Goal: Task Accomplishment & Management: Manage account settings

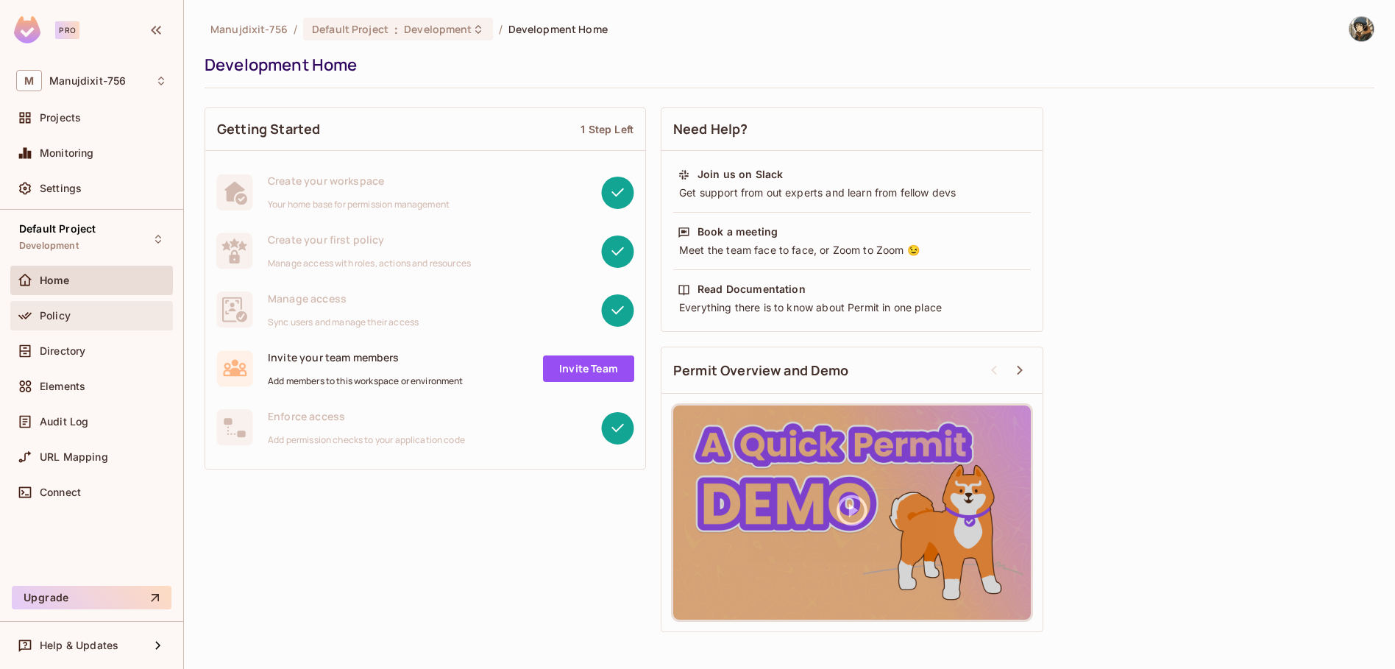
click at [82, 323] on div "Policy" at bounding box center [91, 316] width 151 height 18
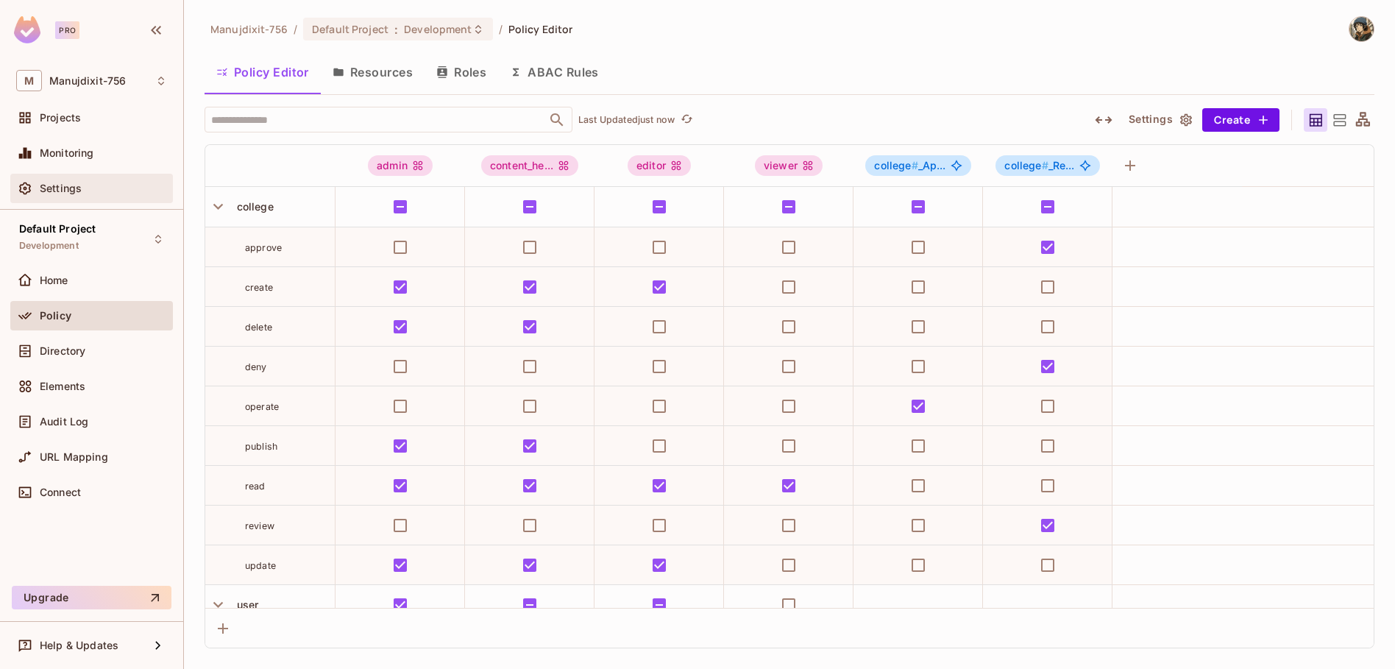
click at [93, 197] on div "Settings" at bounding box center [91, 188] width 163 height 29
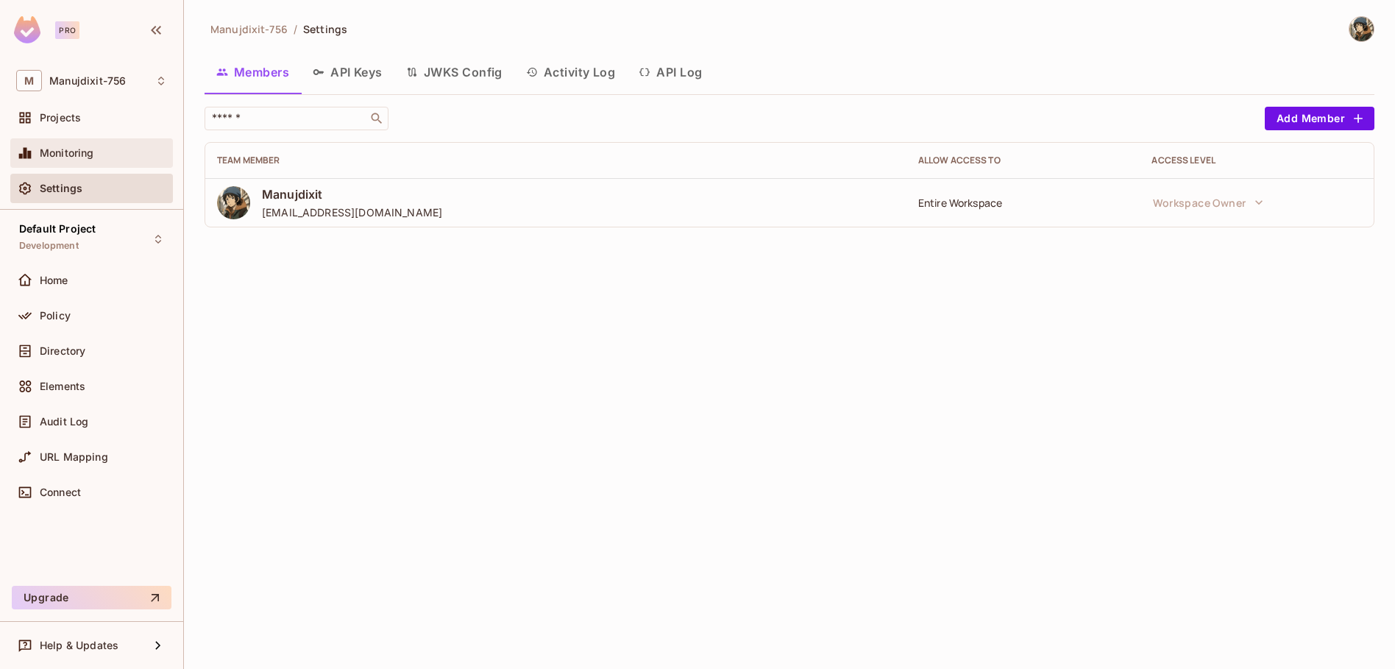
click at [108, 162] on div "Monitoring" at bounding box center [91, 152] width 163 height 29
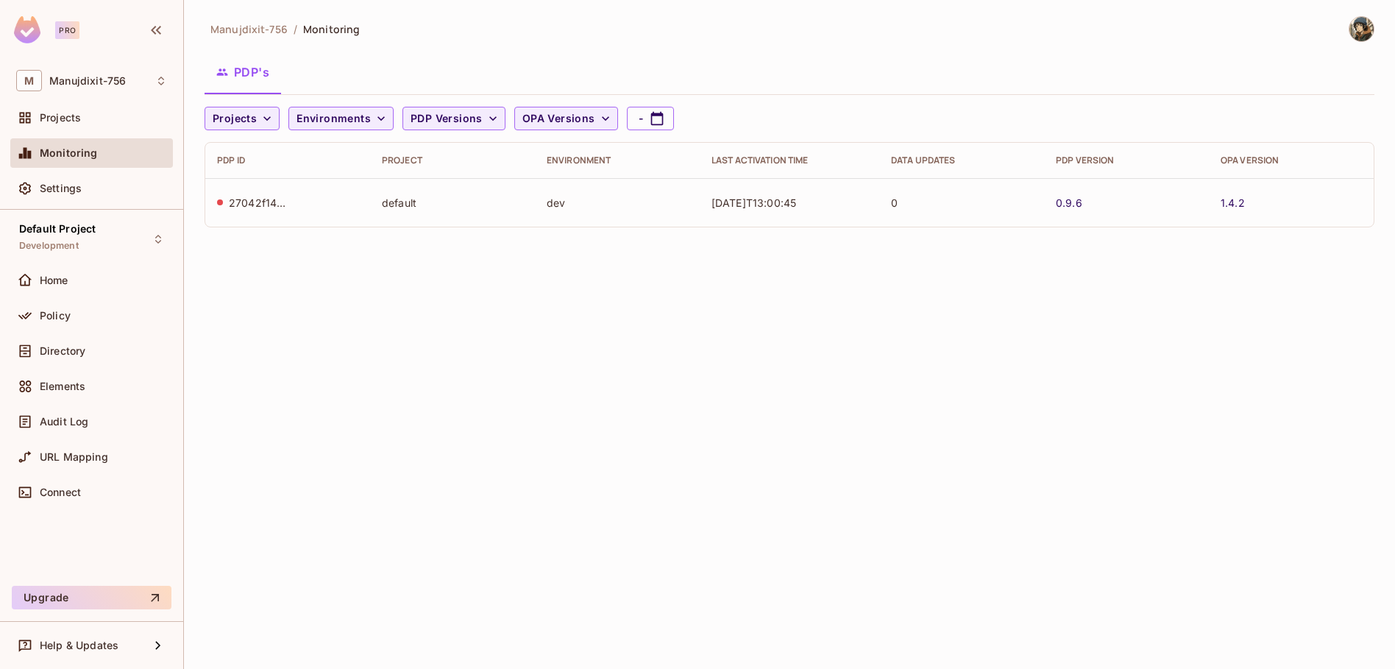
click at [257, 199] on div "27042f14-78b8-4887-a1c9-4ab741591872" at bounding box center [258, 203] width 59 height 14
click at [217, 198] on div "27042f14-78b8-4887-a1c9-4ab741591872" at bounding box center [287, 203] width 141 height 14
click at [313, 212] on td "27042f14-78b8-4887-a1c9-4ab741591872" at bounding box center [287, 202] width 165 height 49
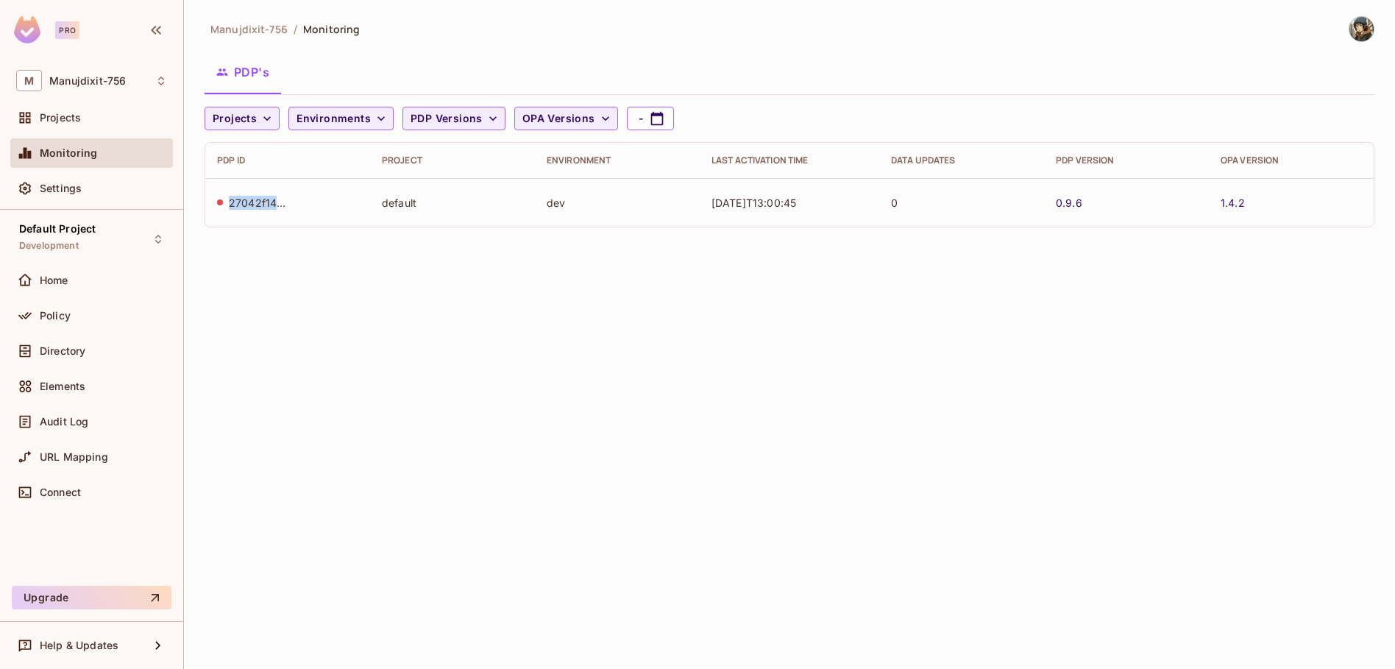
click at [248, 201] on div "27042f14-78b8-4887-a1c9-4ab741591872" at bounding box center [258, 203] width 59 height 14
click at [132, 119] on div "Projects" at bounding box center [103, 118] width 127 height 12
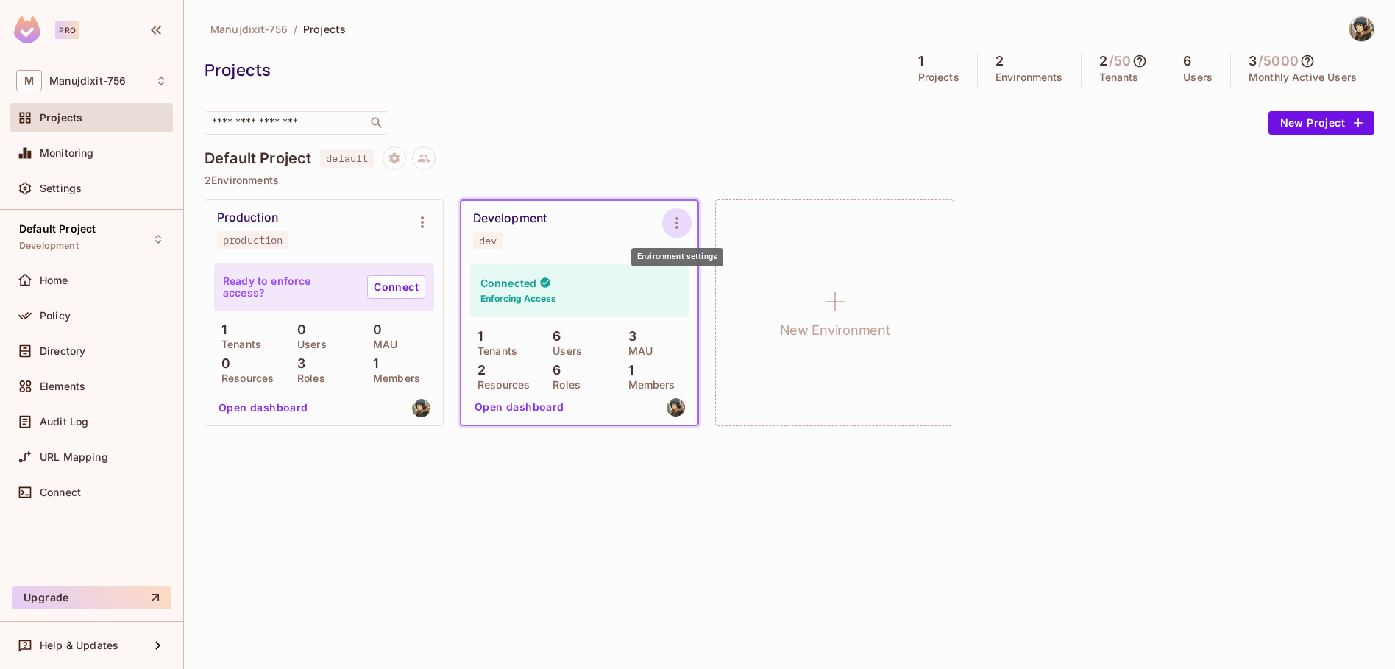
click at [679, 217] on icon "Environment settings" at bounding box center [677, 223] width 18 height 18
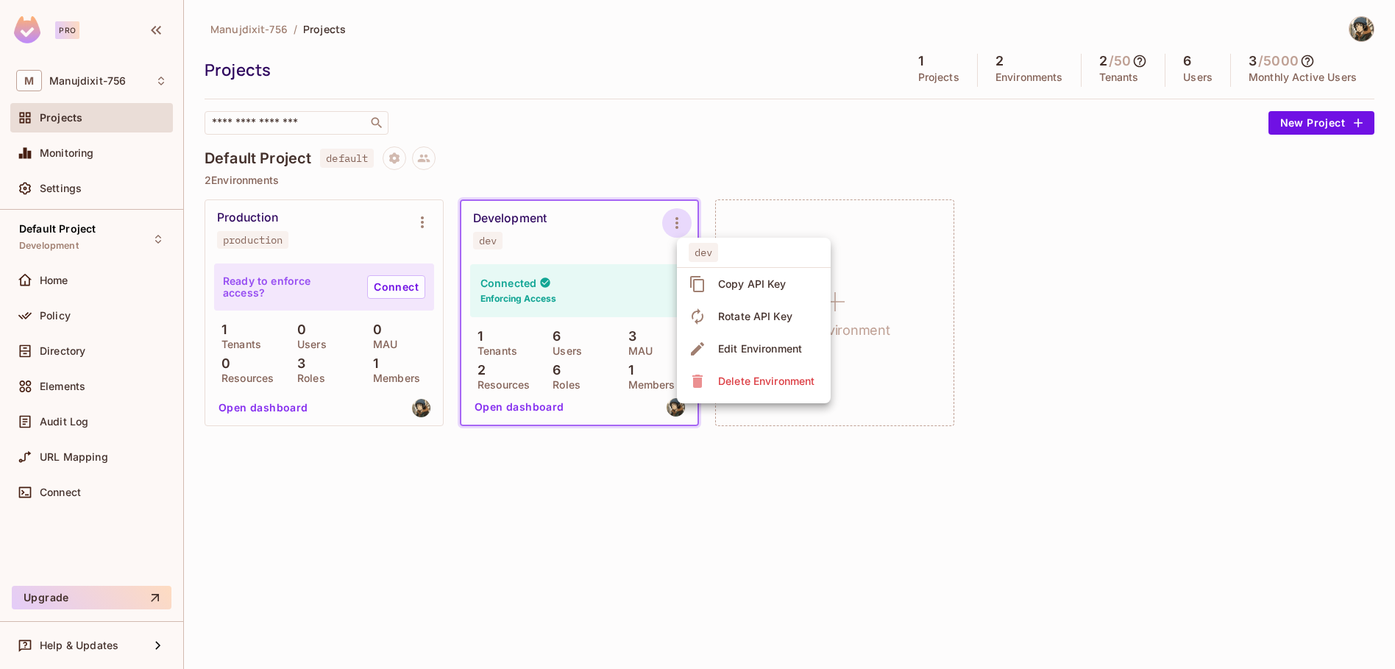
click at [679, 217] on div at bounding box center [697, 334] width 1395 height 669
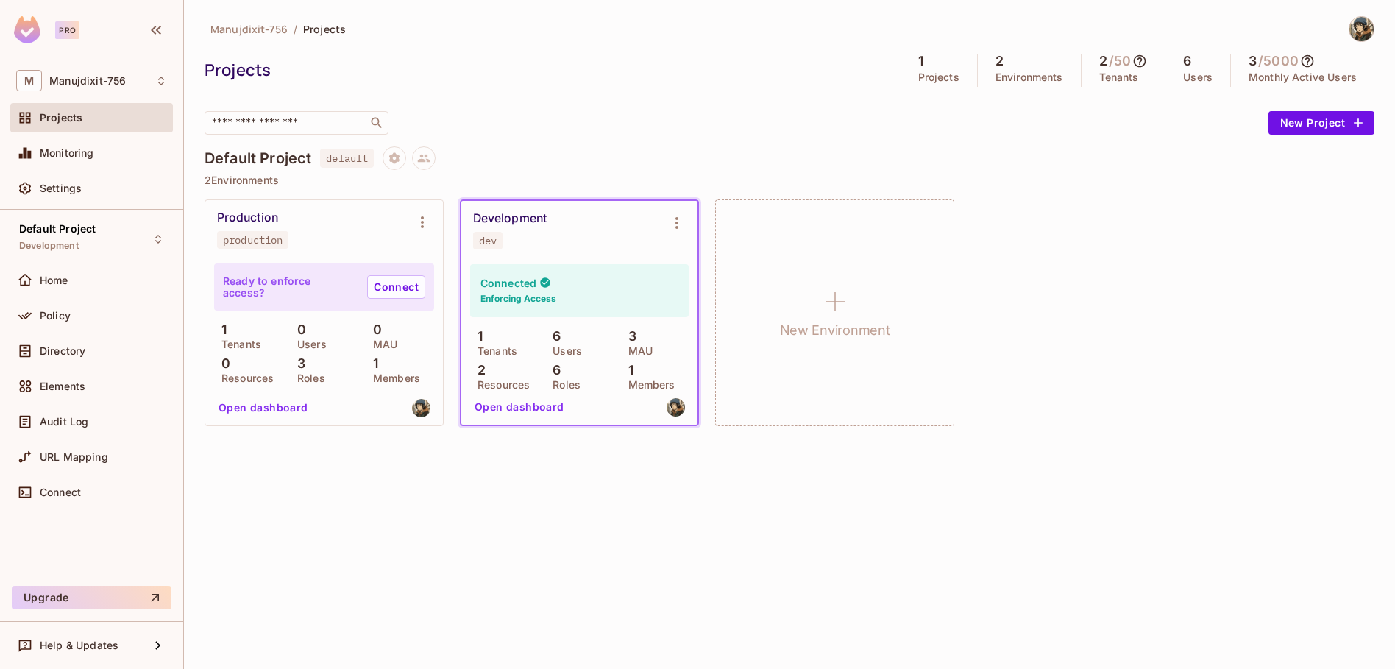
click at [525, 405] on button "Open dashboard" at bounding box center [520, 407] width 102 height 24
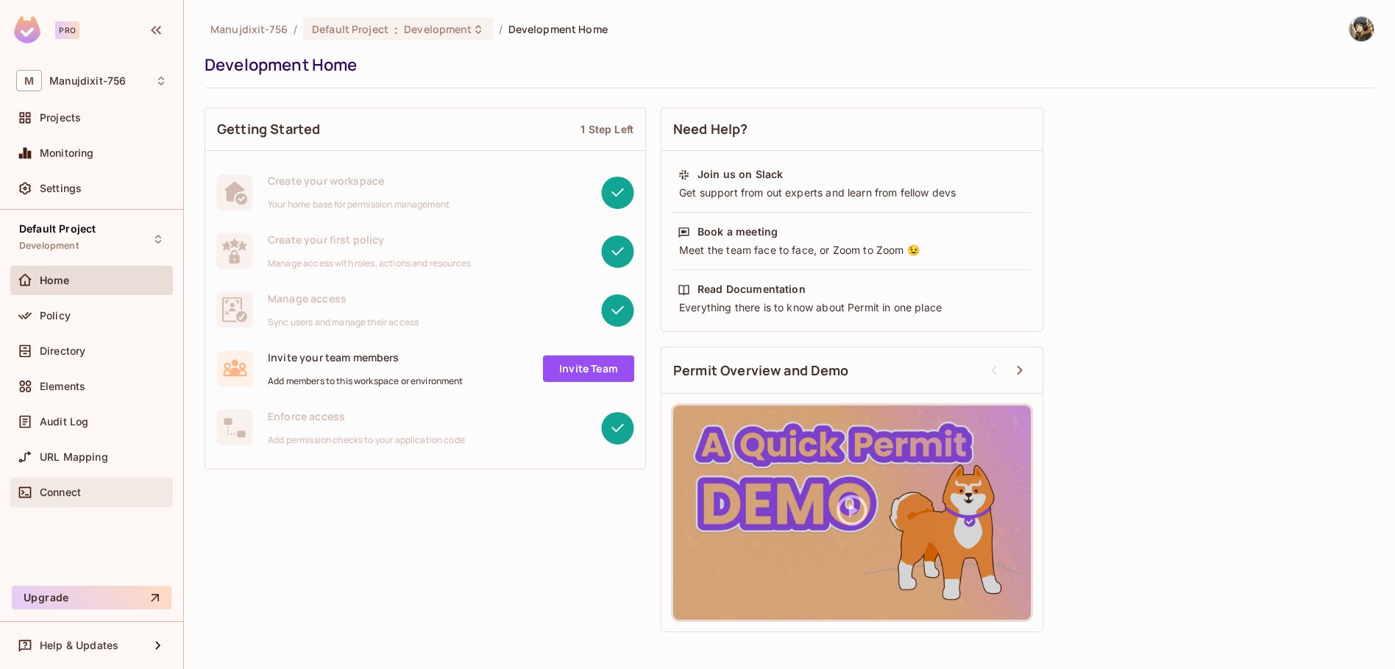
click at [107, 503] on div "Connect" at bounding box center [91, 492] width 163 height 29
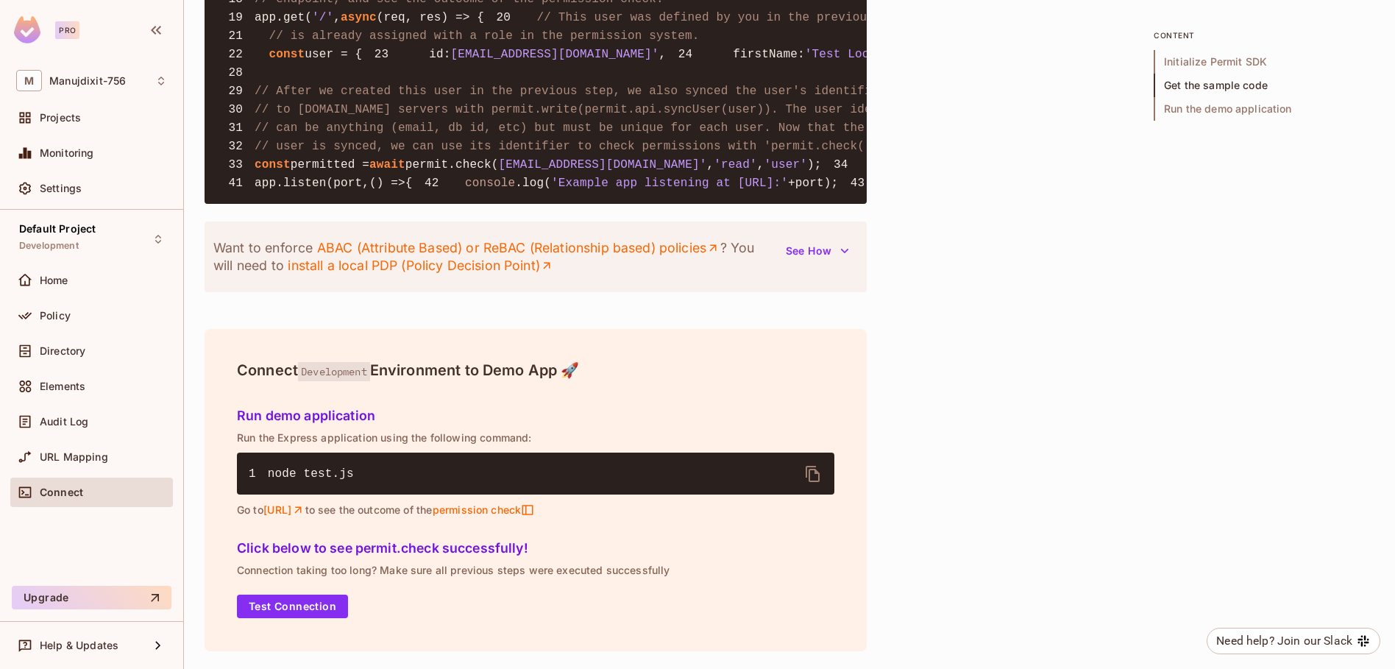
scroll to position [1799, 0]
click at [280, 612] on button "Test Connection" at bounding box center [292, 607] width 111 height 24
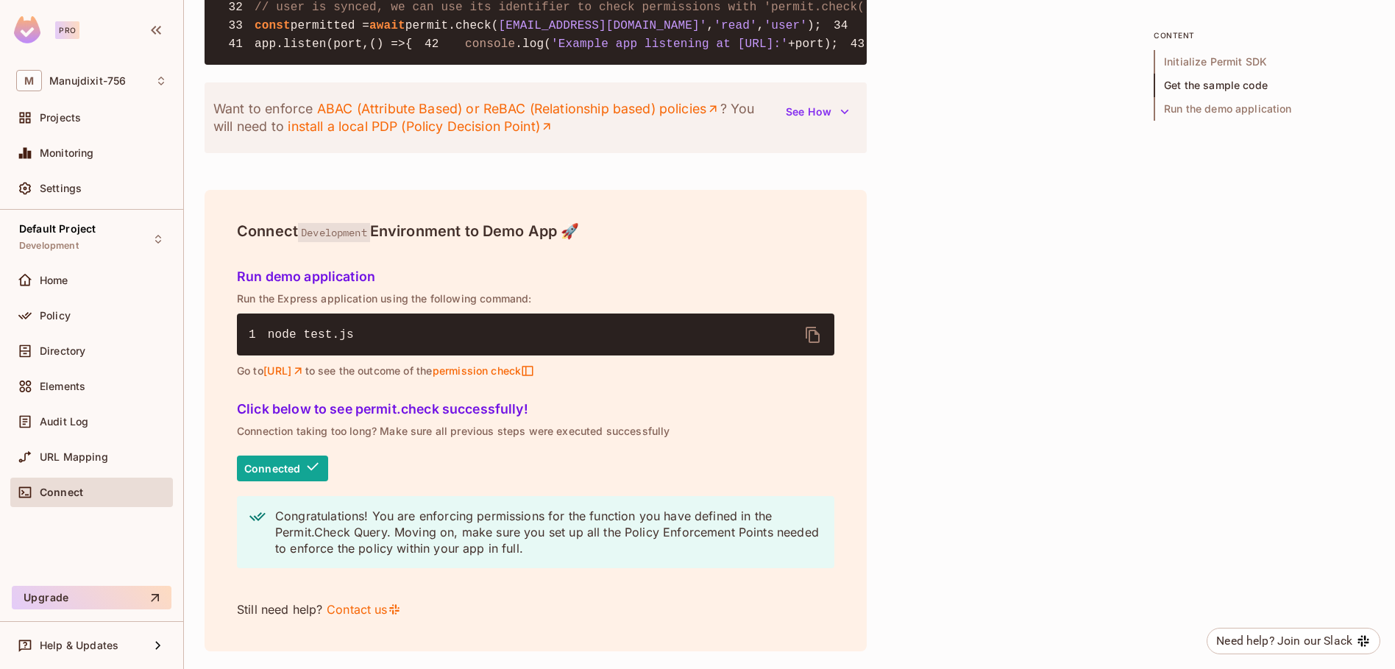
scroll to position [1938, 0]
click at [46, 465] on div "URL Mapping" at bounding box center [91, 456] width 163 height 29
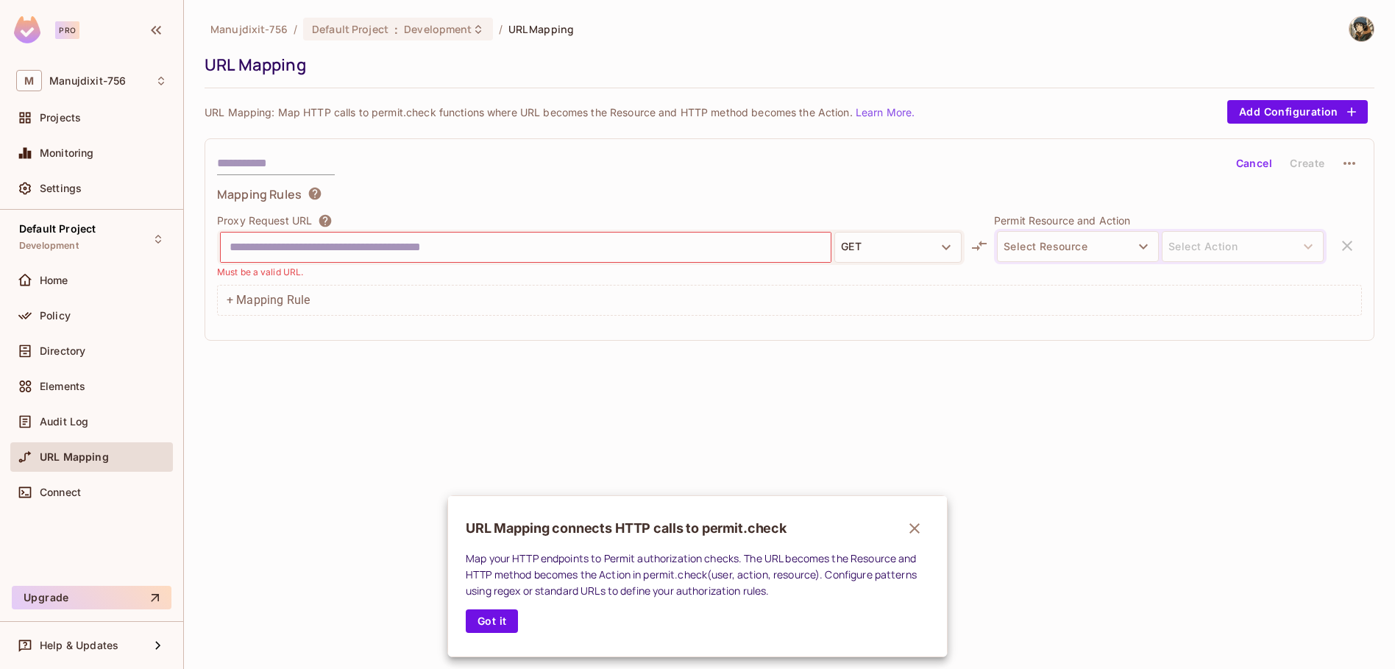
click at [92, 426] on div at bounding box center [697, 334] width 1395 height 669
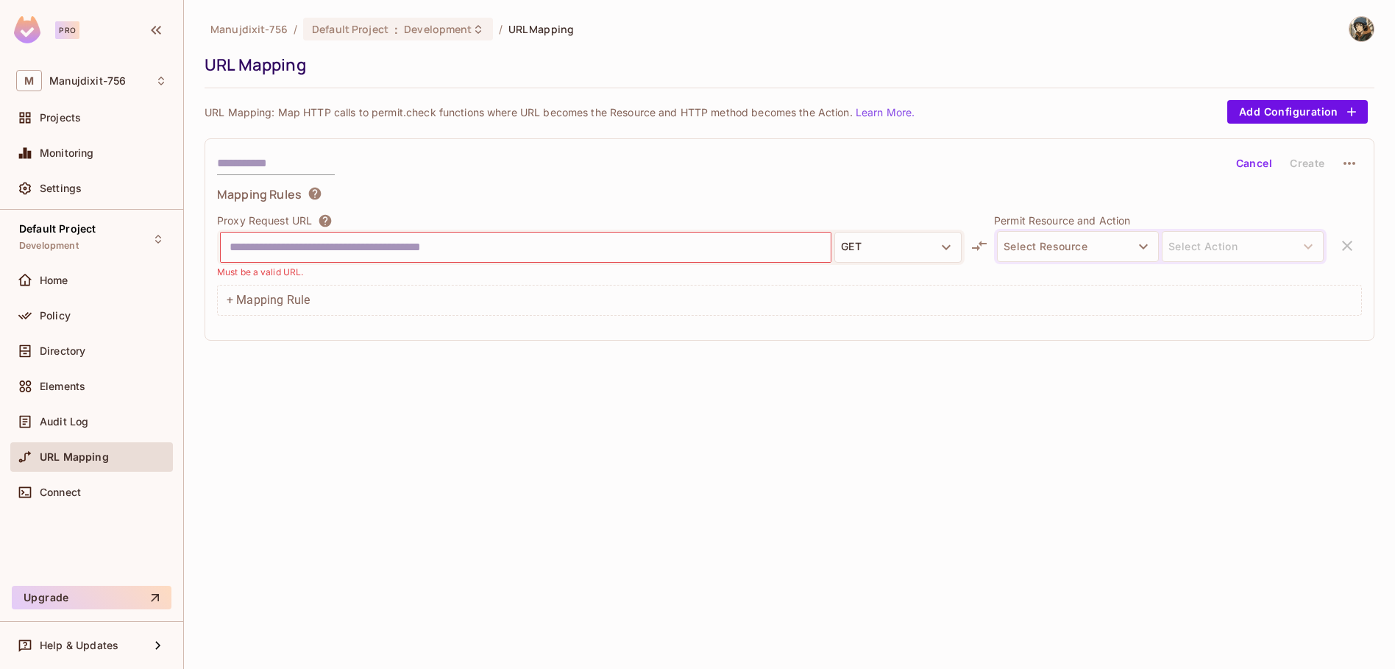
click at [92, 426] on div at bounding box center [697, 334] width 1395 height 669
click at [93, 418] on div "Audit Log" at bounding box center [103, 422] width 127 height 12
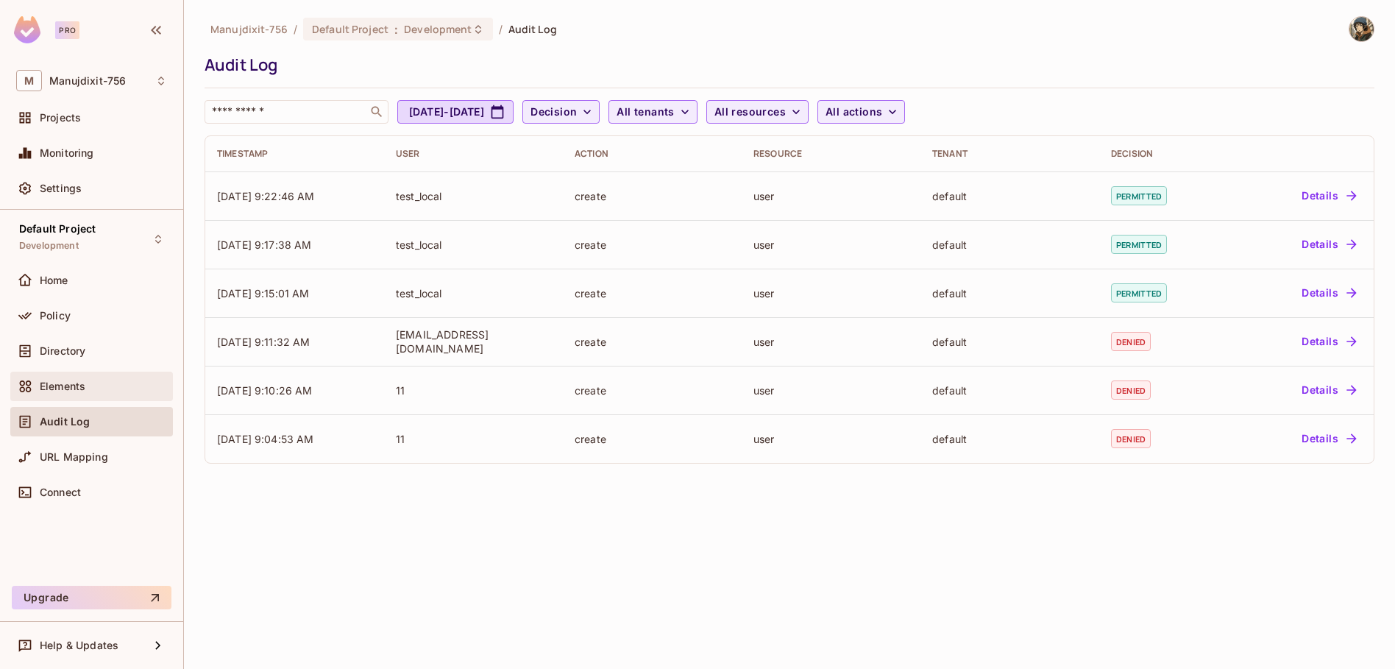
click at [98, 398] on div "Elements" at bounding box center [91, 386] width 163 height 29
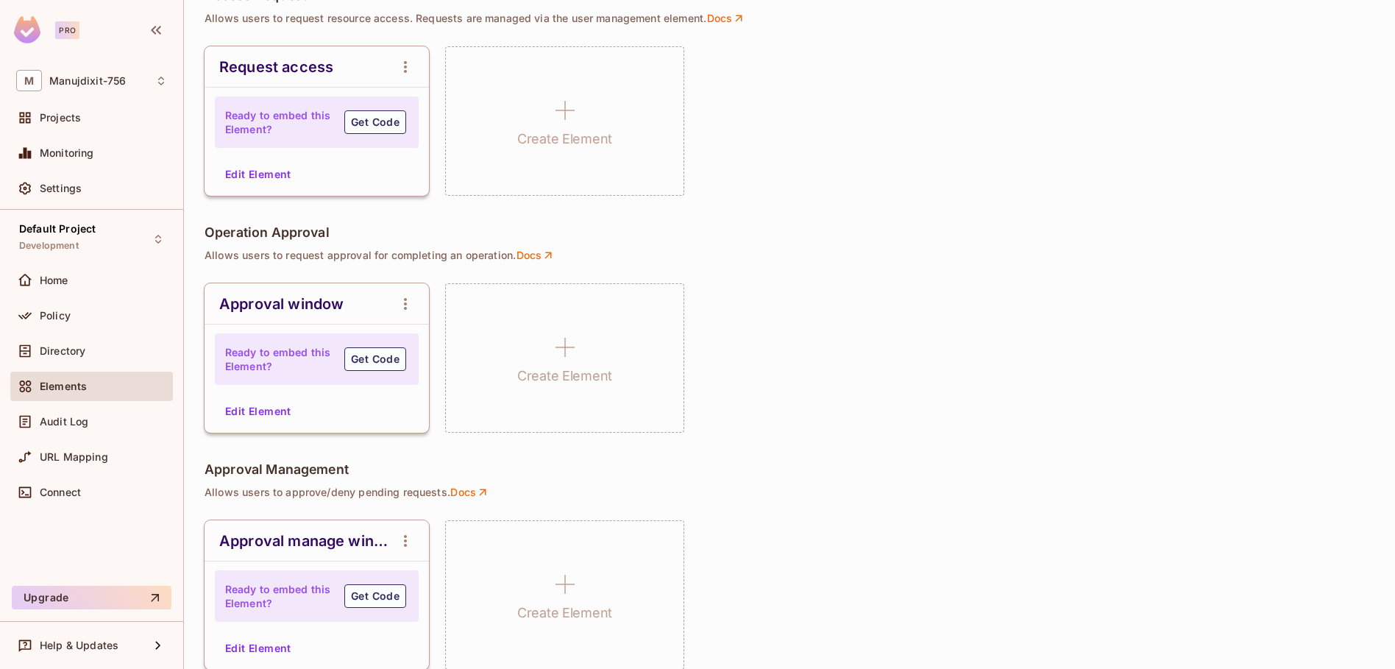
scroll to position [971, 0]
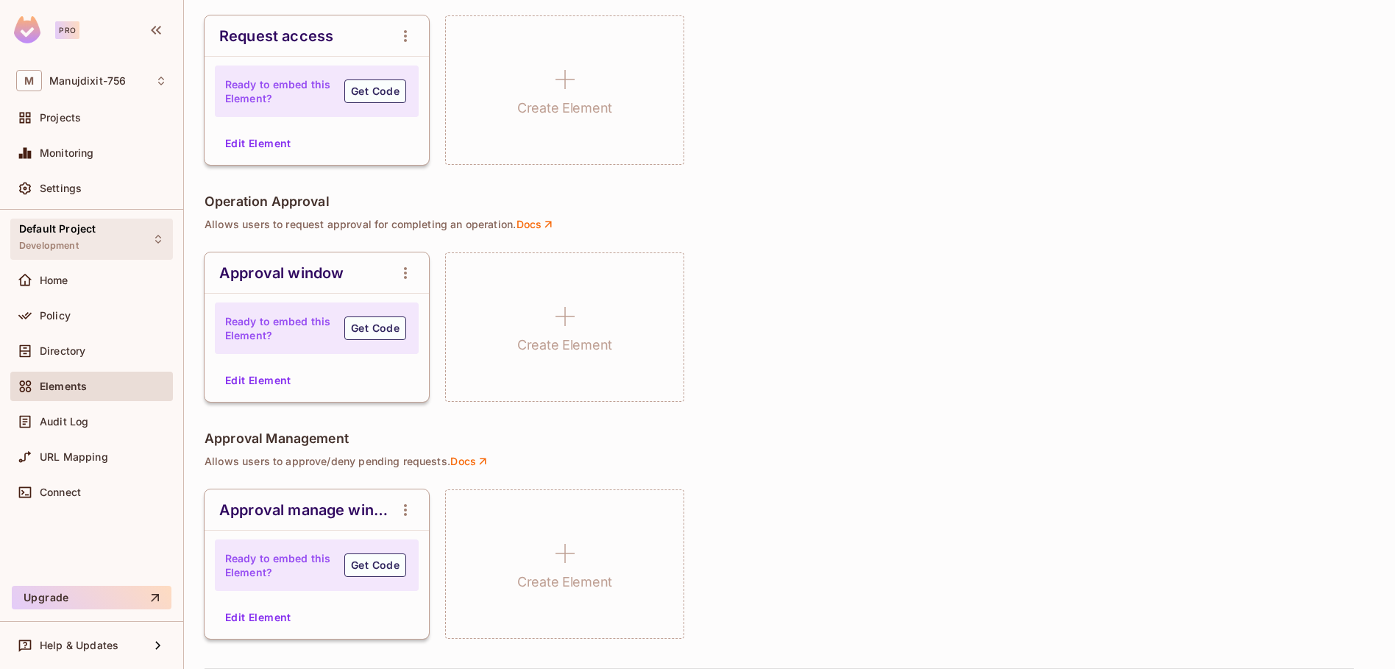
click at [107, 253] on div "Default Project Development" at bounding box center [91, 239] width 163 height 40
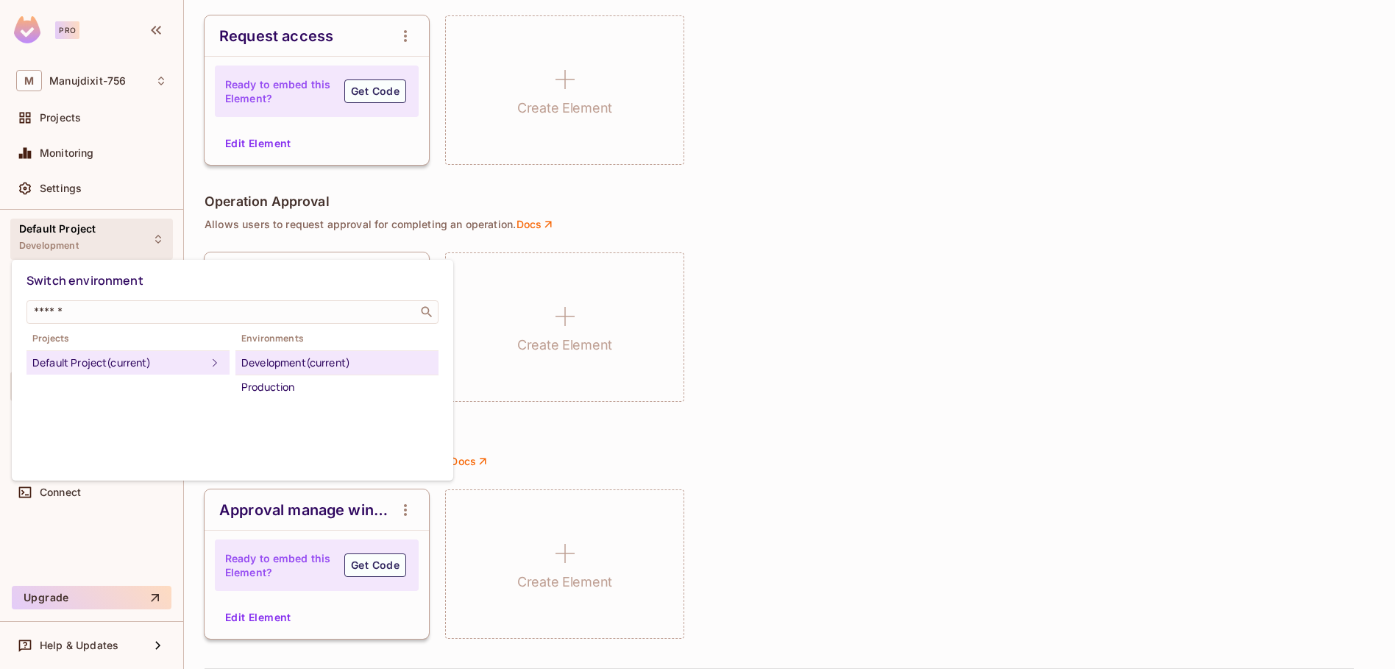
click at [142, 233] on div at bounding box center [697, 334] width 1395 height 669
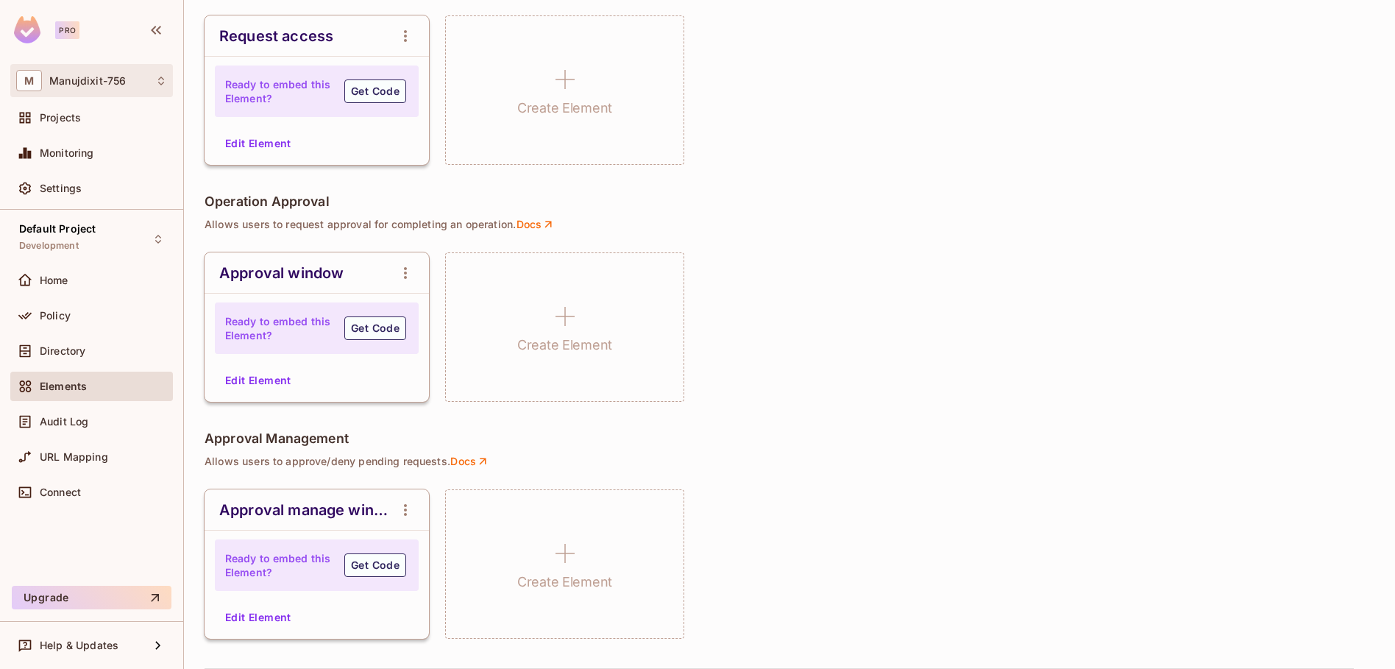
click at [89, 75] on span "Manujdixit-756" at bounding box center [87, 81] width 77 height 12
click at [86, 121] on span "Manujdixit-756" at bounding box center [83, 124] width 103 height 14
click at [91, 77] on span "Manujdixit-756" at bounding box center [87, 81] width 77 height 12
click at [91, 77] on div at bounding box center [697, 334] width 1395 height 669
click at [88, 189] on div "Settings" at bounding box center [103, 189] width 127 height 12
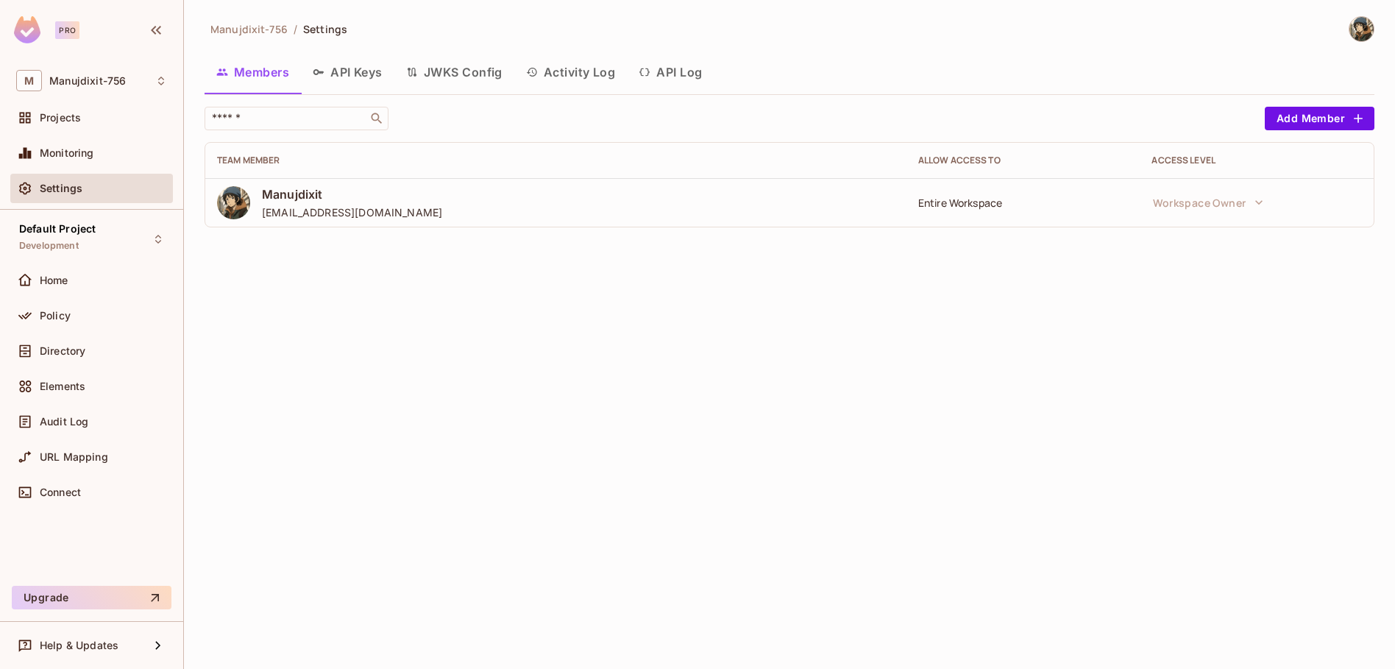
click at [350, 75] on button "API Keys" at bounding box center [347, 72] width 93 height 37
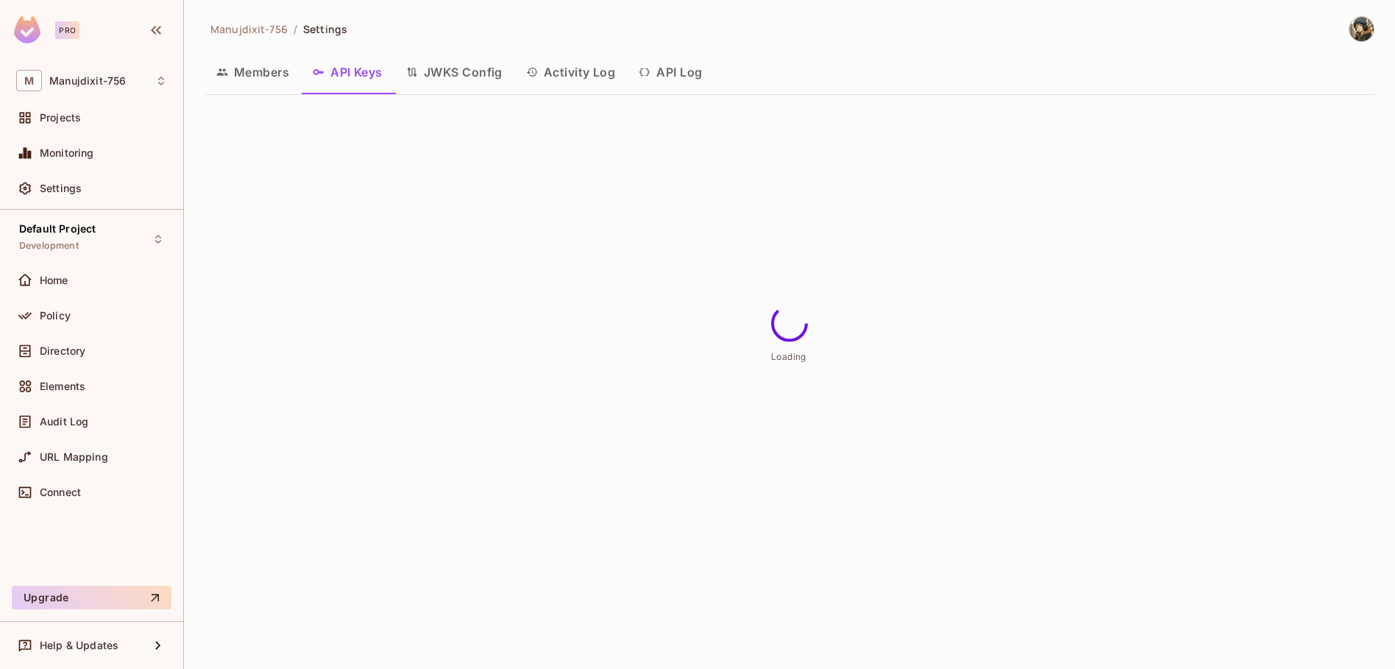
click at [651, 64] on button "API Log" at bounding box center [670, 72] width 87 height 37
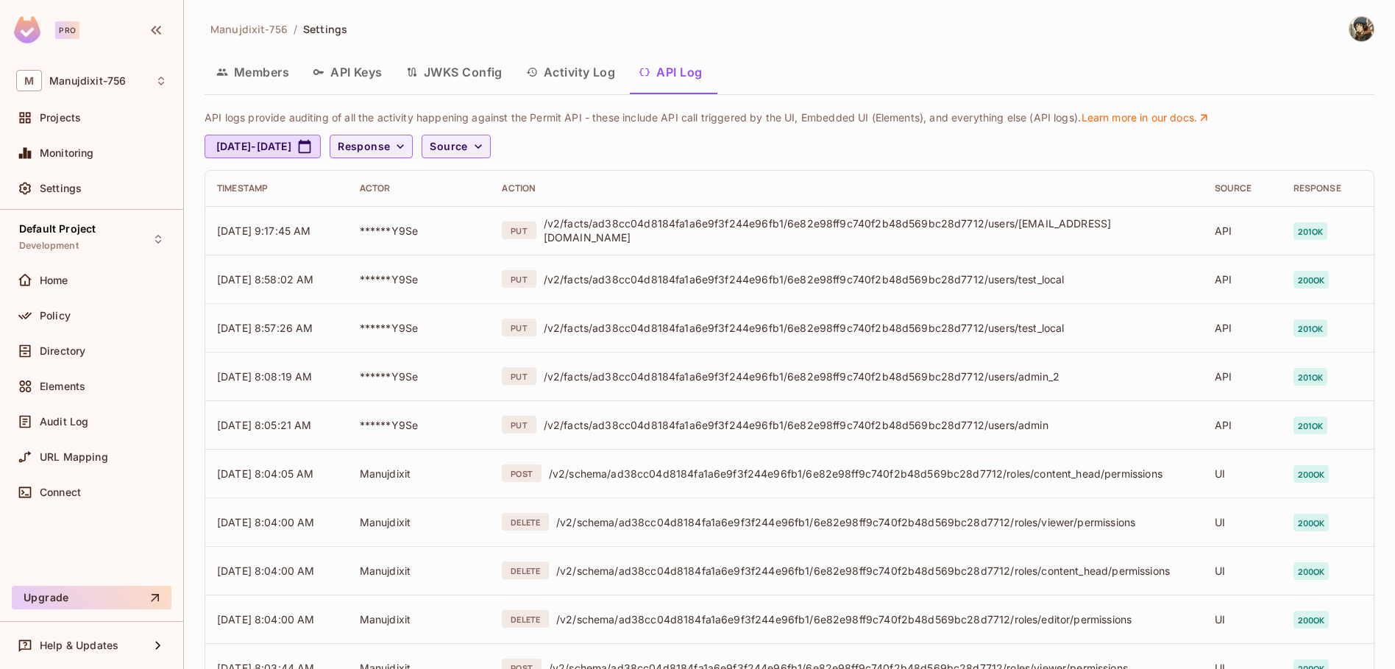
click at [552, 79] on button "Activity Log" at bounding box center [570, 72] width 113 height 37
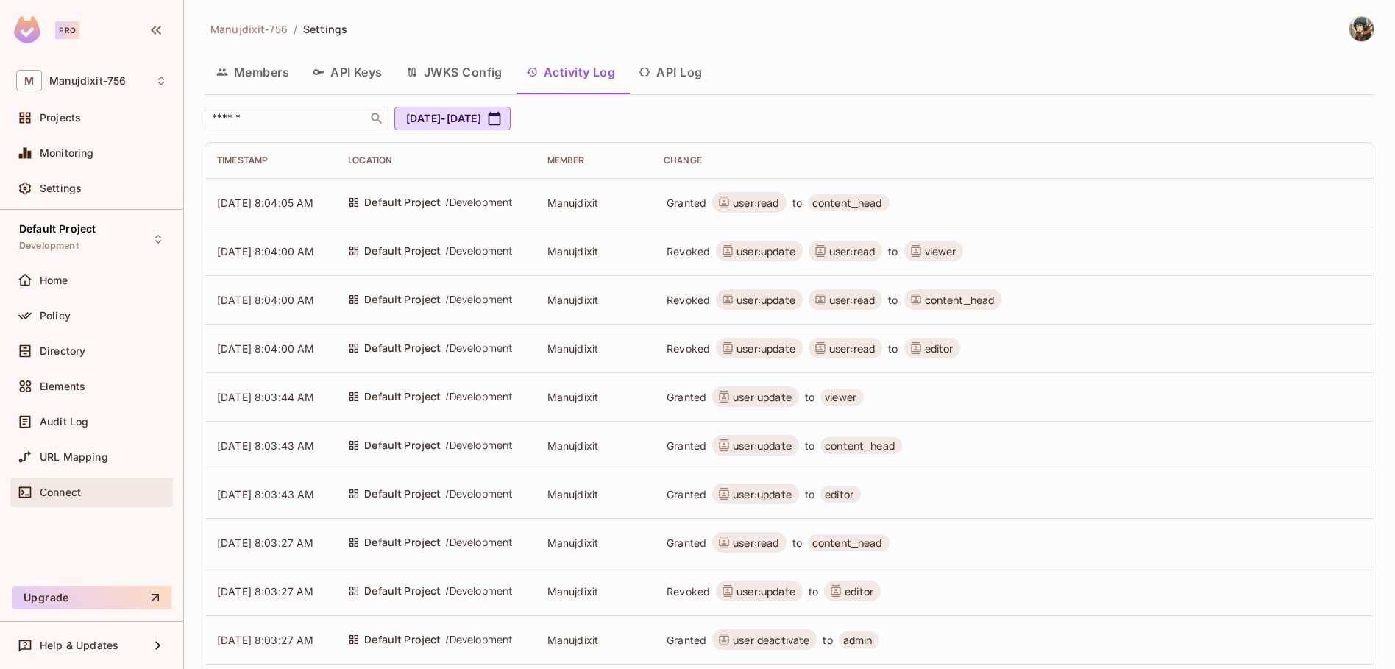
click at [108, 495] on div "Connect" at bounding box center [103, 492] width 127 height 12
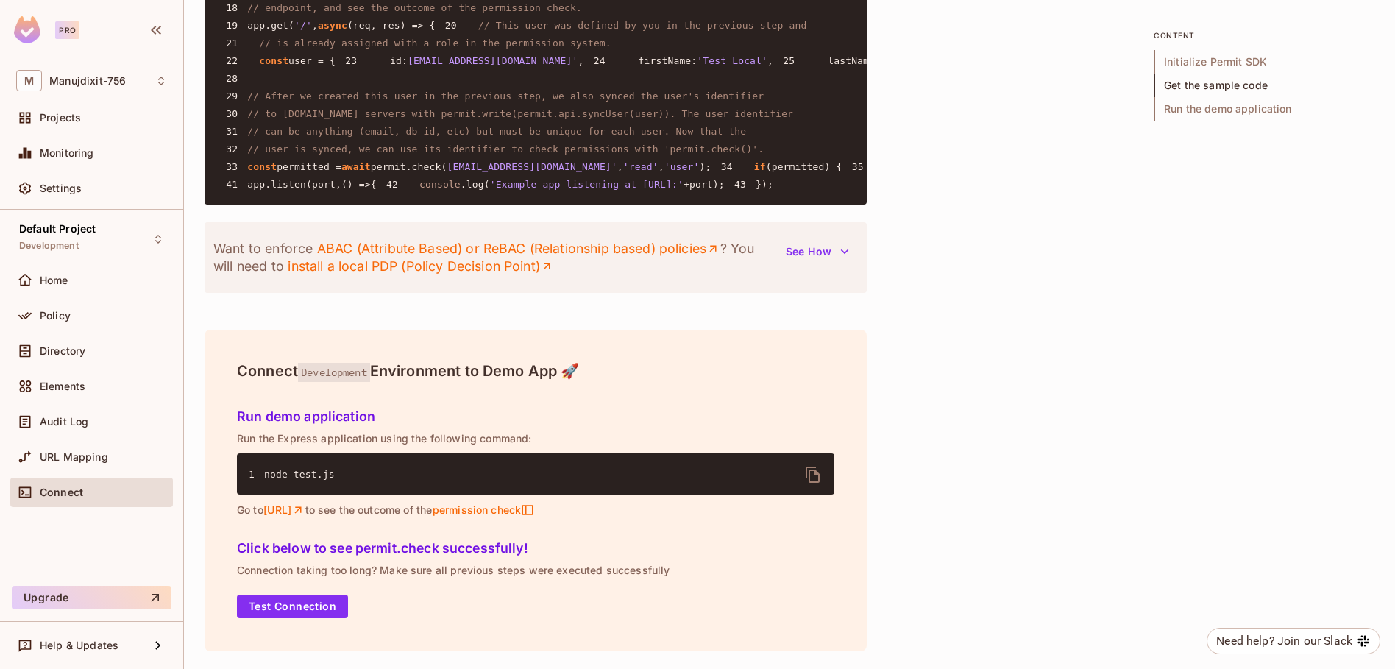
scroll to position [1754, 0]
click at [108, 79] on span "Manujdixit-756" at bounding box center [87, 81] width 77 height 12
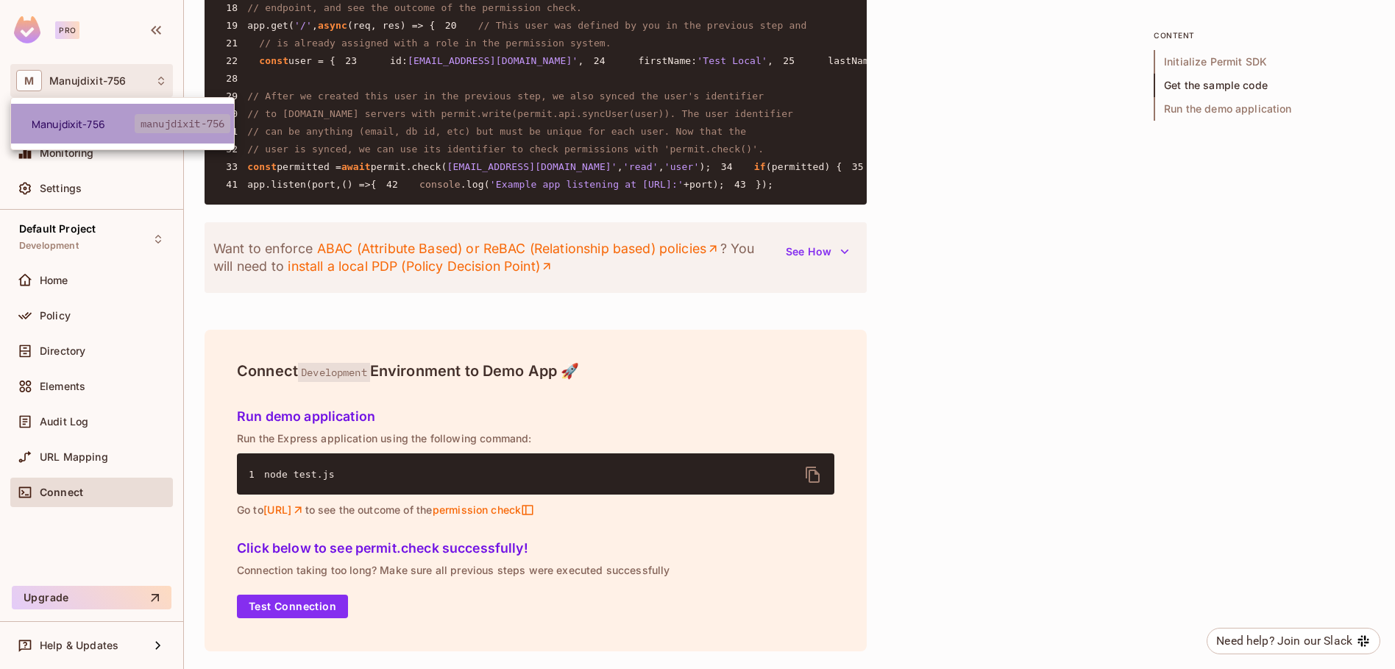
click at [82, 126] on span "Manujdixit-756" at bounding box center [83, 124] width 103 height 14
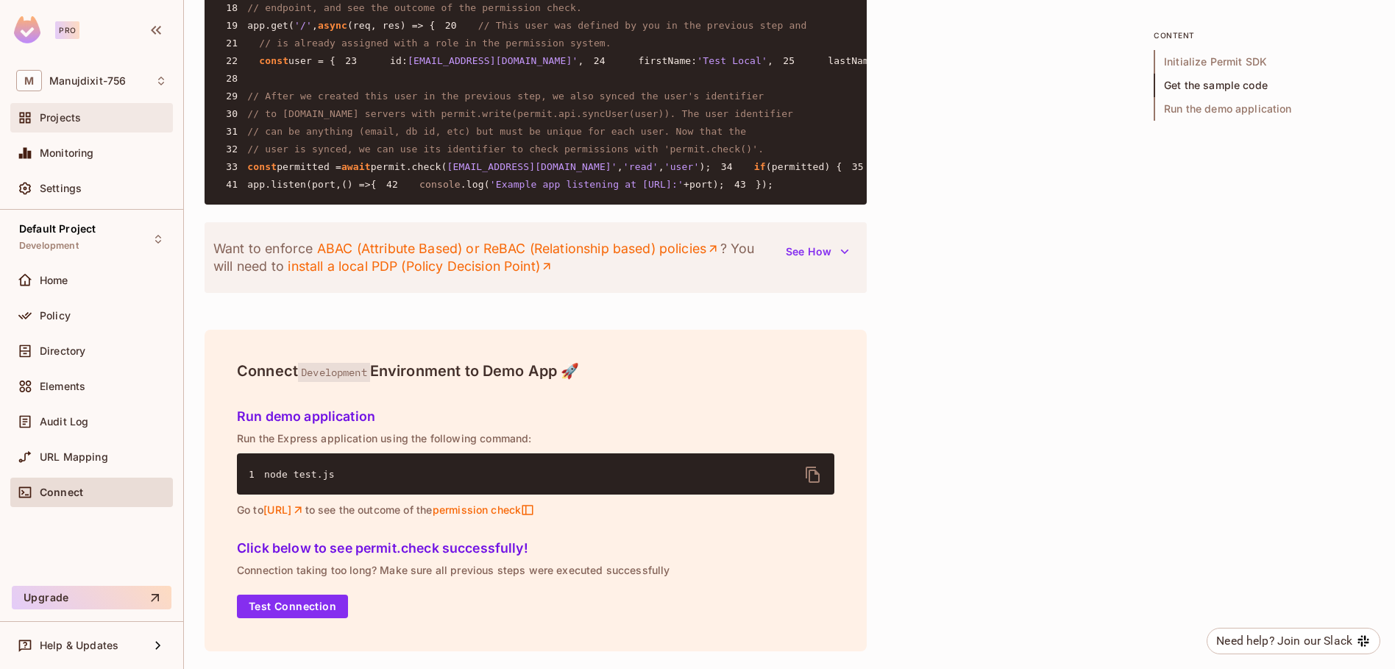
click at [76, 122] on span "Projects" at bounding box center [60, 118] width 41 height 12
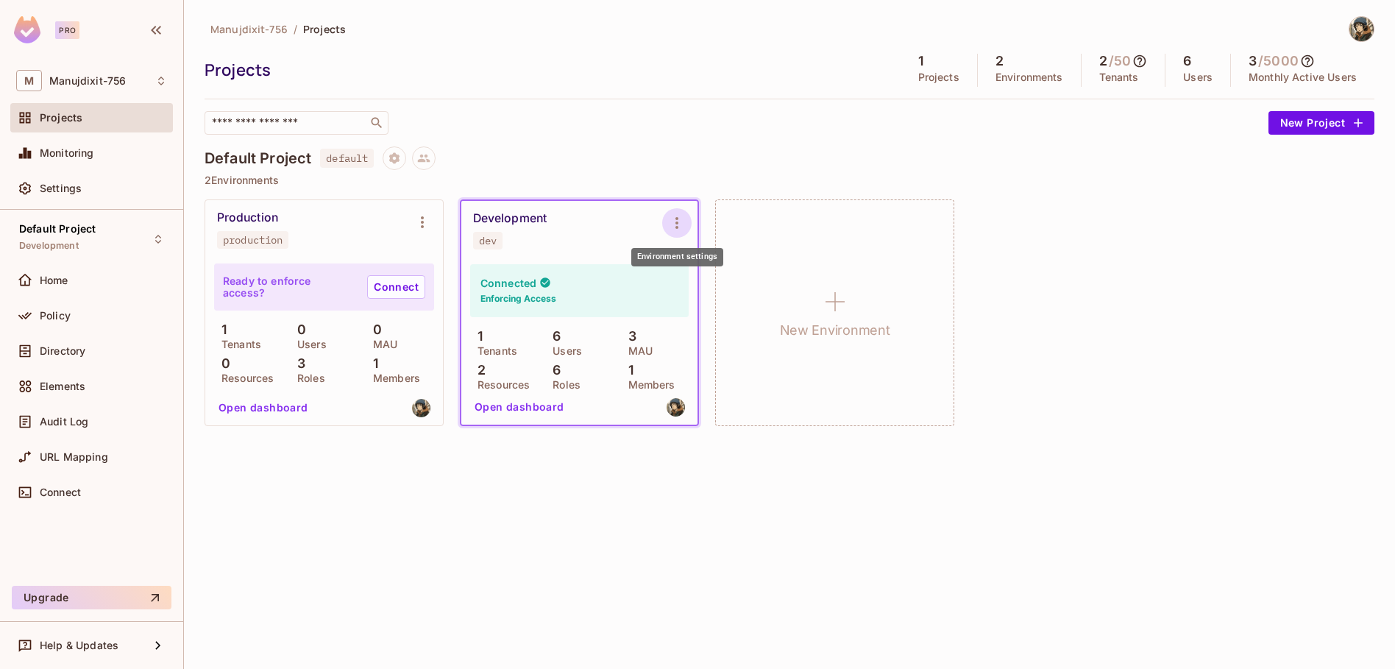
click at [679, 216] on icon "Environment settings" at bounding box center [677, 223] width 18 height 18
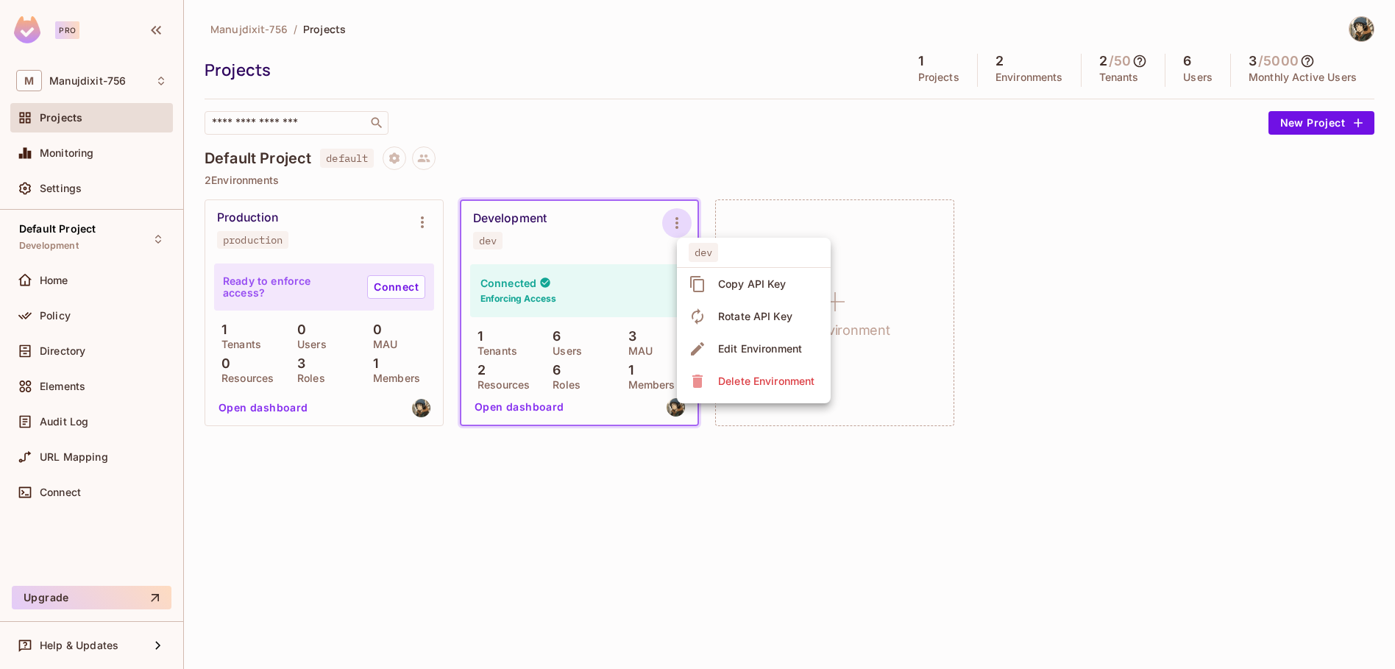
click at [780, 315] on div "Rotate API Key" at bounding box center [755, 316] width 74 height 15
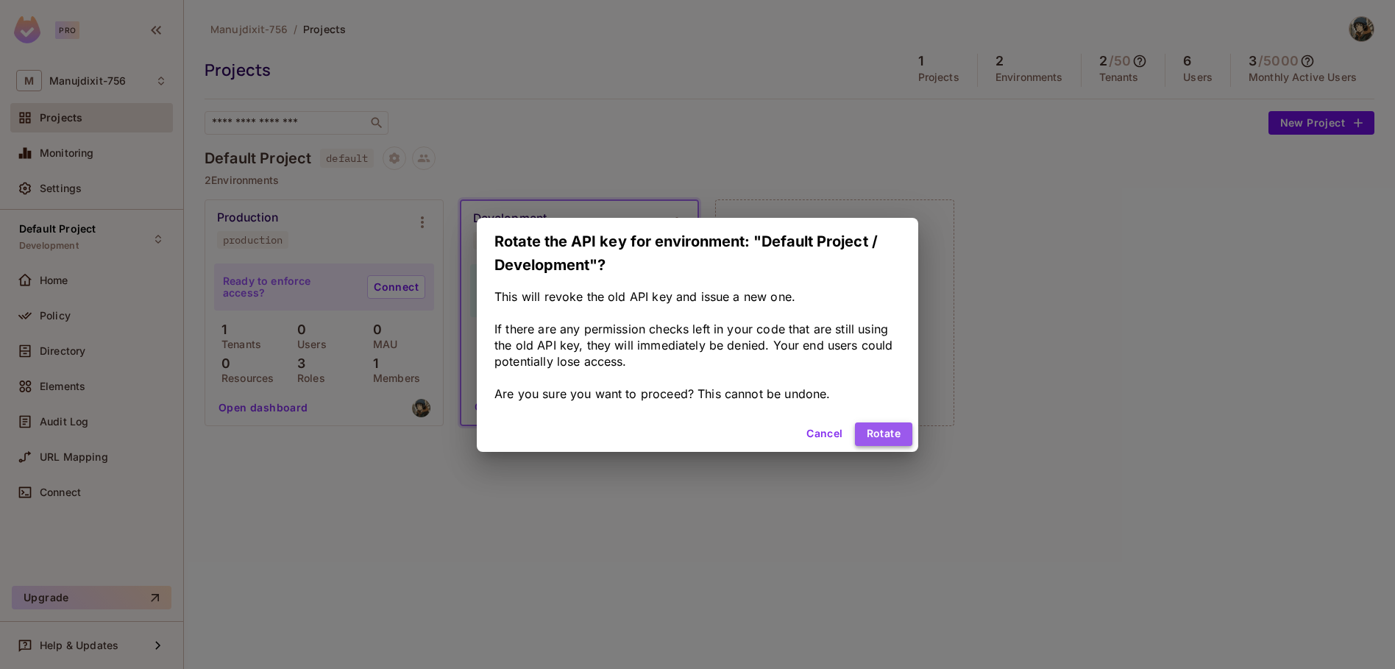
click at [874, 431] on button "Rotate" at bounding box center [883, 434] width 57 height 24
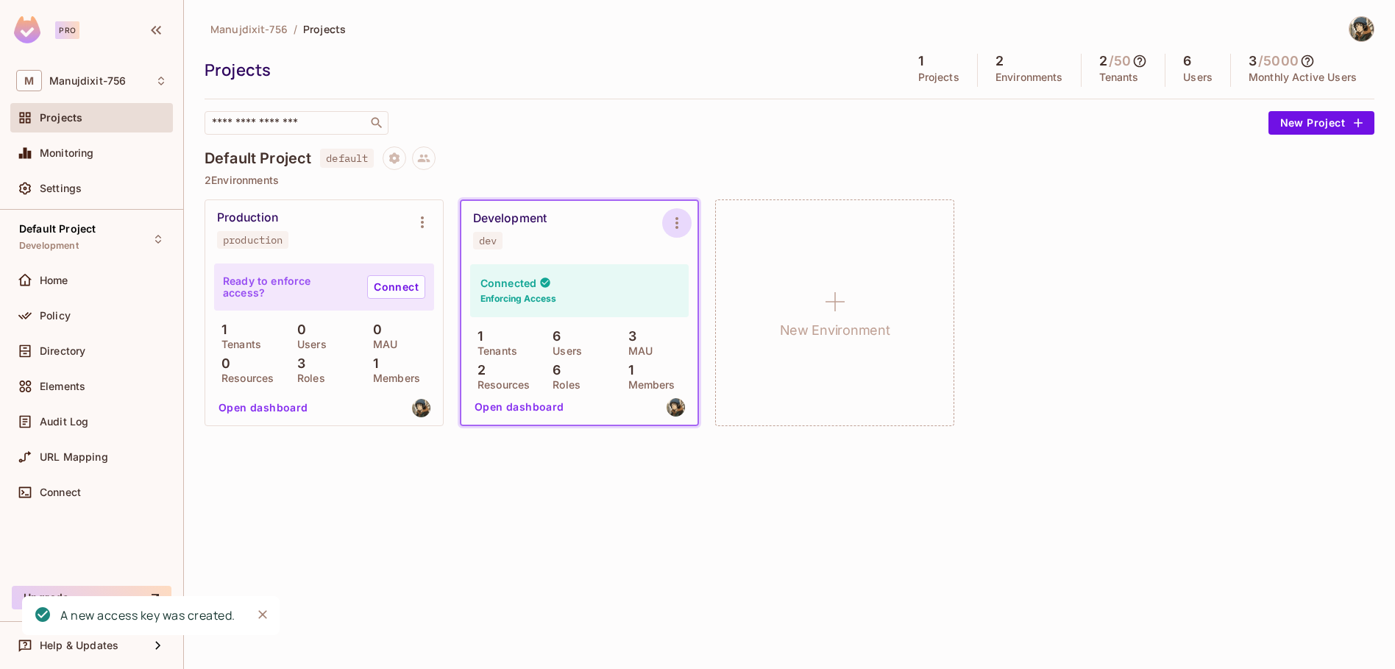
click at [681, 222] on icon "Environment settings" at bounding box center [677, 223] width 18 height 18
click at [718, 283] on div "Copy API Key" at bounding box center [752, 284] width 68 height 15
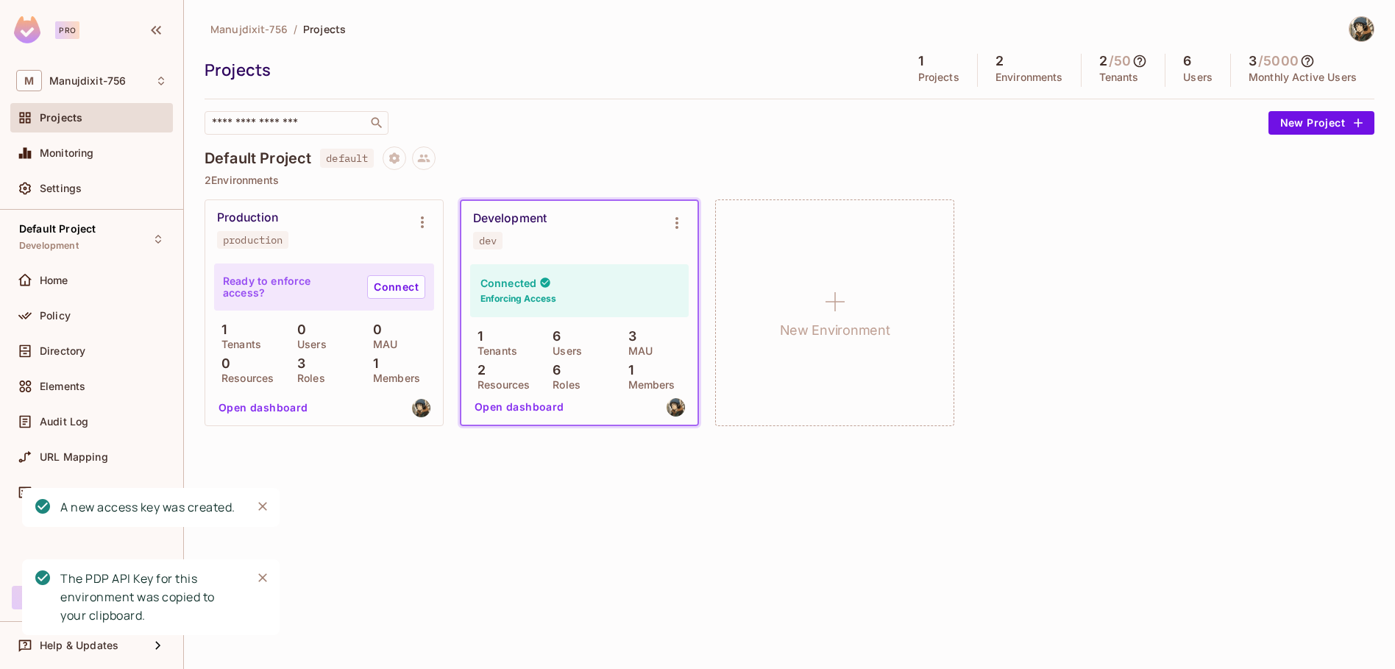
click at [752, 499] on div "Manujdixit-756 / Projects Projects 1 Projects 2 Environments 2 / 50 Tenants 6 U…" at bounding box center [789, 334] width 1211 height 669
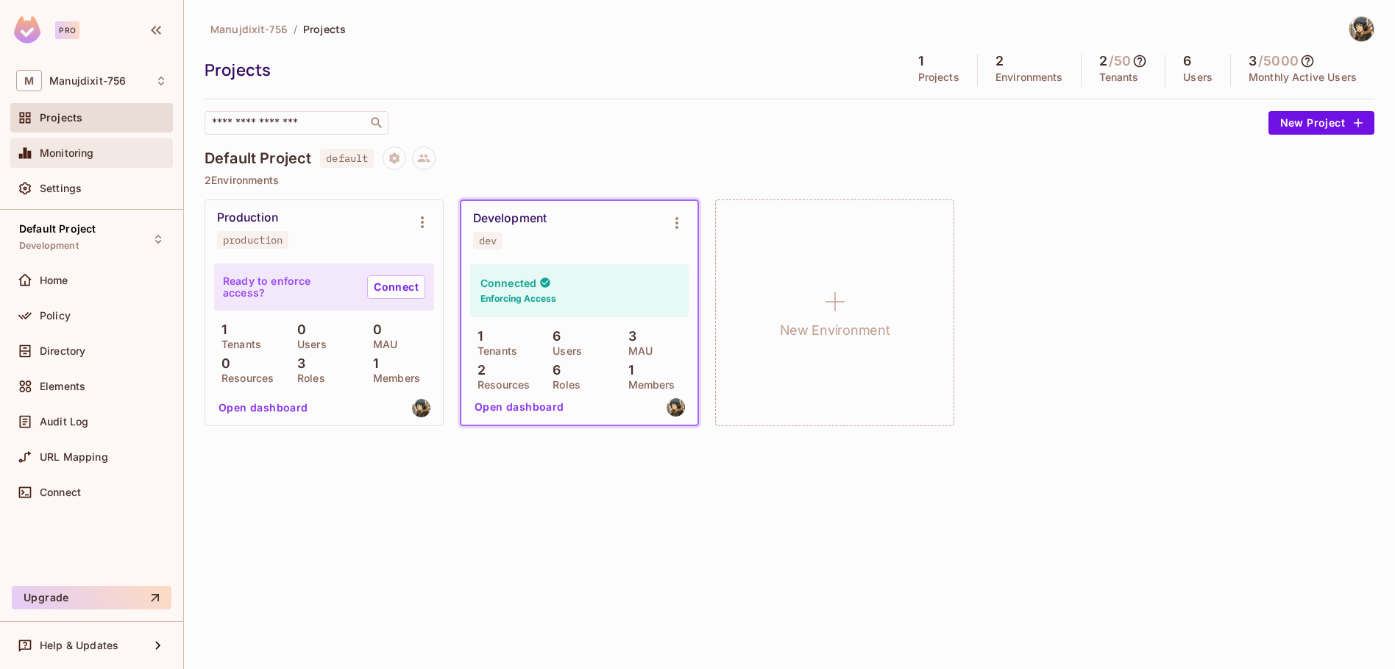
click at [66, 147] on span "Monitoring" at bounding box center [67, 153] width 54 height 12
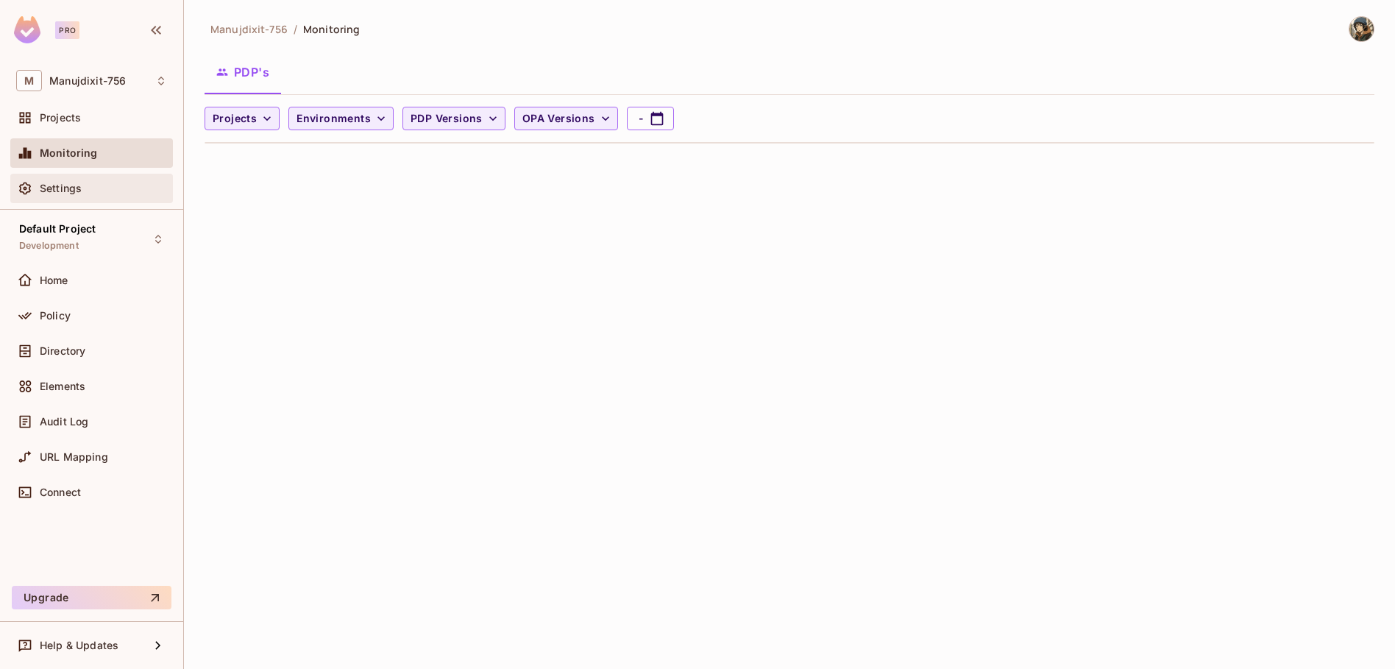
click at [61, 180] on div "Settings" at bounding box center [91, 189] width 151 height 18
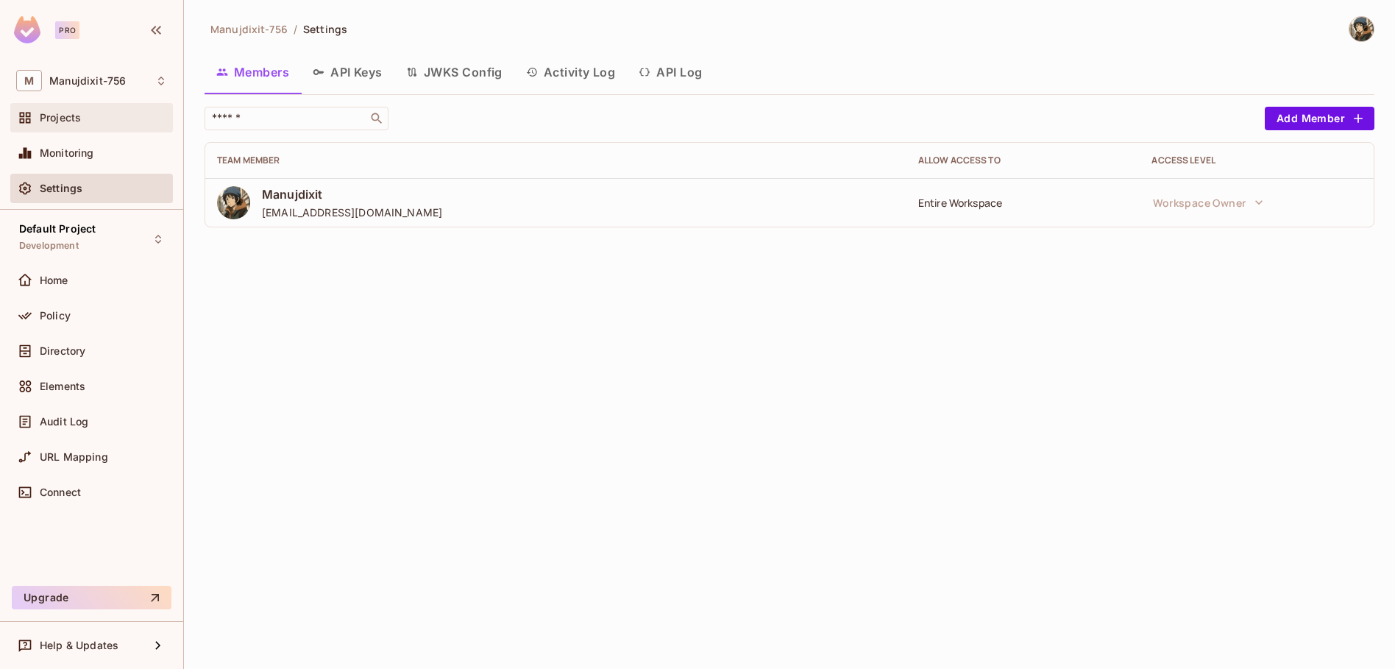
click at [69, 127] on div "Projects" at bounding box center [91, 117] width 163 height 29
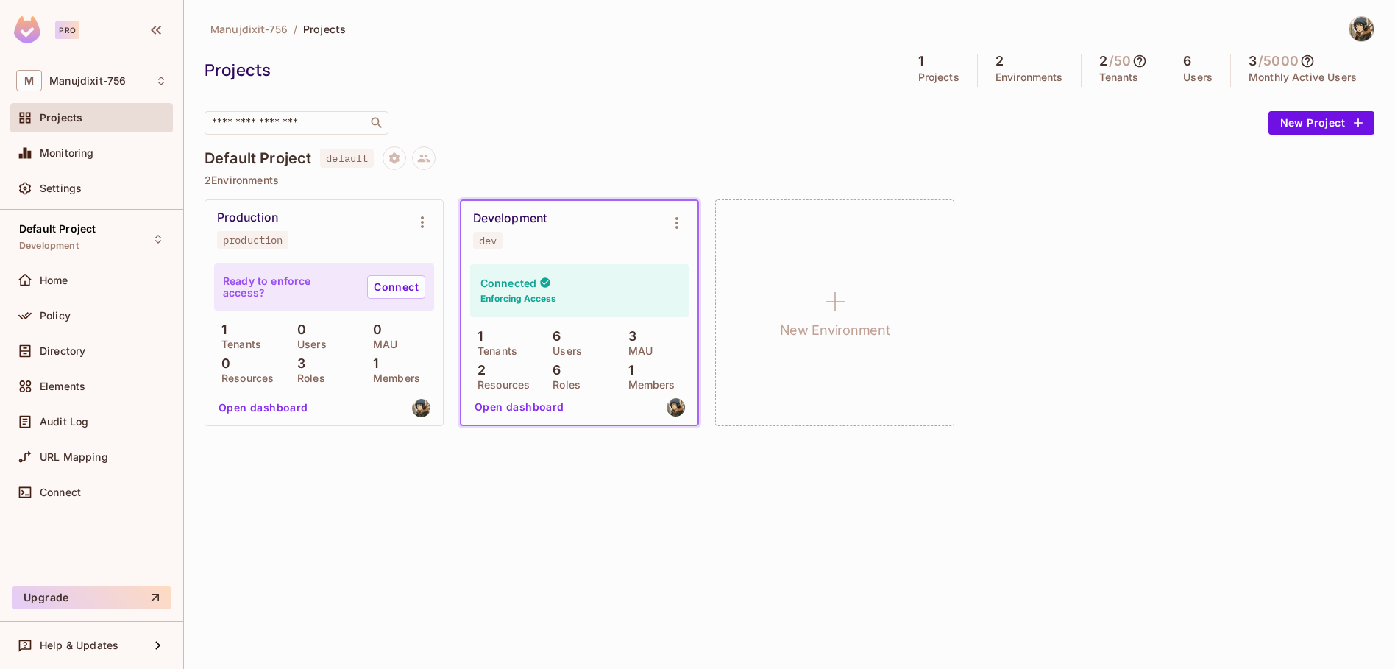
click at [498, 232] on span "dev" at bounding box center [487, 241] width 29 height 18
drag, startPoint x: 495, startPoint y: 218, endPoint x: 149, endPoint y: 249, distance: 347.3
click at [495, 222] on div "Development" at bounding box center [510, 218] width 74 height 15
click at [97, 317] on div "Policy" at bounding box center [103, 316] width 127 height 12
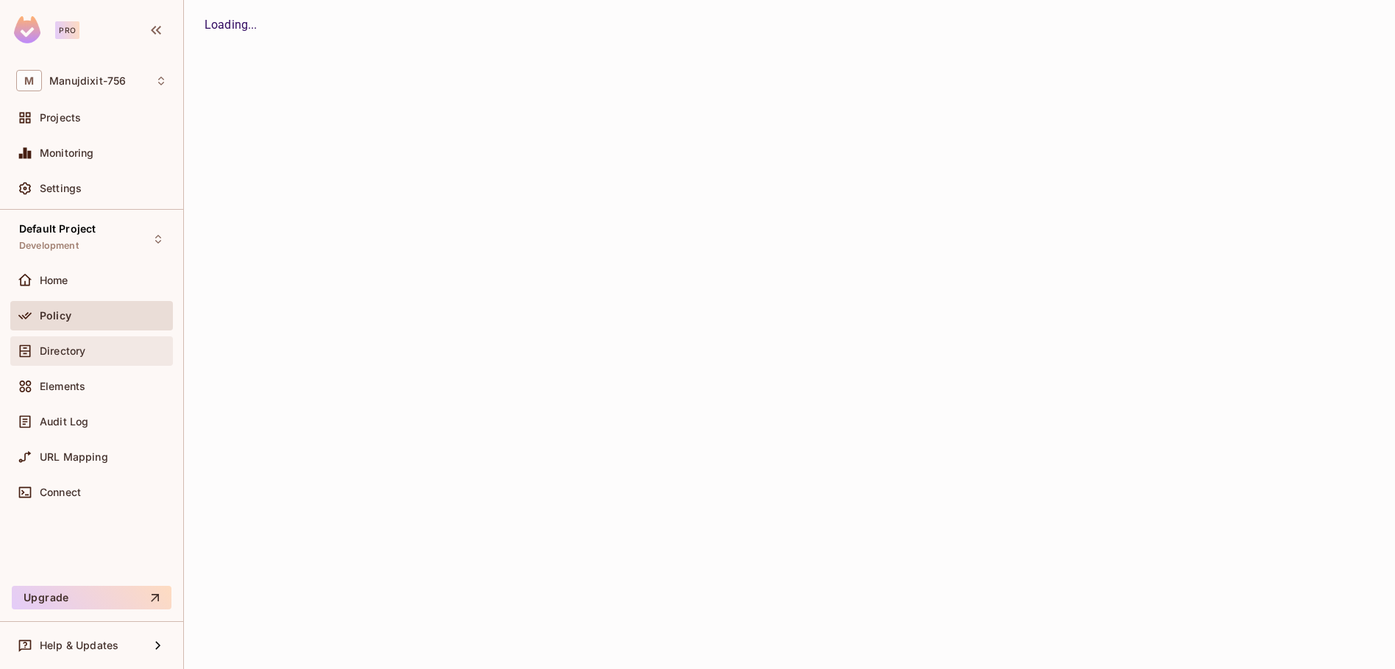
click at [82, 358] on div "Directory" at bounding box center [91, 351] width 151 height 18
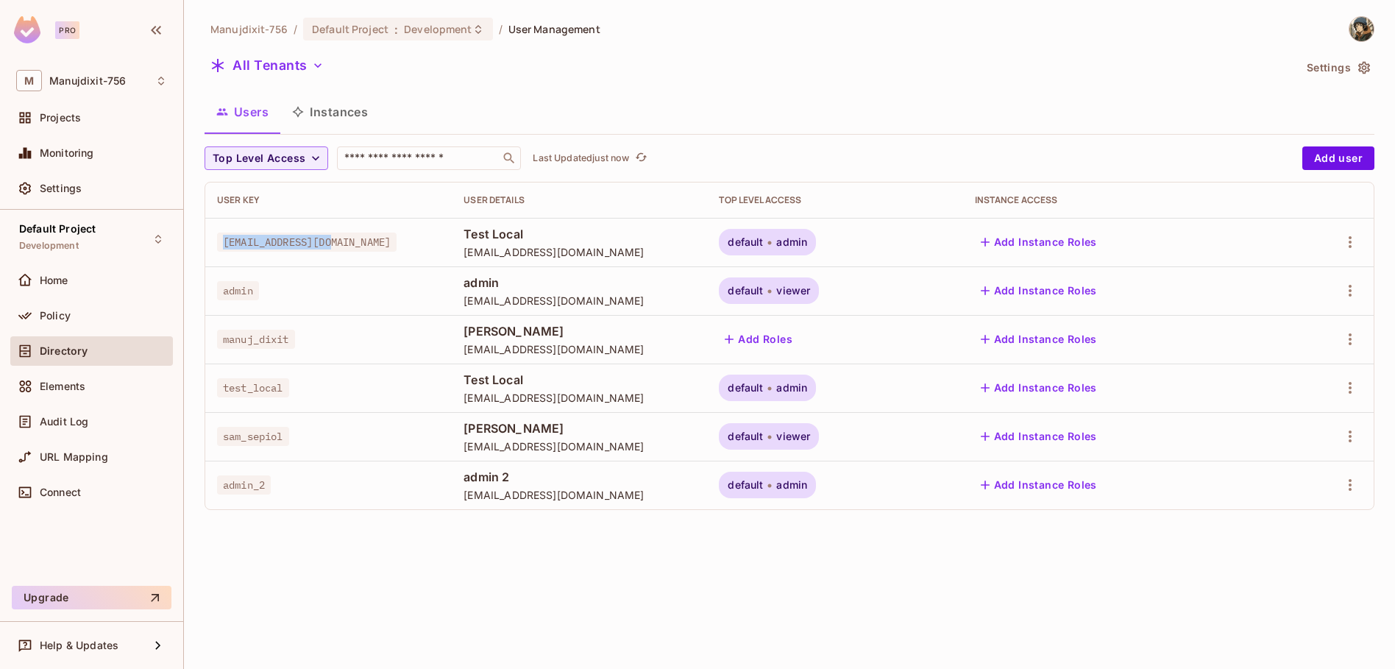
drag, startPoint x: 222, startPoint y: 243, endPoint x: 390, endPoint y: 252, distance: 168.1
click at [390, 252] on td "[EMAIL_ADDRESS][DOMAIN_NAME]" at bounding box center [328, 242] width 247 height 49
click at [392, 252] on td "[EMAIL_ADDRESS][DOMAIN_NAME]" at bounding box center [328, 242] width 247 height 49
drag, startPoint x: 389, startPoint y: 246, endPoint x: 185, endPoint y: 233, distance: 205.0
click at [185, 233] on div "Manujdixit-756 / Default Project : Development / User Management All Tenants Se…" at bounding box center [789, 334] width 1211 height 669
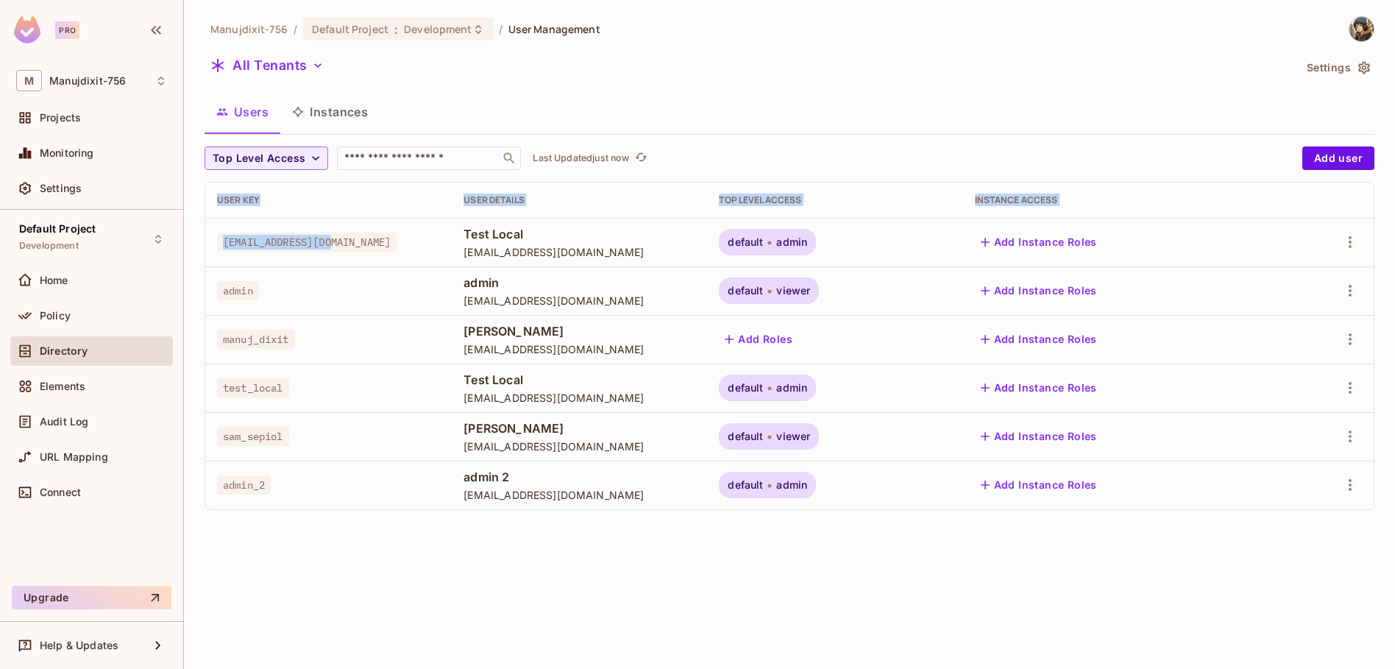
click at [225, 236] on span "[EMAIL_ADDRESS][DOMAIN_NAME]" at bounding box center [307, 242] width 180 height 19
click at [249, 241] on span "[EMAIL_ADDRESS][DOMAIN_NAME]" at bounding box center [307, 242] width 180 height 19
copy span "[EMAIL_ADDRESS][DOMAIN_NAME]"
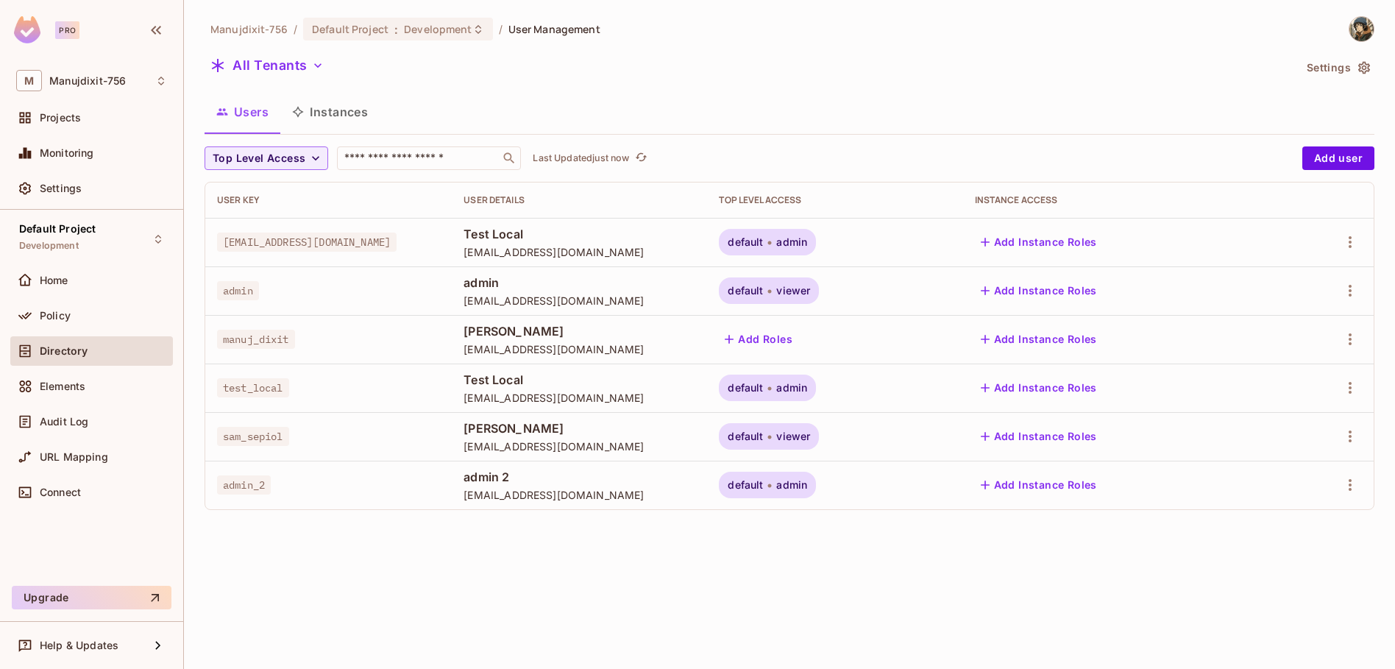
click at [444, 180] on div "Top Level Access ​ Last Updated just now Add user User Key User Details Top Lev…" at bounding box center [790, 328] width 1170 height 364
drag, startPoint x: 299, startPoint y: 250, endPoint x: 353, endPoint y: 254, distance: 53.8
click at [353, 254] on td "[EMAIL_ADDRESS][DOMAIN_NAME]" at bounding box center [328, 242] width 247 height 49
copy span "[EMAIL_ADDRESS][DOMAIN_NAME]"
drag, startPoint x: 507, startPoint y: 253, endPoint x: 616, endPoint y: 253, distance: 108.9
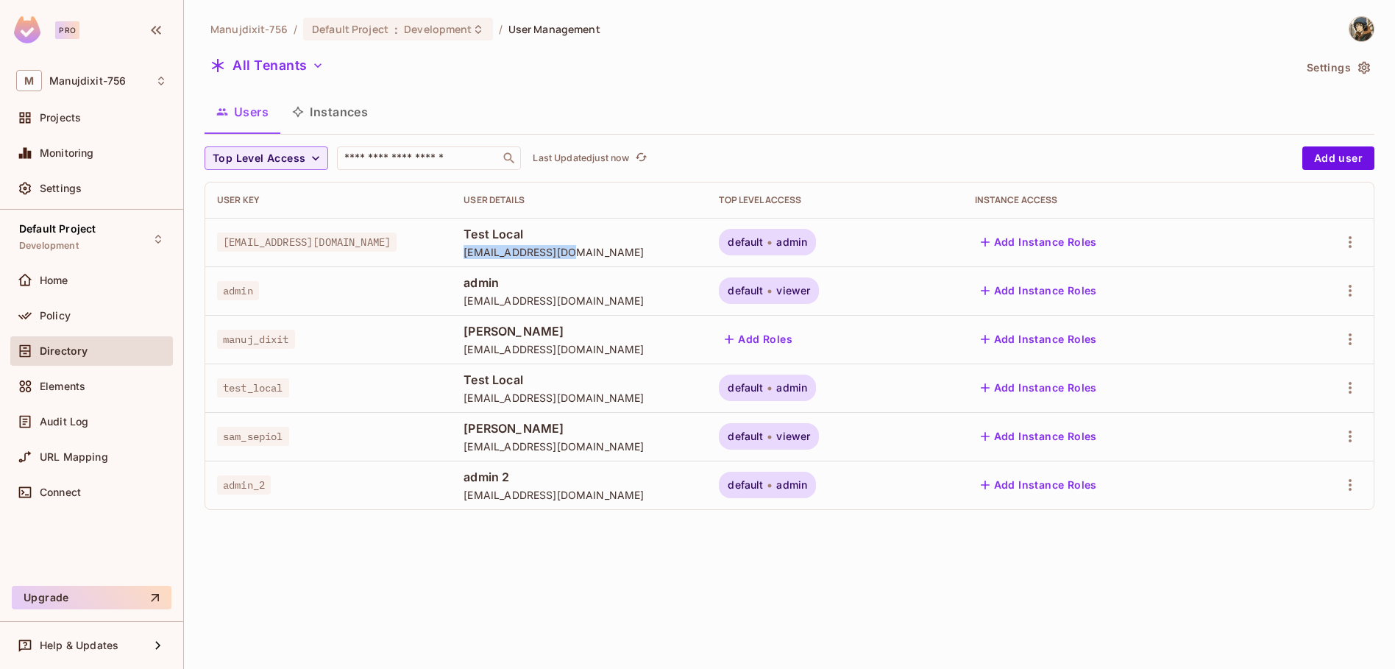
click at [616, 253] on td "Test Local [EMAIL_ADDRESS][DOMAIN_NAME]" at bounding box center [579, 242] width 255 height 49
copy span "[EMAIL_ADDRESS][DOMAIN_NAME]"
click at [101, 118] on div "Projects" at bounding box center [103, 118] width 127 height 12
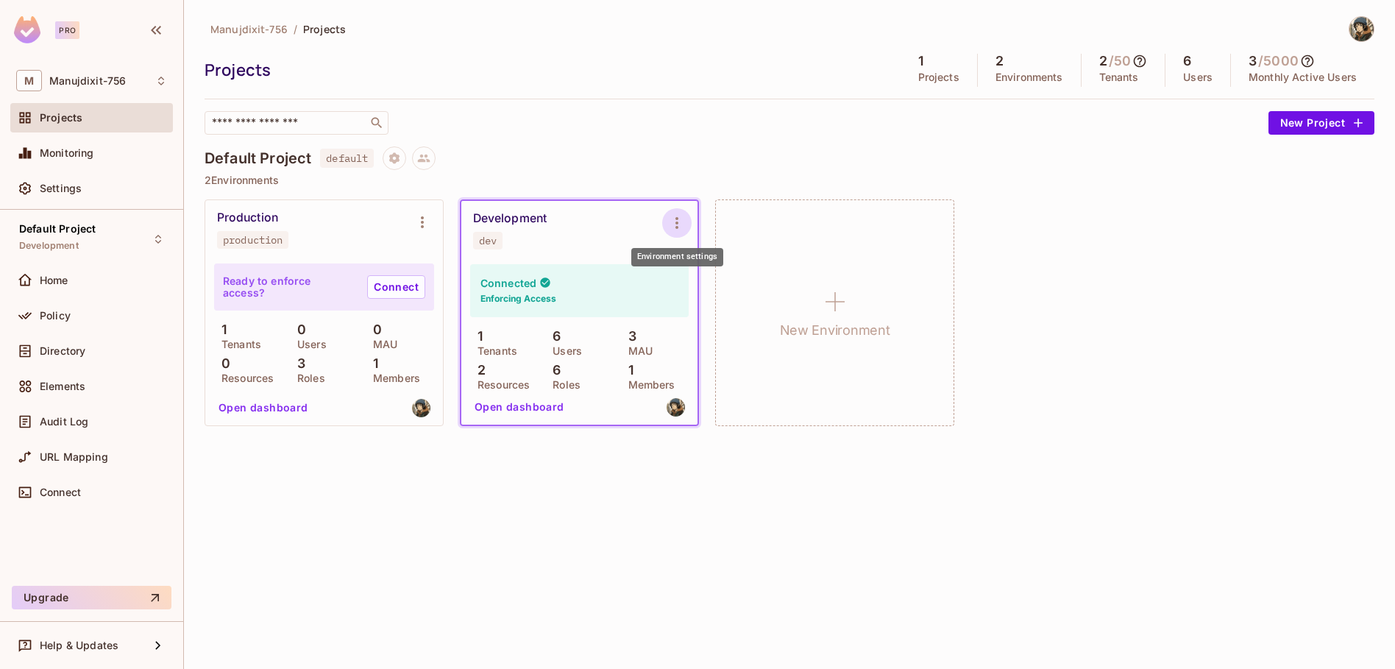
click at [676, 214] on icon "Environment settings" at bounding box center [677, 223] width 18 height 18
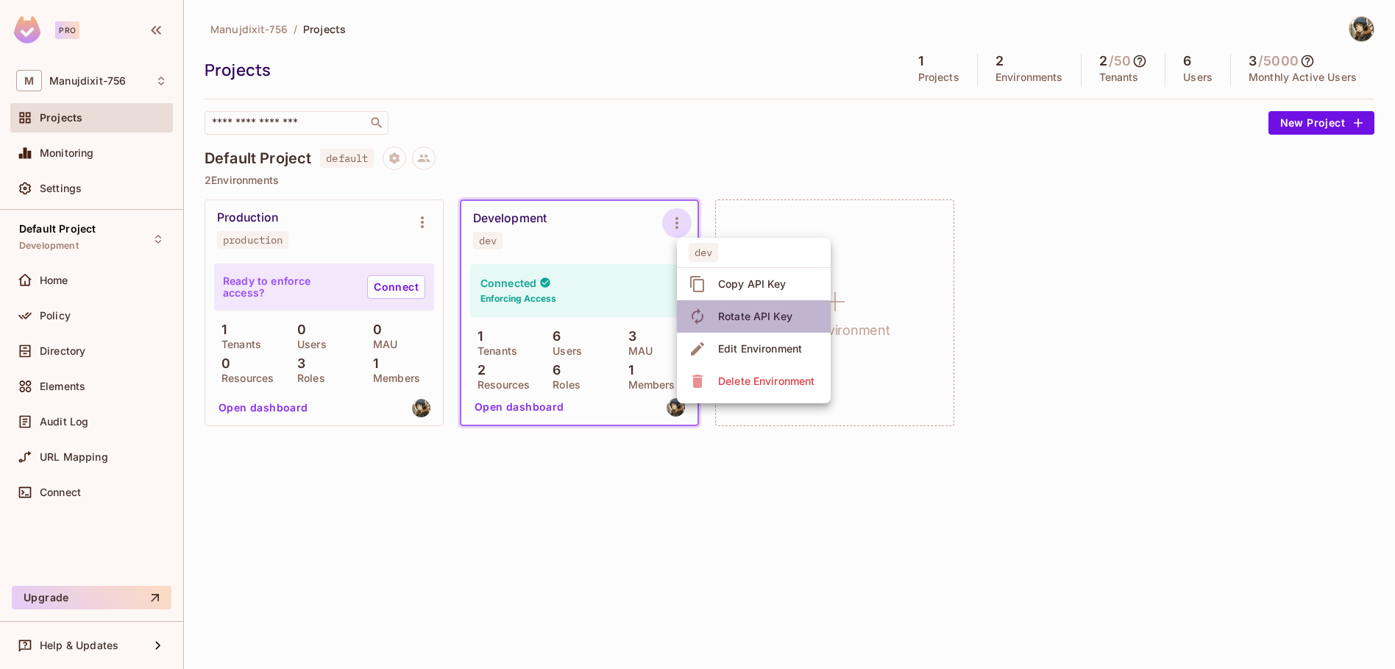
click at [740, 308] on span "Rotate API Key" at bounding box center [755, 317] width 83 height 24
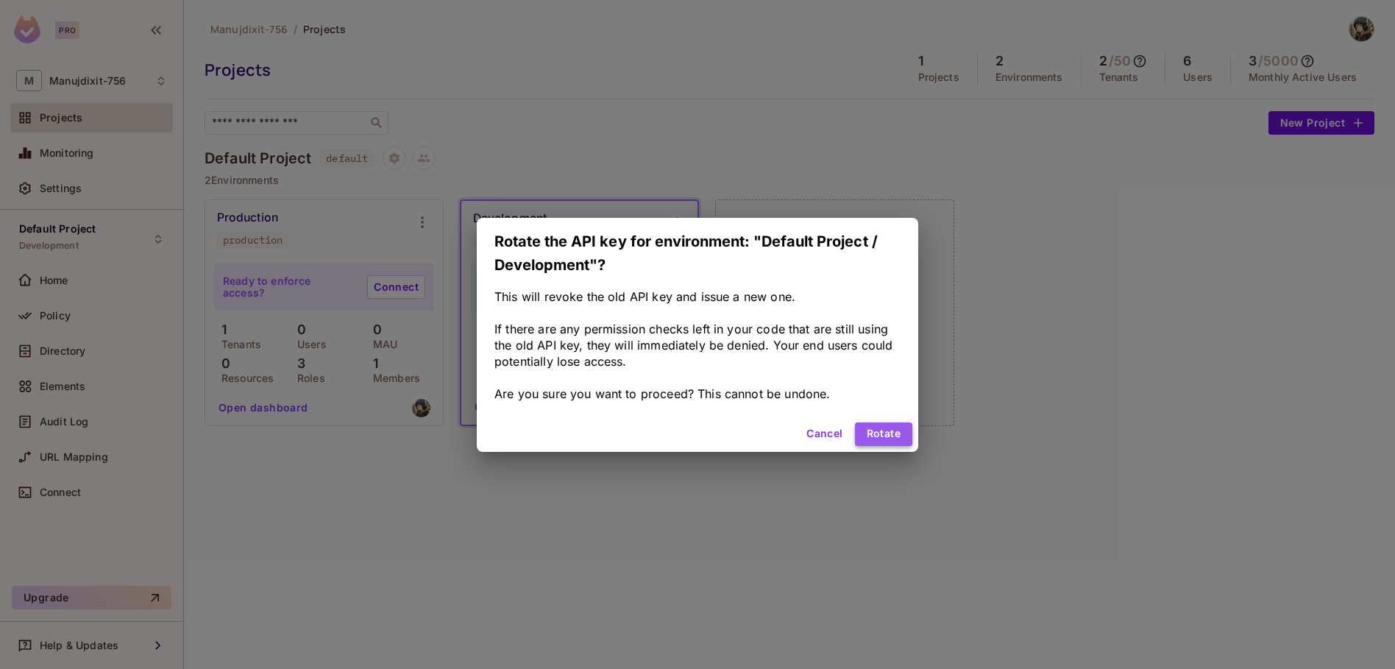
click at [868, 439] on button "Rotate" at bounding box center [883, 434] width 57 height 24
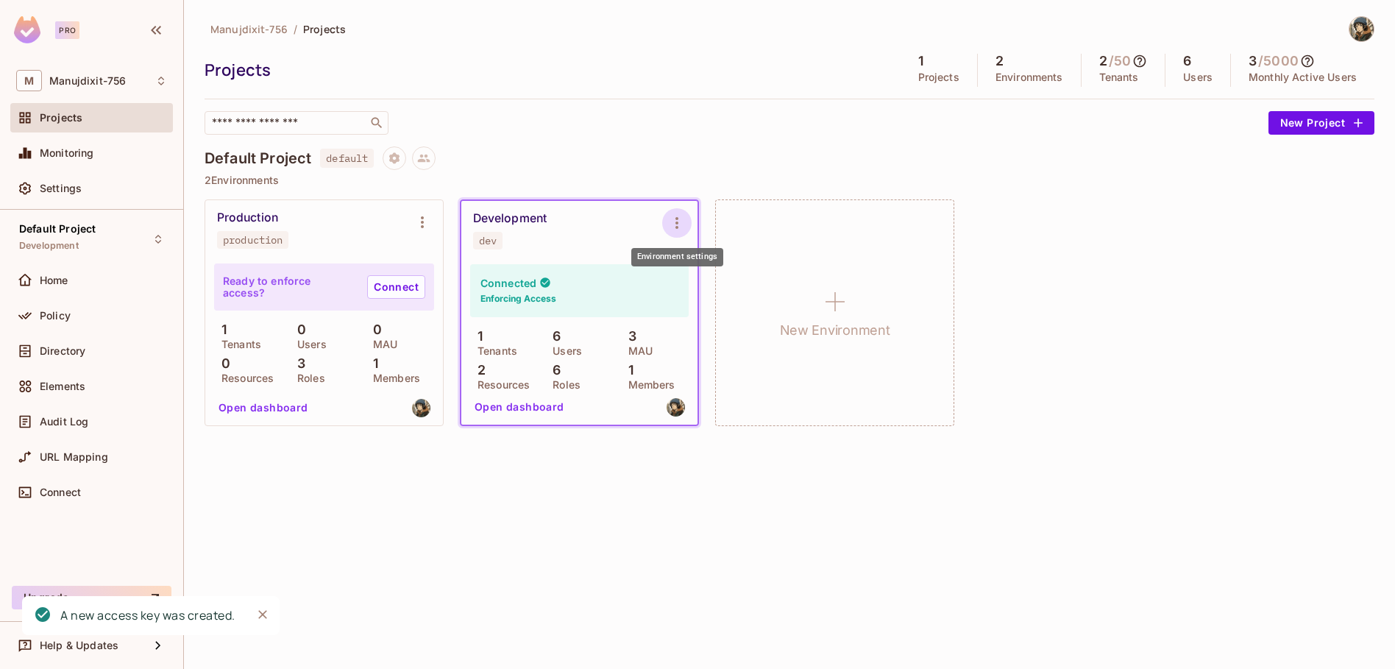
click at [675, 226] on icon "Environment settings" at bounding box center [677, 223] width 18 height 18
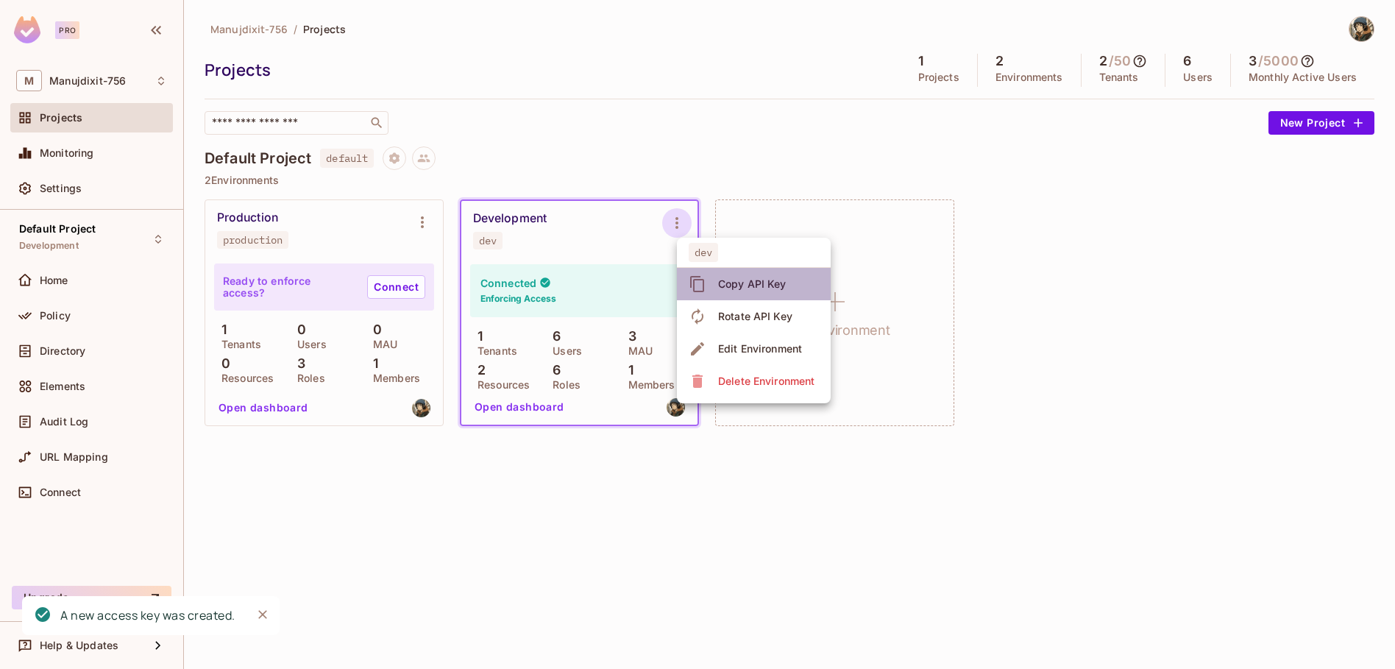
click at [736, 278] on div "Copy API Key" at bounding box center [752, 284] width 68 height 15
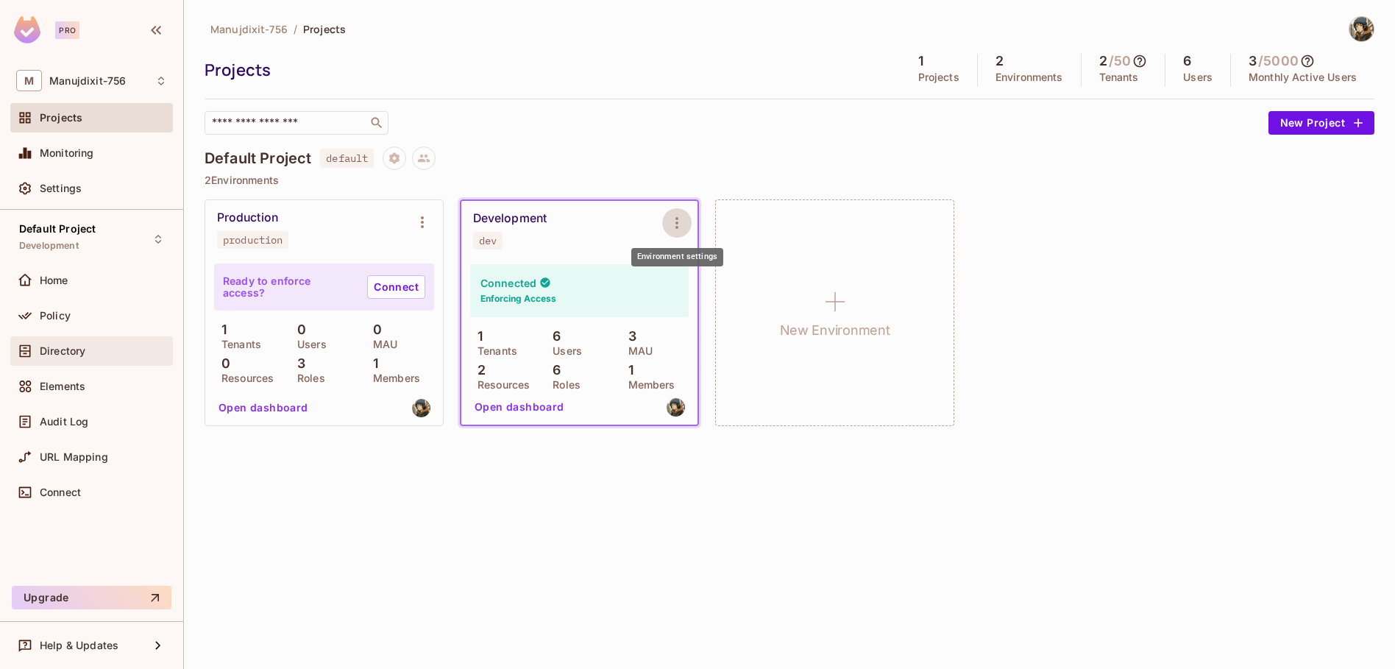
click at [82, 348] on span "Directory" at bounding box center [63, 351] width 46 height 12
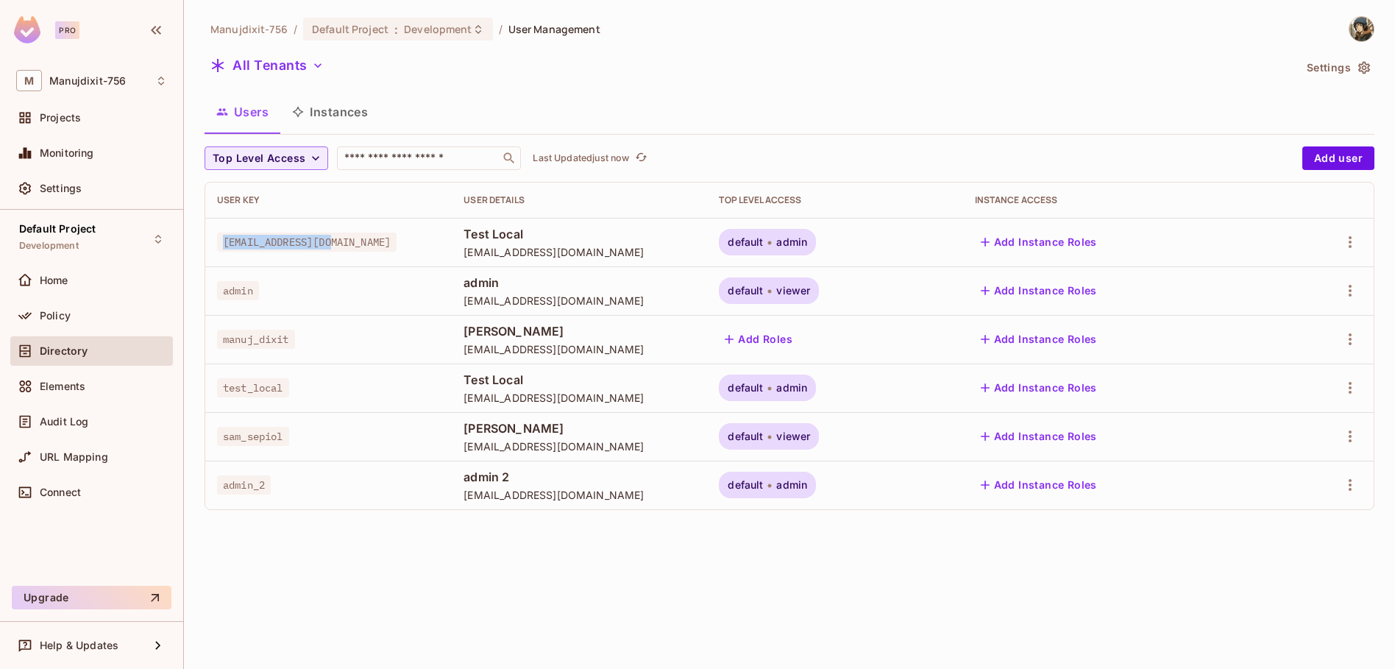
drag, startPoint x: 221, startPoint y: 241, endPoint x: 347, endPoint y: 247, distance: 126.0
click at [347, 247] on div "[EMAIL_ADDRESS][DOMAIN_NAME]" at bounding box center [328, 242] width 223 height 15
copy span "[EMAIL_ADDRESS][DOMAIN_NAME]"
drag, startPoint x: 266, startPoint y: 351, endPoint x: 267, endPoint y: 337, distance: 14.0
click at [266, 351] on td "manuj_dixit" at bounding box center [328, 339] width 247 height 49
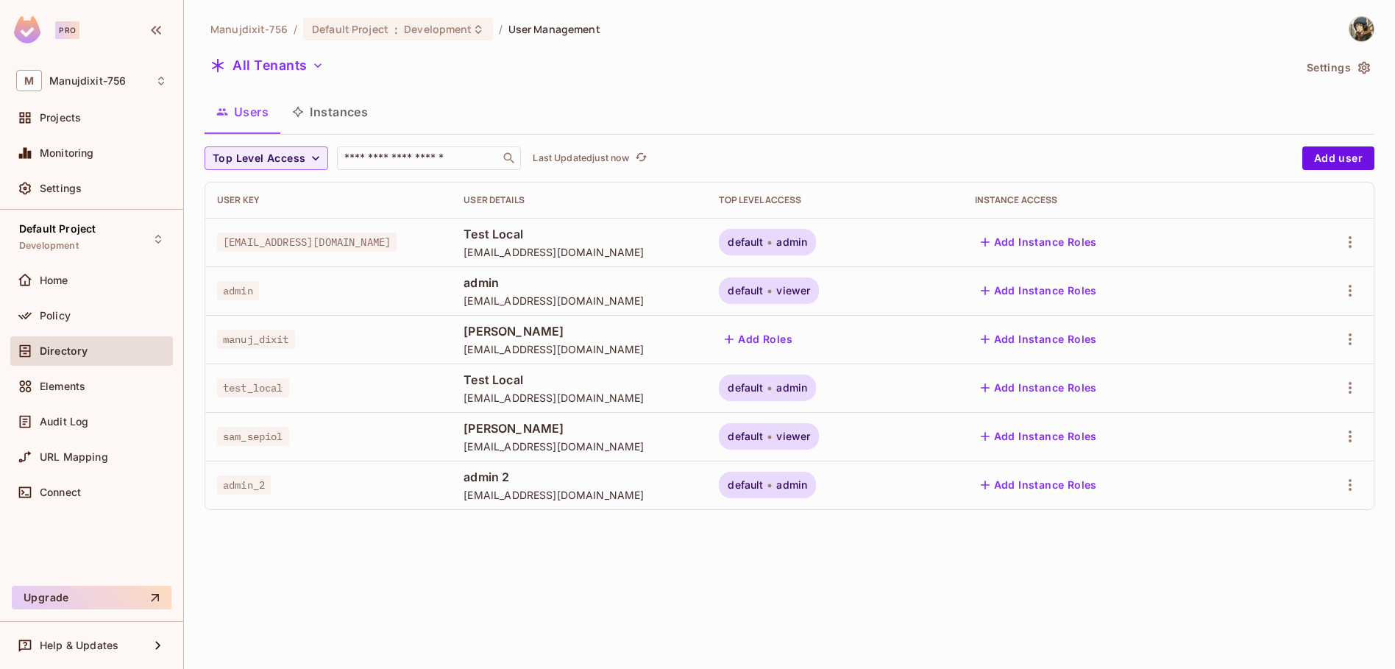
click at [269, 331] on span "manuj_dixit" at bounding box center [256, 339] width 78 height 19
copy span "manuj_dixit"
click at [1353, 56] on button "Settings" at bounding box center [1338, 68] width 74 height 24
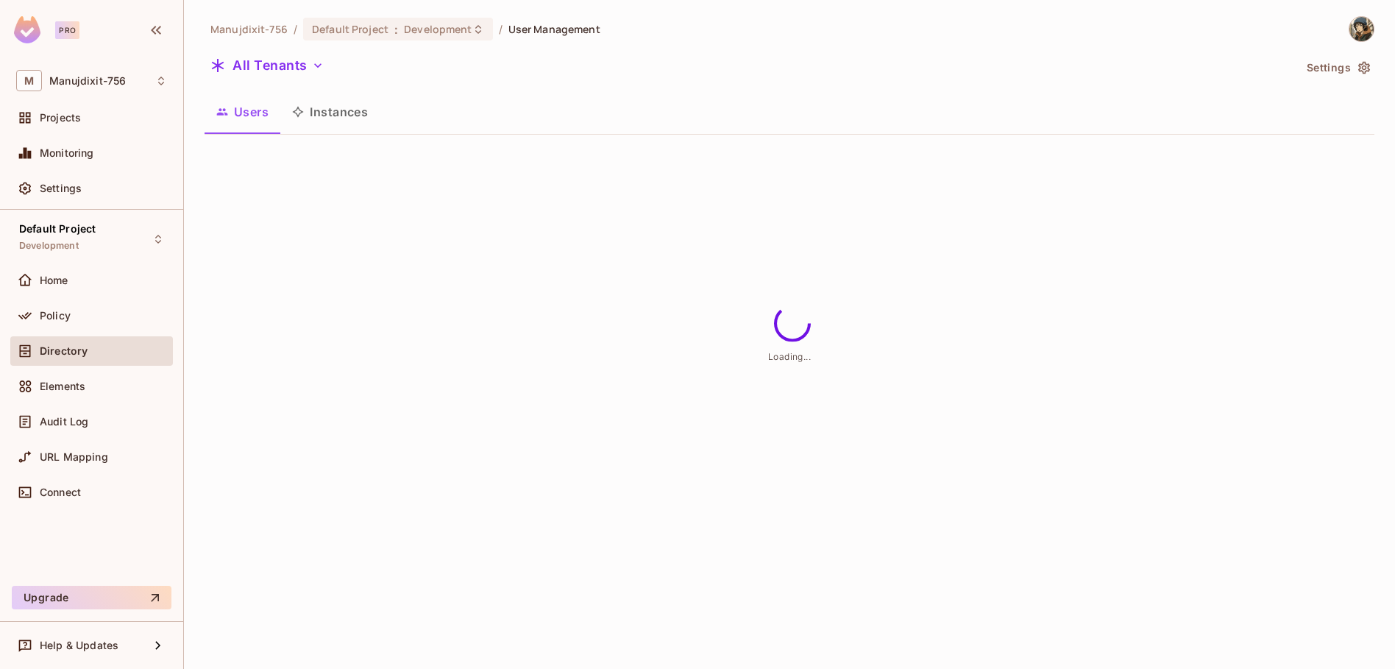
click at [1364, 29] on img at bounding box center [1362, 29] width 24 height 24
click at [1310, 91] on div "Copy Environment Key" at bounding box center [1301, 102] width 135 height 29
click at [729, 99] on div at bounding box center [697, 334] width 1395 height 669
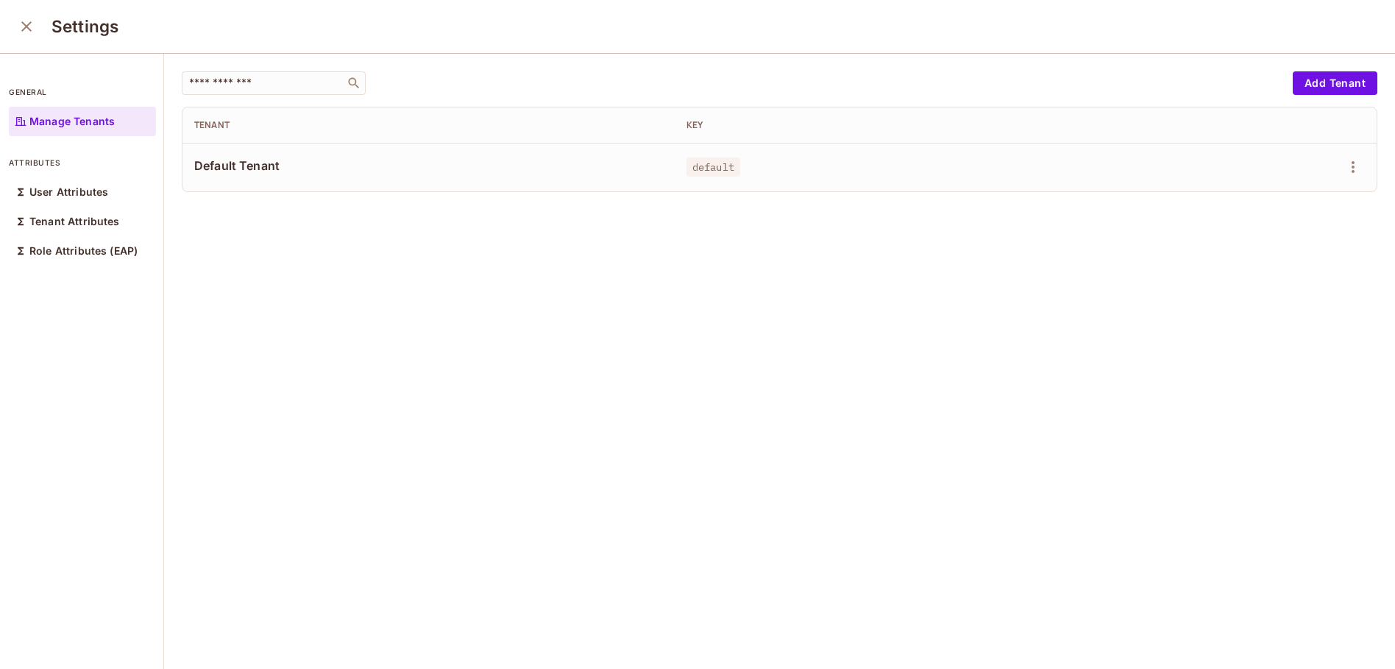
drag, startPoint x: 238, startPoint y: 155, endPoint x: 254, endPoint y: 156, distance: 16.2
click at [241, 156] on td "Default Tenant" at bounding box center [429, 167] width 492 height 49
click at [270, 149] on td "Default Tenant" at bounding box center [429, 167] width 492 height 49
click at [37, 23] on button "close" at bounding box center [26, 26] width 29 height 29
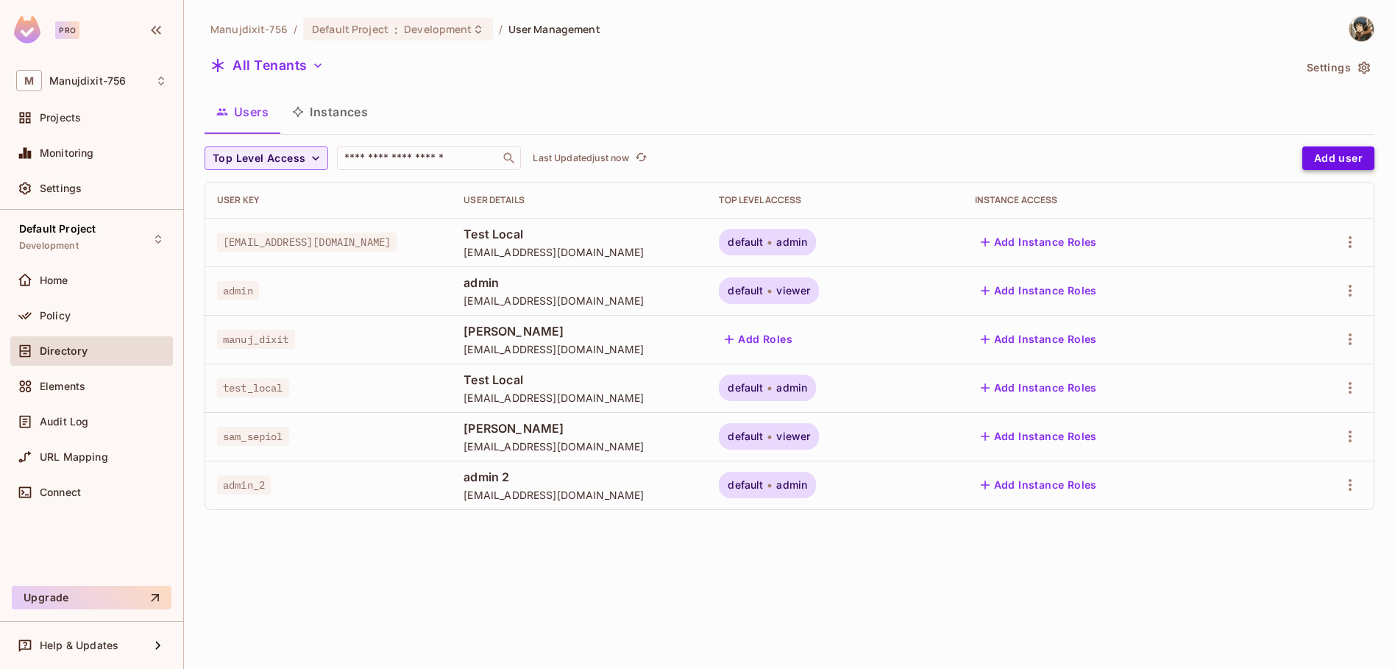
click at [1351, 157] on button "Add user" at bounding box center [1339, 158] width 72 height 24
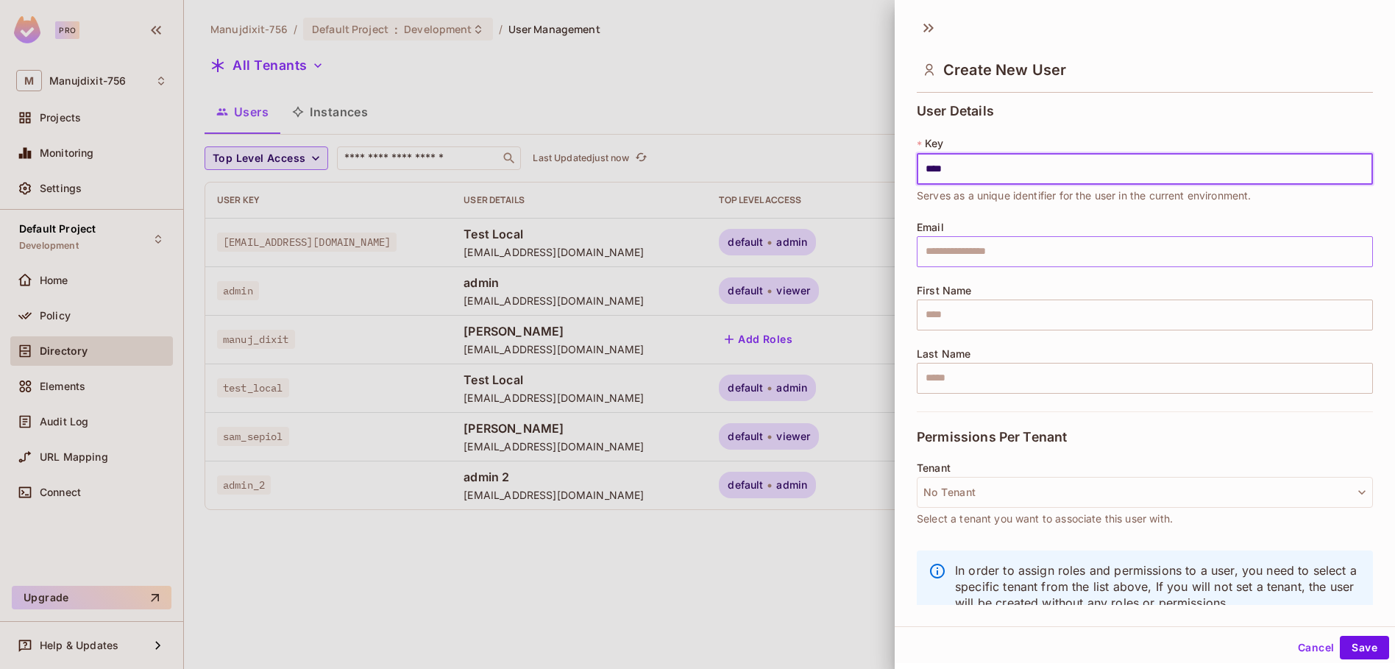
type input "****"
click at [933, 266] on input "text" at bounding box center [1145, 251] width 456 height 31
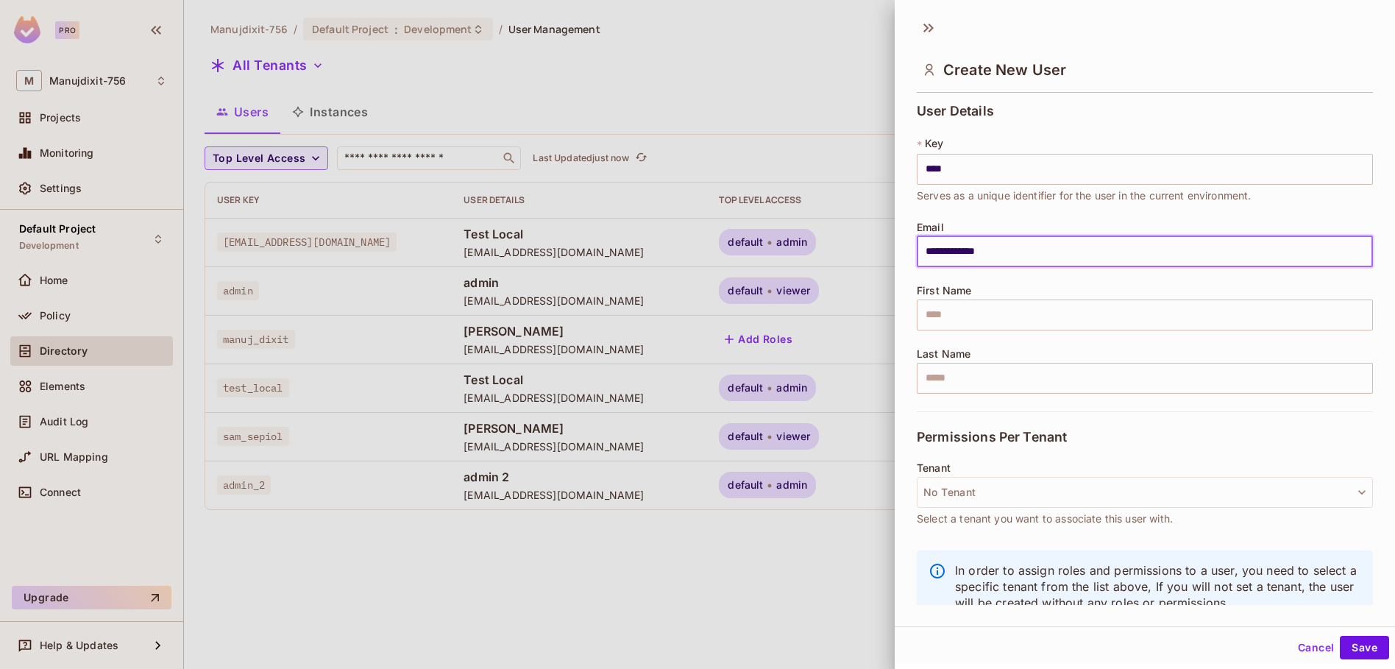
type input "**********"
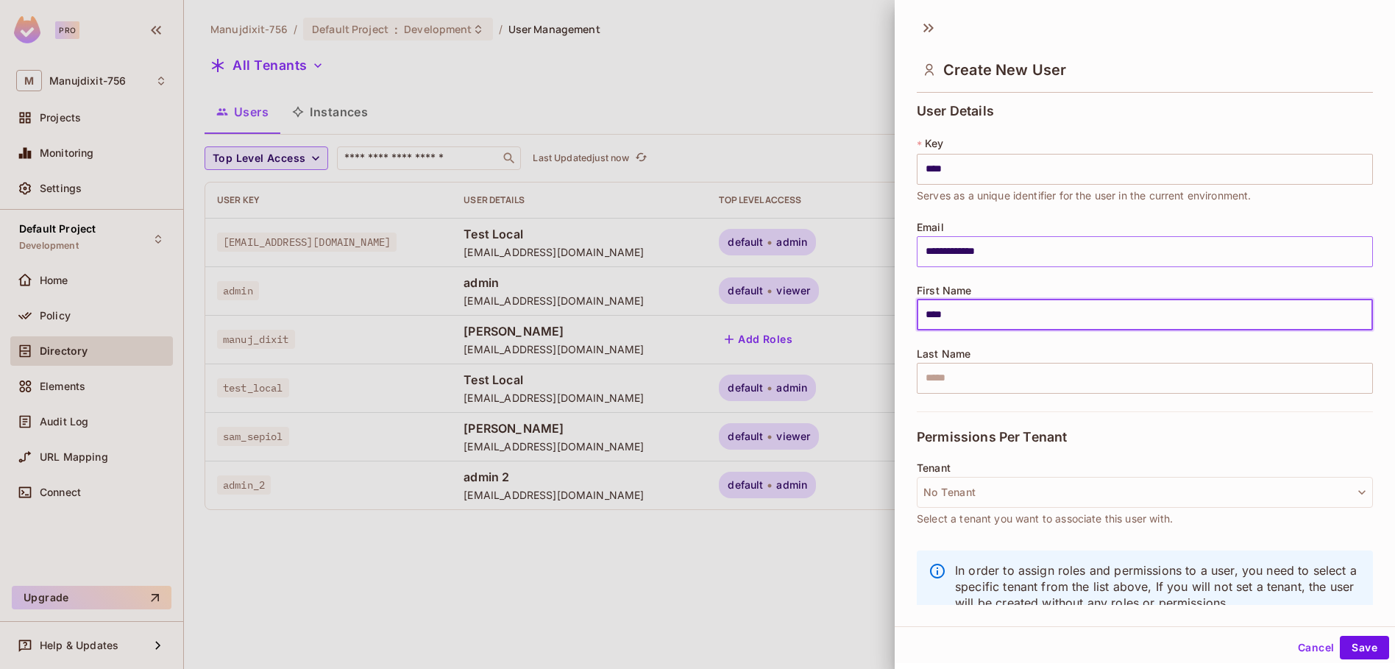
type input "****"
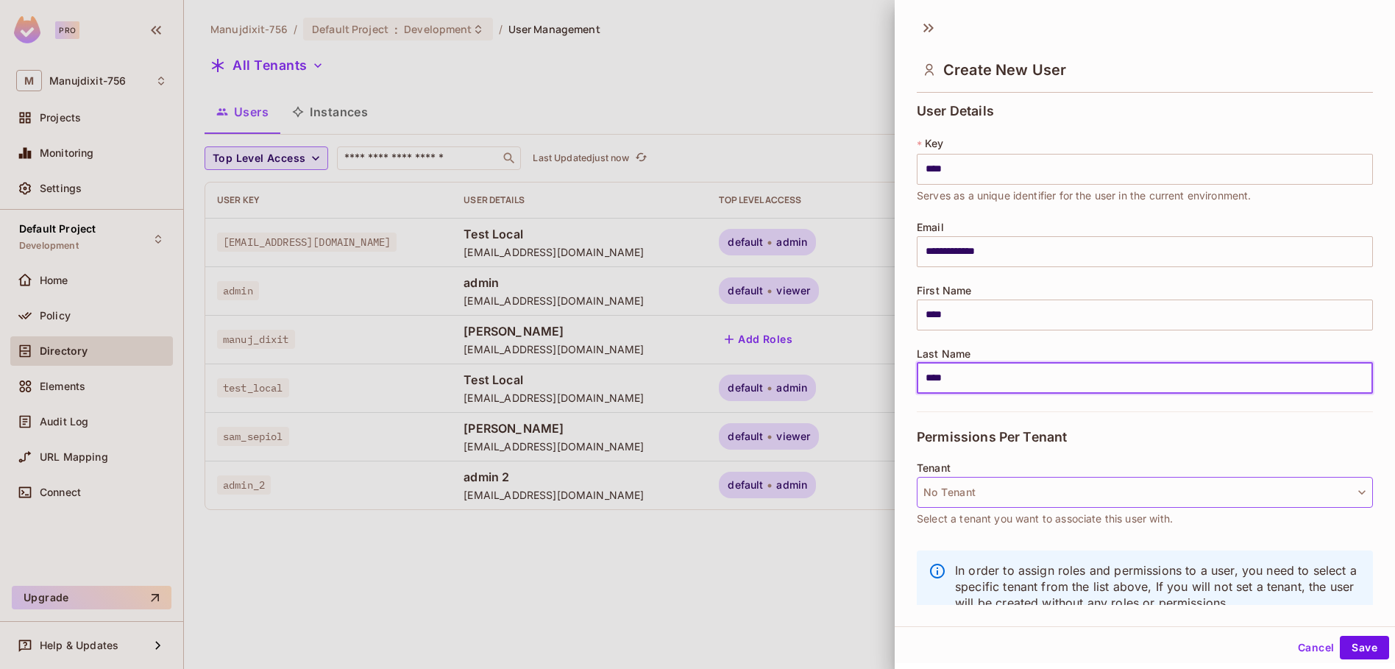
type input "****"
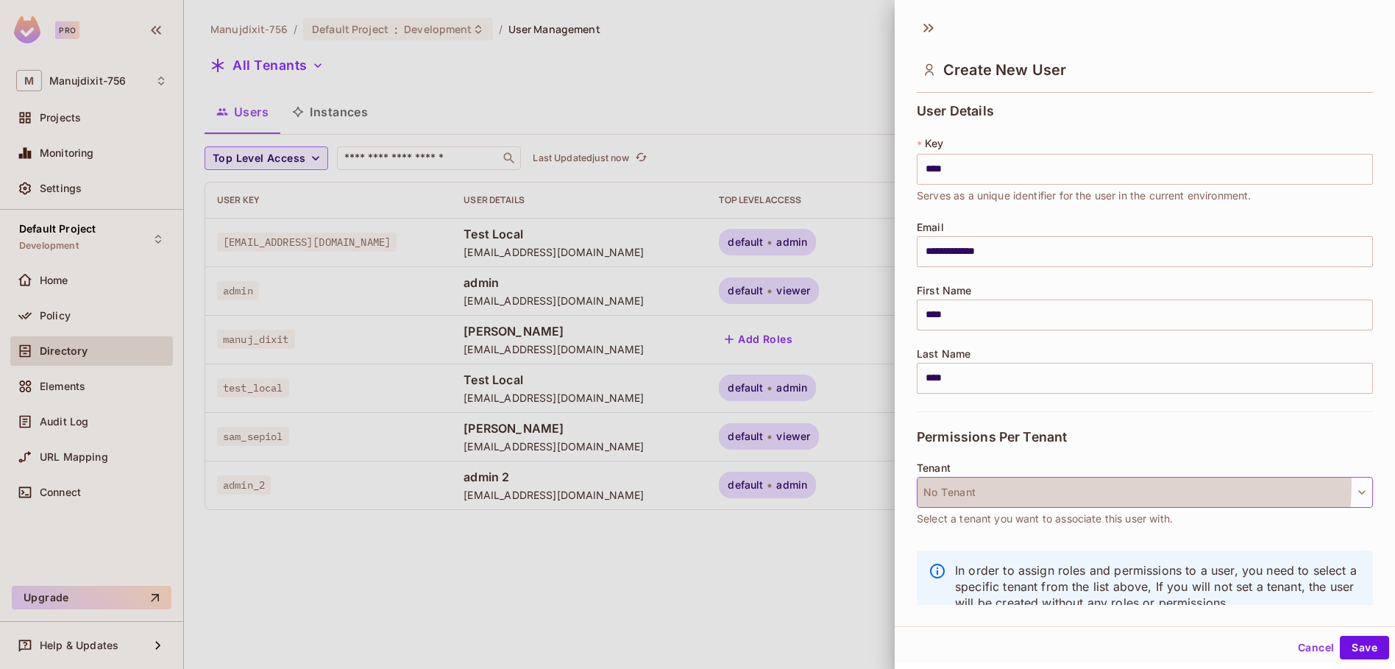
click at [1024, 482] on button "No Tenant" at bounding box center [1145, 492] width 456 height 31
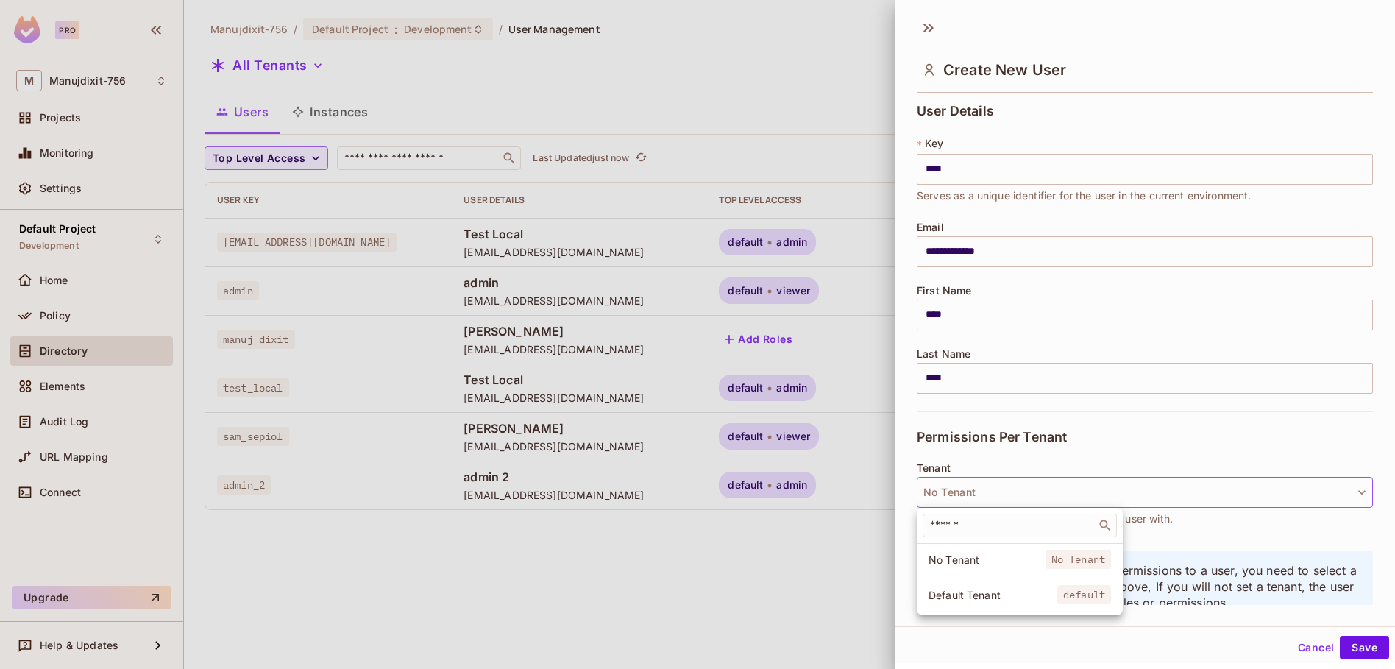
click at [980, 602] on li "Default Tenant default" at bounding box center [1020, 595] width 206 height 32
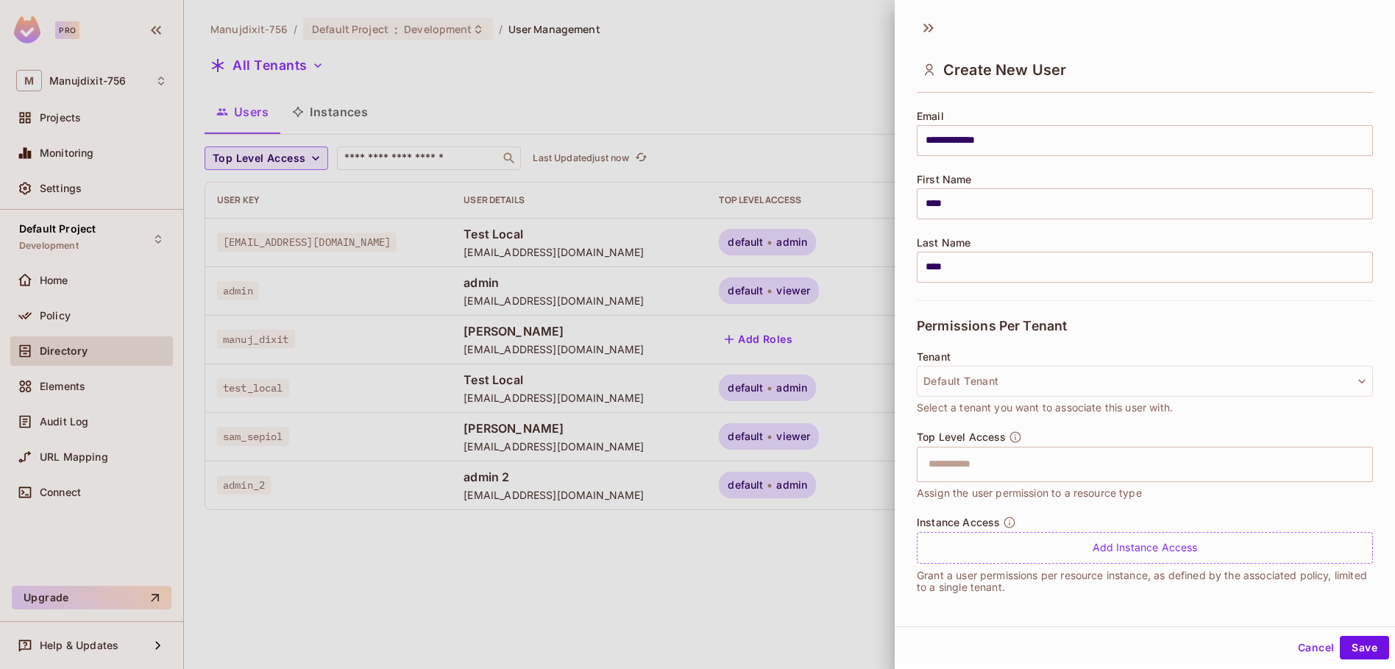
scroll to position [114, 0]
click at [1046, 464] on input "text" at bounding box center [1132, 461] width 425 height 29
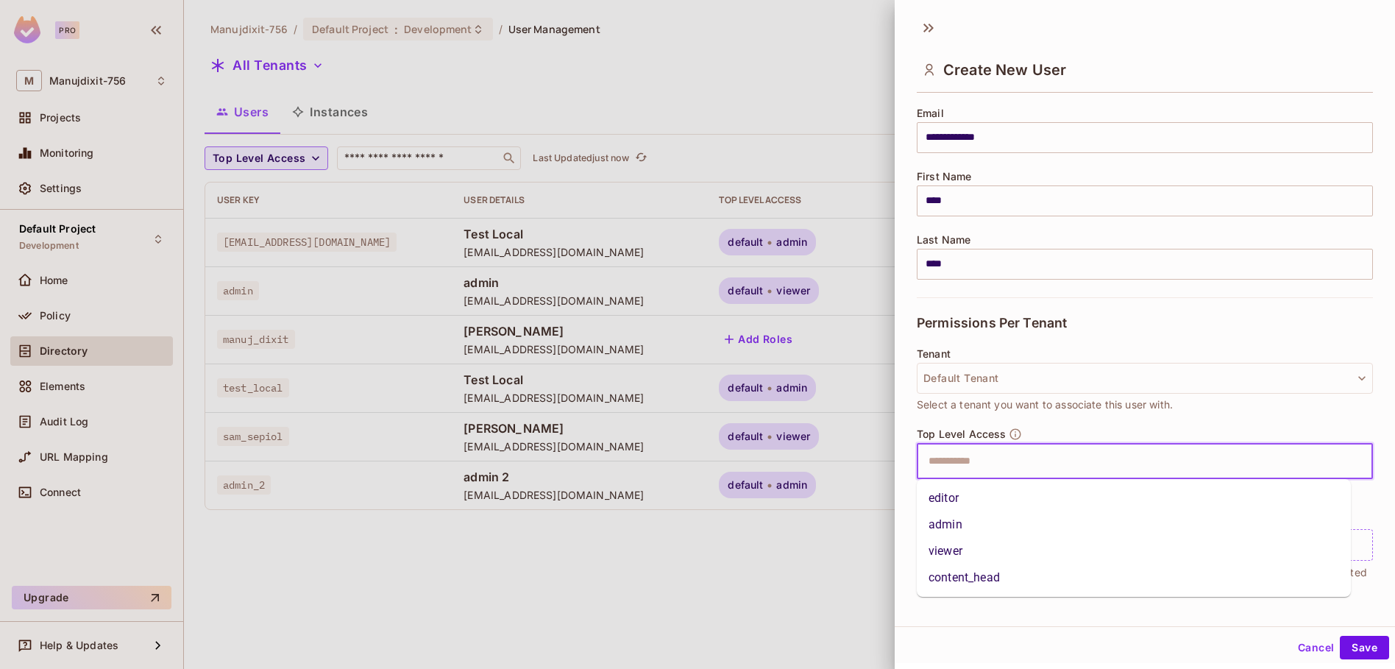
click at [991, 523] on li "admin" at bounding box center [1134, 524] width 434 height 26
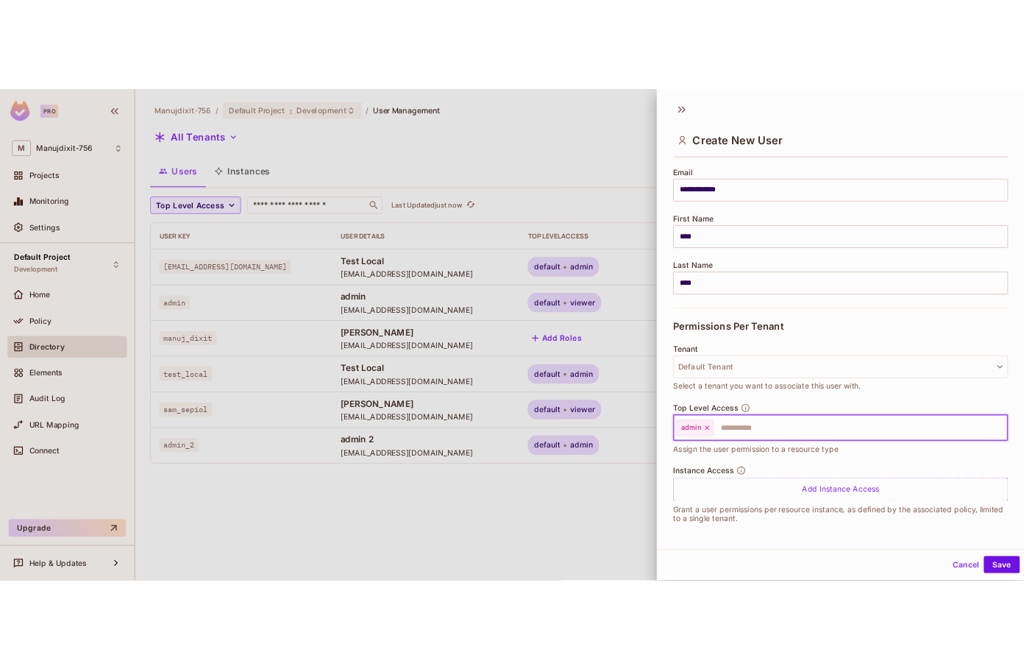
scroll to position [2, 0]
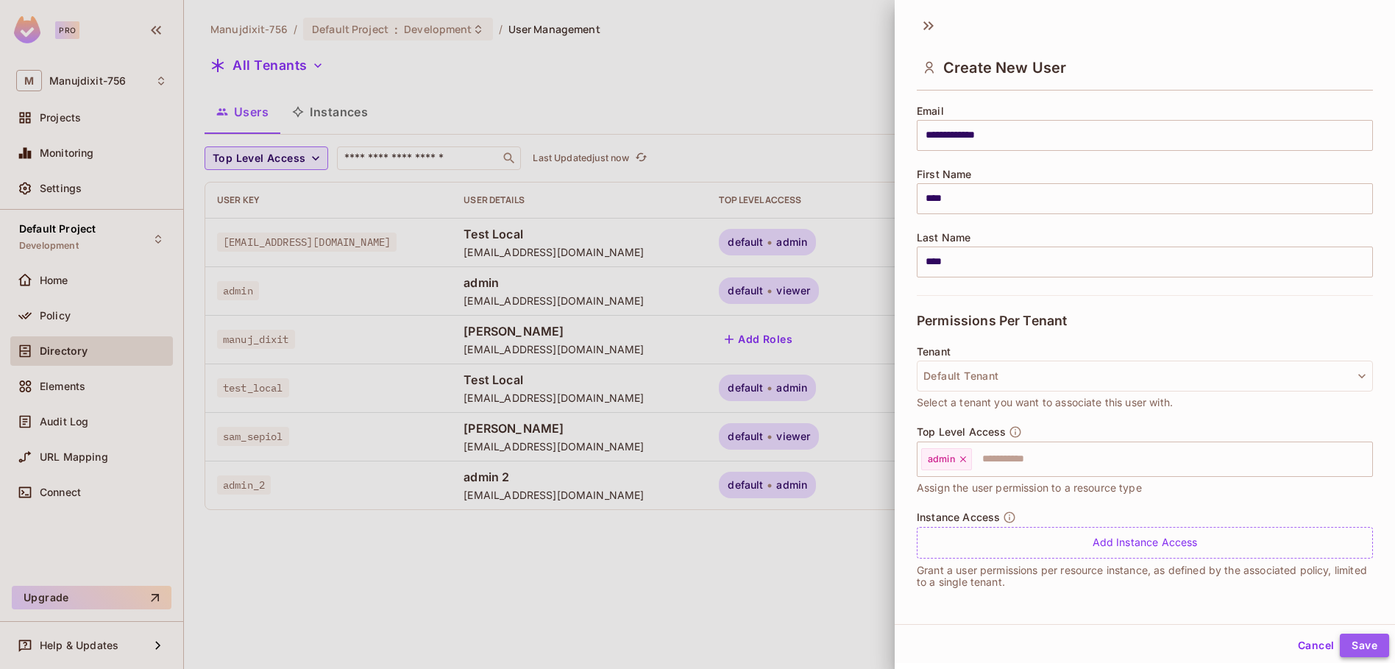
click at [1350, 642] on button "Save" at bounding box center [1364, 646] width 49 height 24
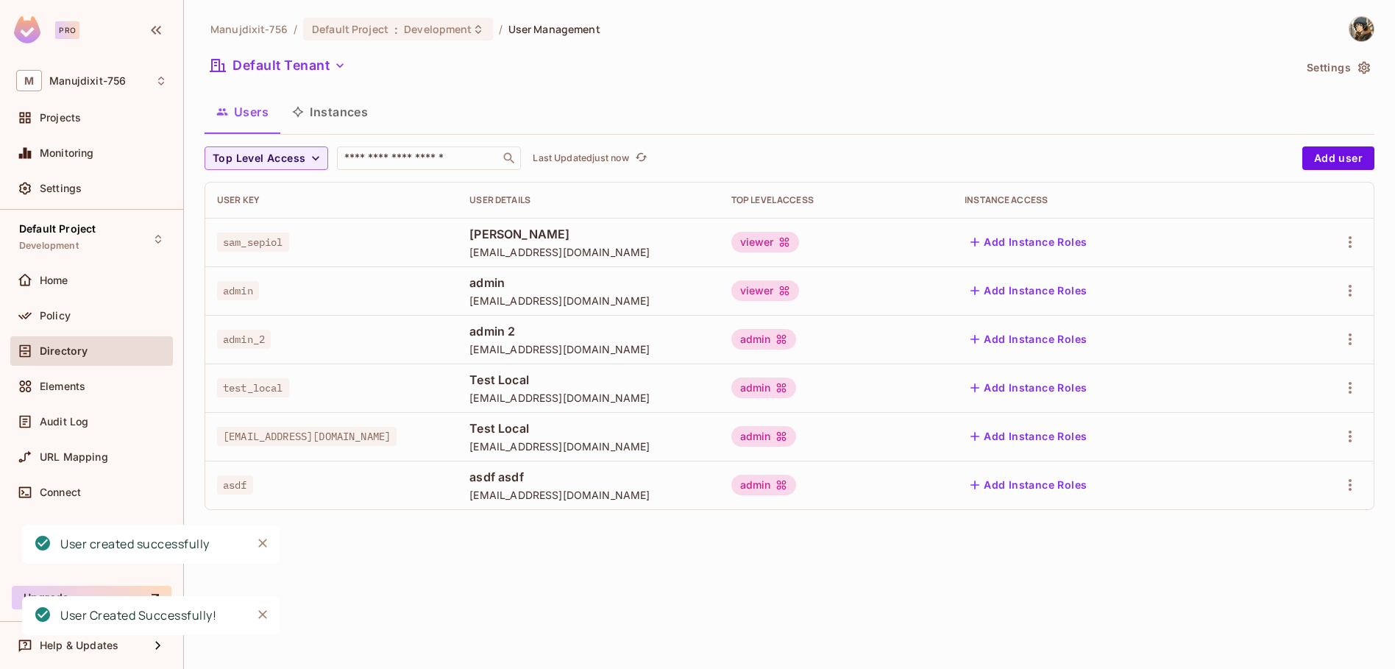
click at [236, 476] on span "asdf" at bounding box center [235, 484] width 36 height 19
copy span "asdf"
click at [1342, 68] on button "Settings" at bounding box center [1338, 68] width 74 height 24
click at [1350, 33] on img at bounding box center [1362, 29] width 24 height 24
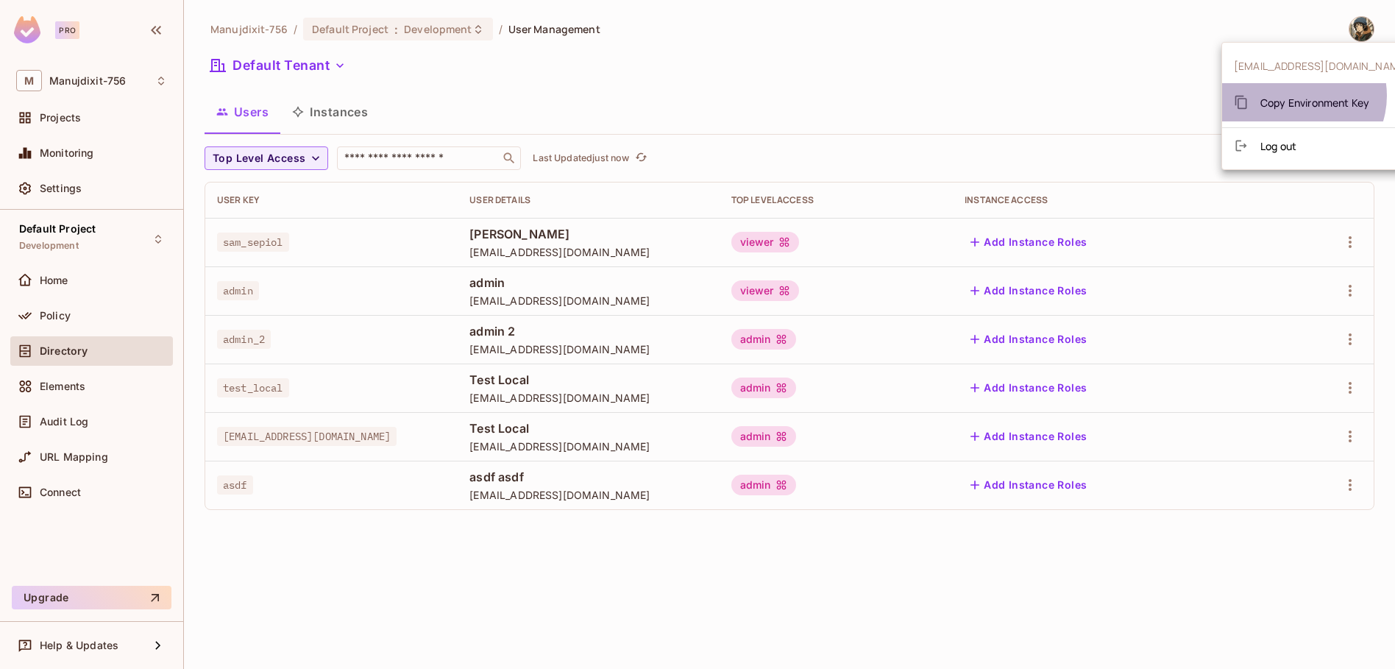
click at [1297, 96] on span "Copy Environment Key" at bounding box center [1315, 103] width 109 height 14
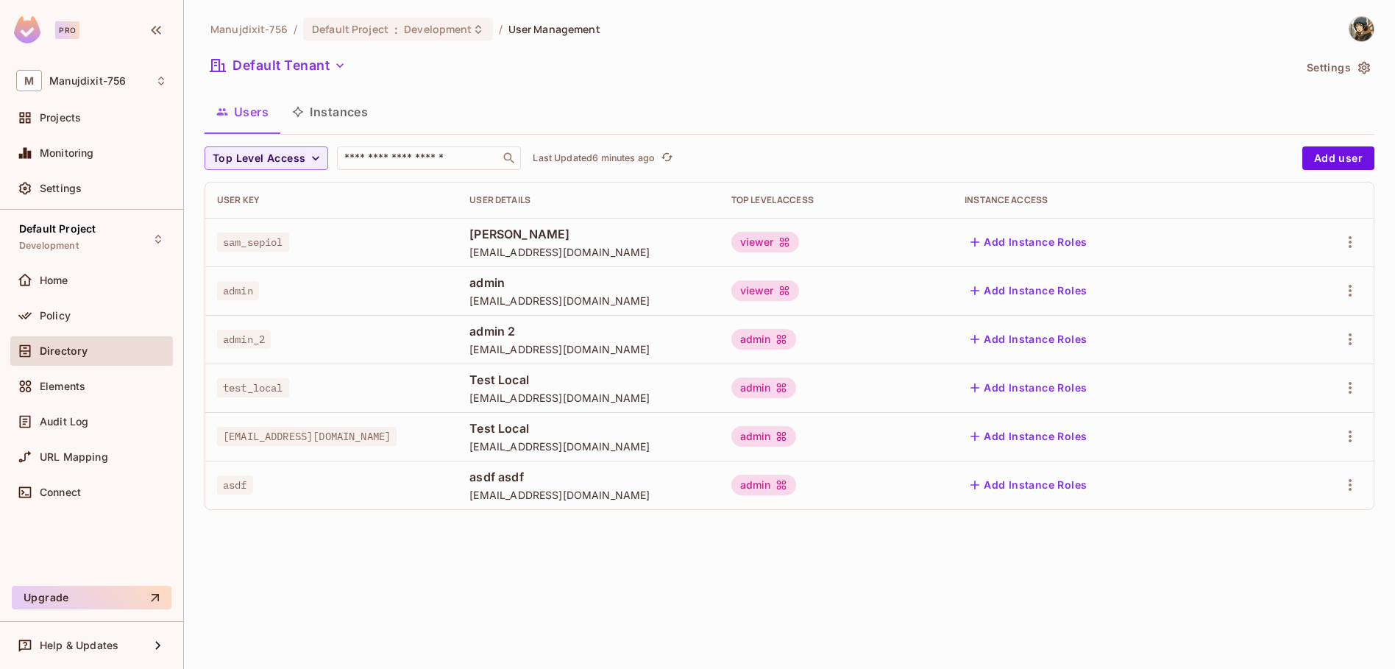
click at [236, 241] on span "sam_sepiol" at bounding box center [253, 242] width 72 height 19
copy span "sam_sepiol"
click at [364, 367] on td "test_local" at bounding box center [331, 388] width 252 height 49
click at [98, 350] on div "Directory" at bounding box center [103, 351] width 127 height 12
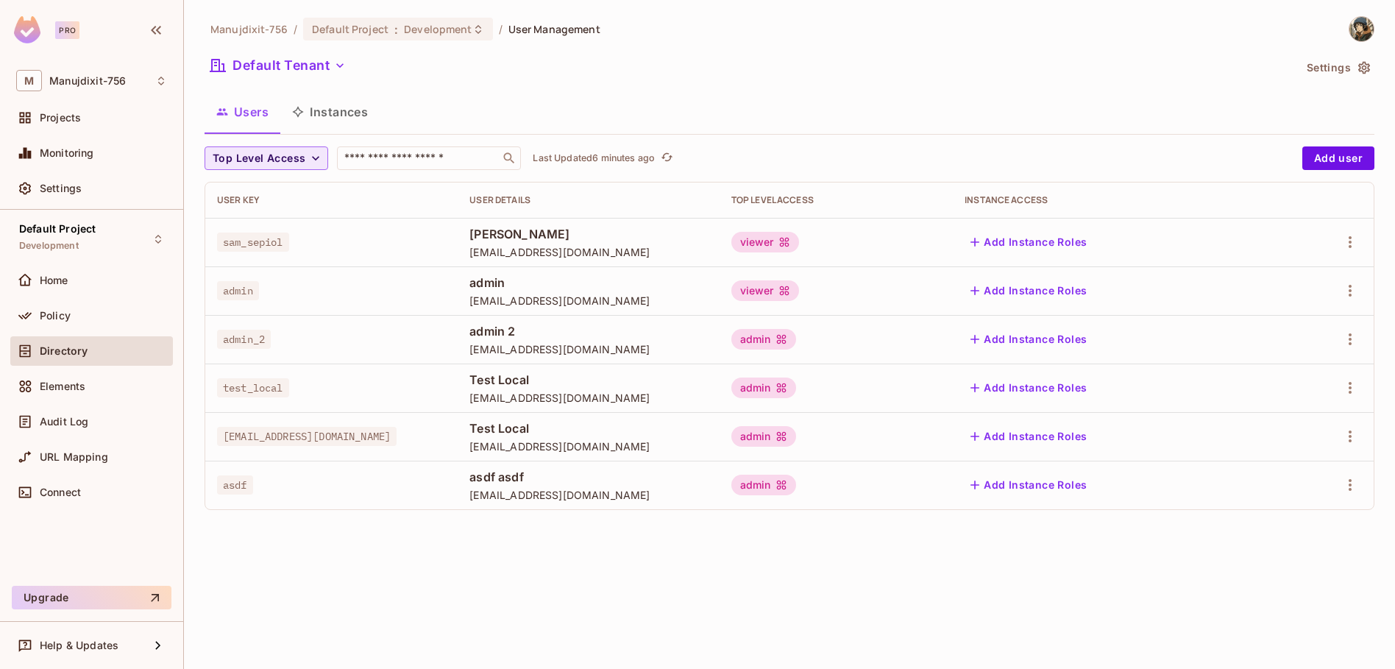
click at [294, 156] on span "Top Level Access" at bounding box center [259, 158] width 93 height 18
click at [467, 97] on div at bounding box center [697, 334] width 1395 height 669
click at [672, 154] on icon "refresh" at bounding box center [667, 157] width 12 height 8
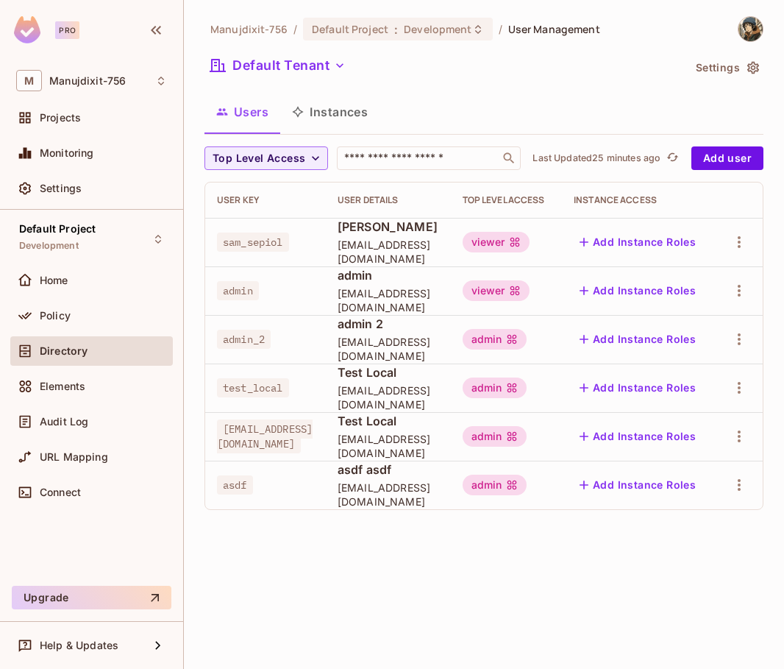
click at [305, 298] on div "admin" at bounding box center [265, 290] width 97 height 15
drag, startPoint x: 287, startPoint y: 416, endPoint x: 219, endPoint y: 414, distance: 67.7
click at [219, 397] on span "test_local" at bounding box center [253, 387] width 72 height 19
copy span "test_local"
click at [326, 218] on th "User Key" at bounding box center [265, 200] width 121 height 35
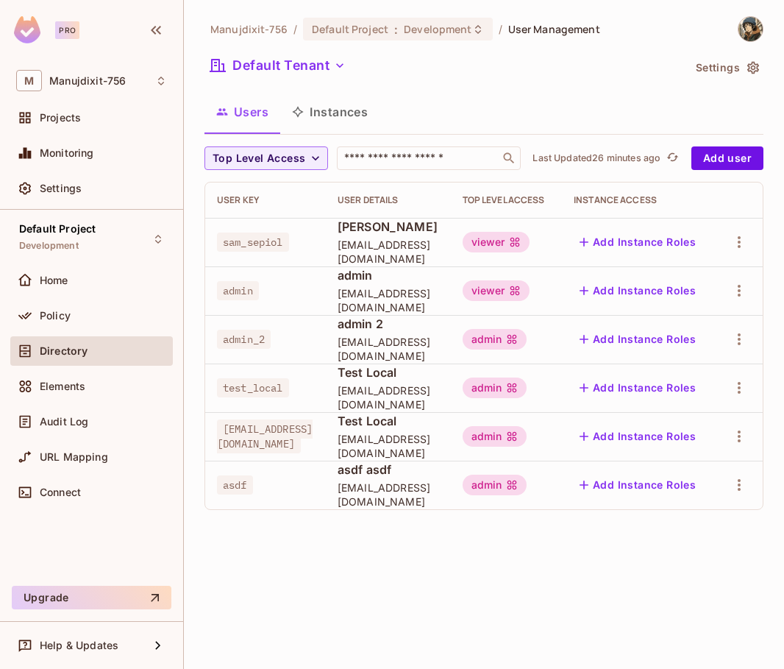
click at [216, 266] on td "sam_sepiol" at bounding box center [265, 242] width 121 height 49
click at [300, 265] on td "sam_sepiol" at bounding box center [265, 242] width 121 height 49
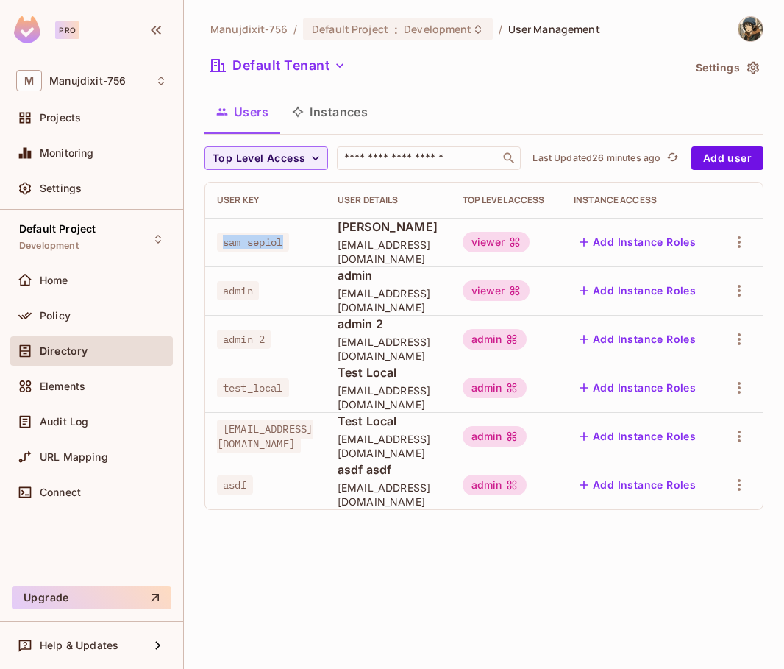
click at [301, 264] on td "sam_sepiol" at bounding box center [265, 242] width 121 height 49
click at [235, 252] on span "sam_sepiol" at bounding box center [253, 242] width 72 height 19
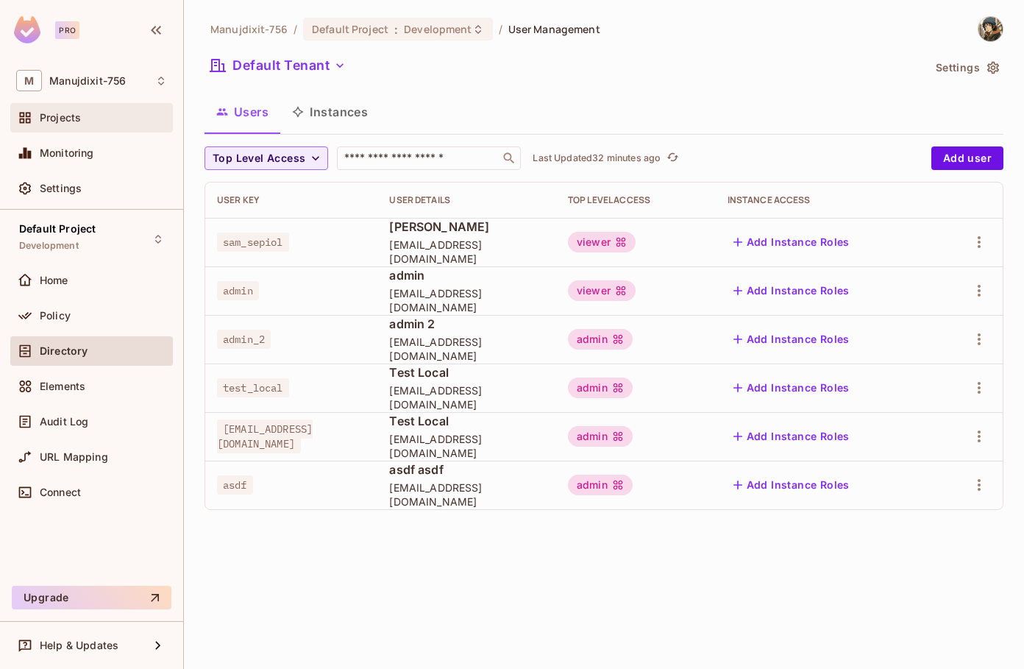
click at [74, 121] on span "Projects" at bounding box center [60, 118] width 41 height 12
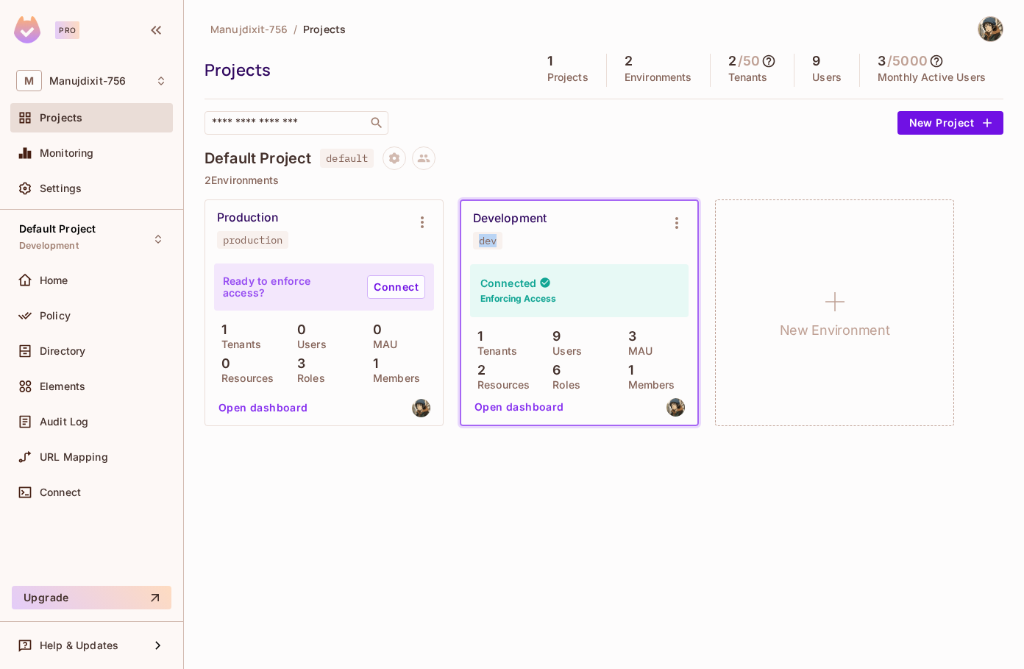
drag, startPoint x: 506, startPoint y: 246, endPoint x: 476, endPoint y: 240, distance: 30.0
click at [476, 240] on div "Development dev" at bounding box center [567, 230] width 189 height 38
copy div "dev"
click at [361, 158] on span "default" at bounding box center [347, 158] width 54 height 19
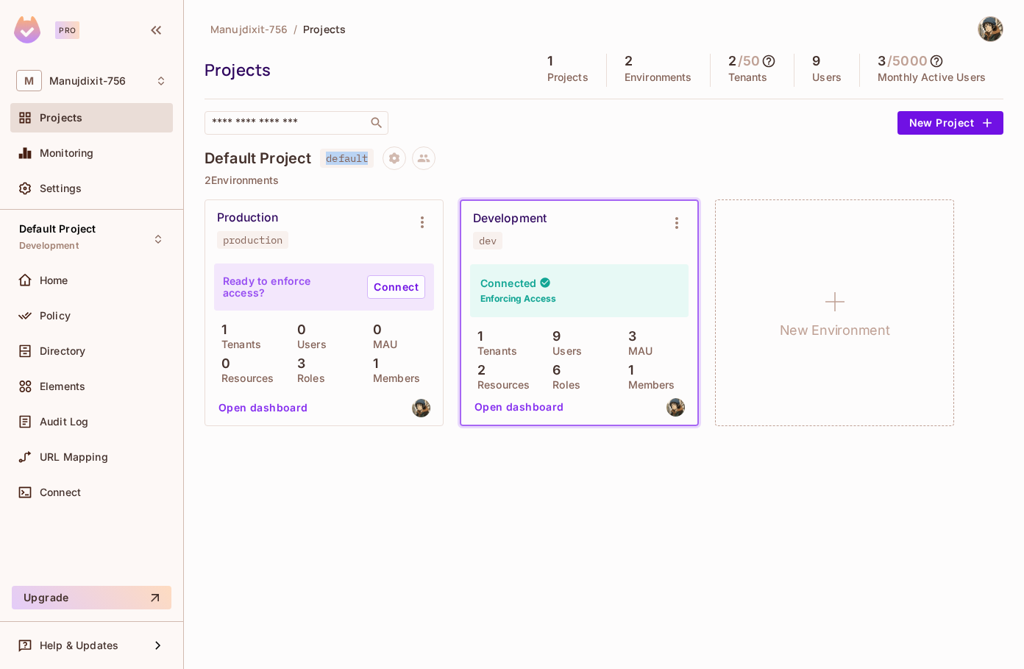
copy span "default"
click at [69, 322] on div "Policy" at bounding box center [91, 316] width 151 height 18
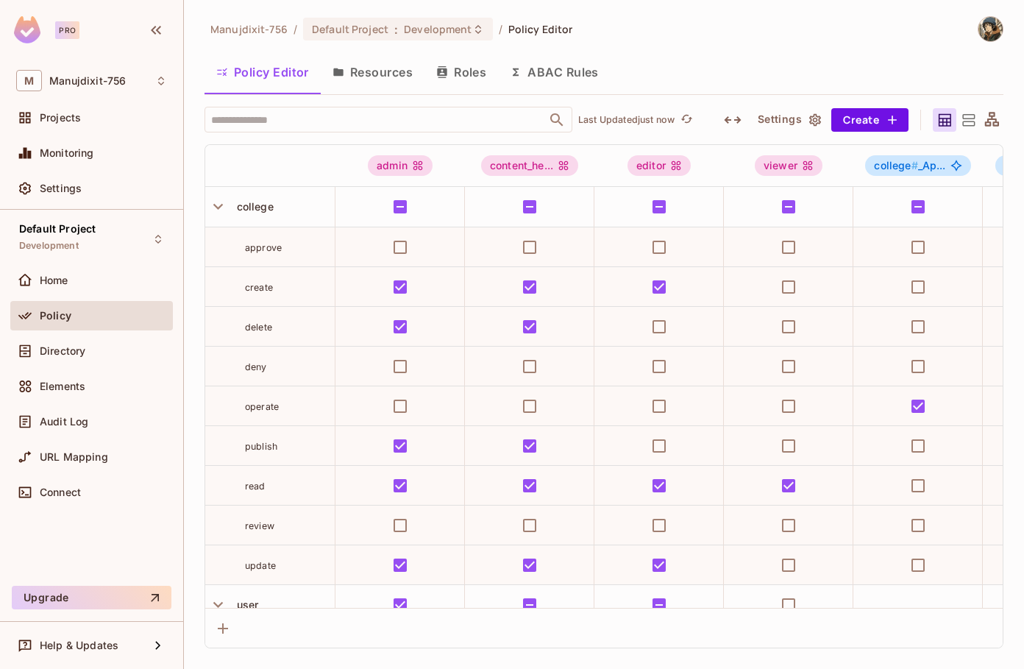
click at [465, 65] on button "Roles" at bounding box center [462, 72] width 74 height 37
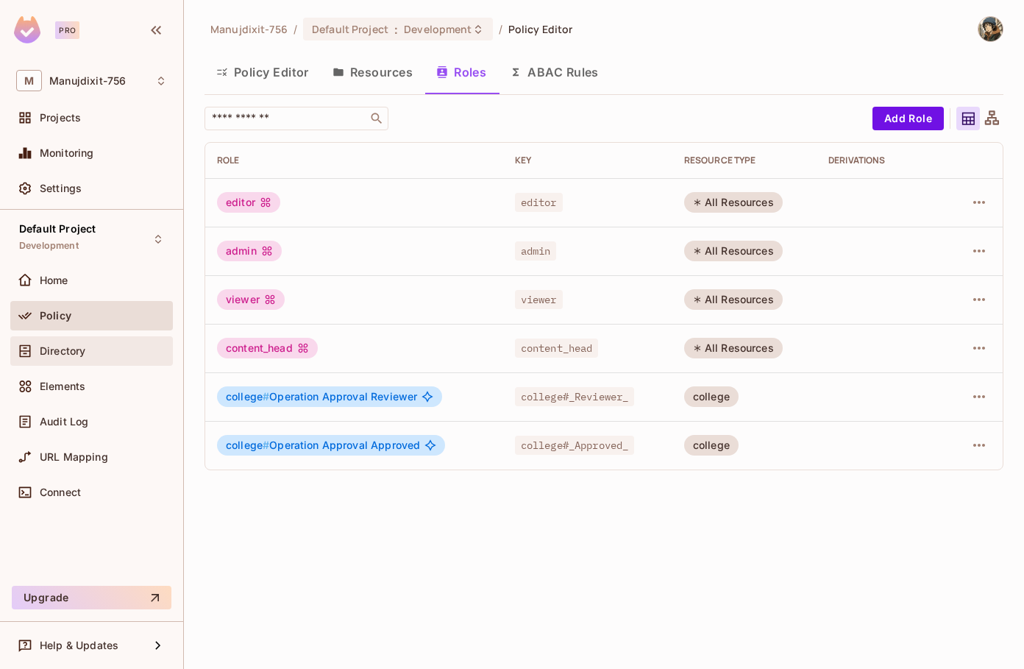
click at [76, 350] on span "Directory" at bounding box center [63, 351] width 46 height 12
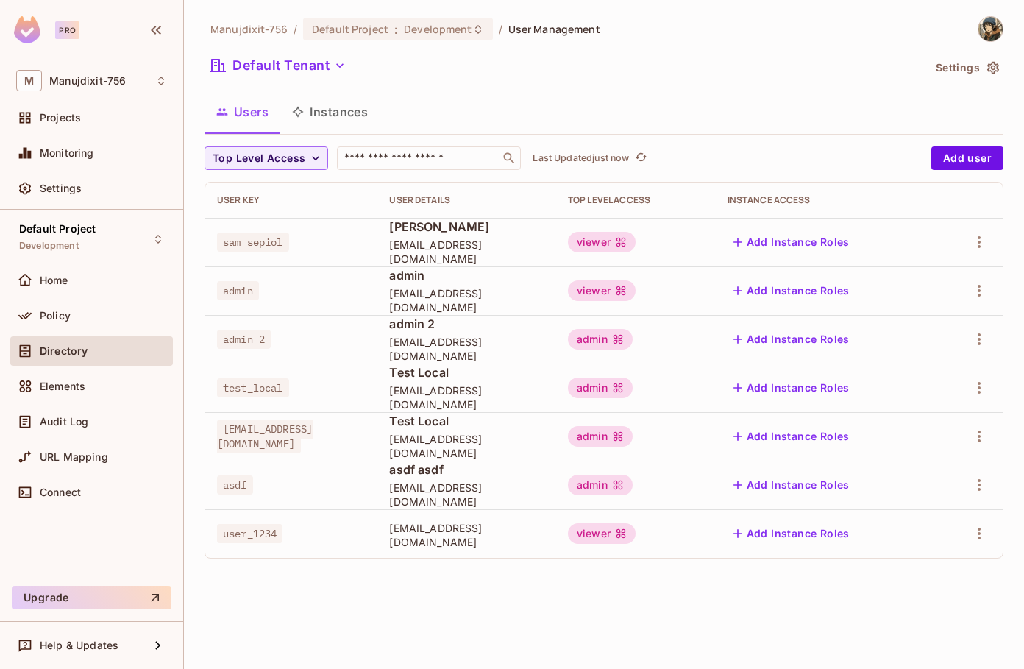
click at [270, 386] on span "test_local" at bounding box center [253, 387] width 72 height 19
drag, startPoint x: 651, startPoint y: 389, endPoint x: 530, endPoint y: 375, distance: 122.2
click at [580, 380] on td "admin" at bounding box center [636, 388] width 160 height 49
click at [516, 375] on span "Test Local" at bounding box center [466, 372] width 155 height 16
click at [633, 394] on div "admin" at bounding box center [600, 388] width 65 height 21
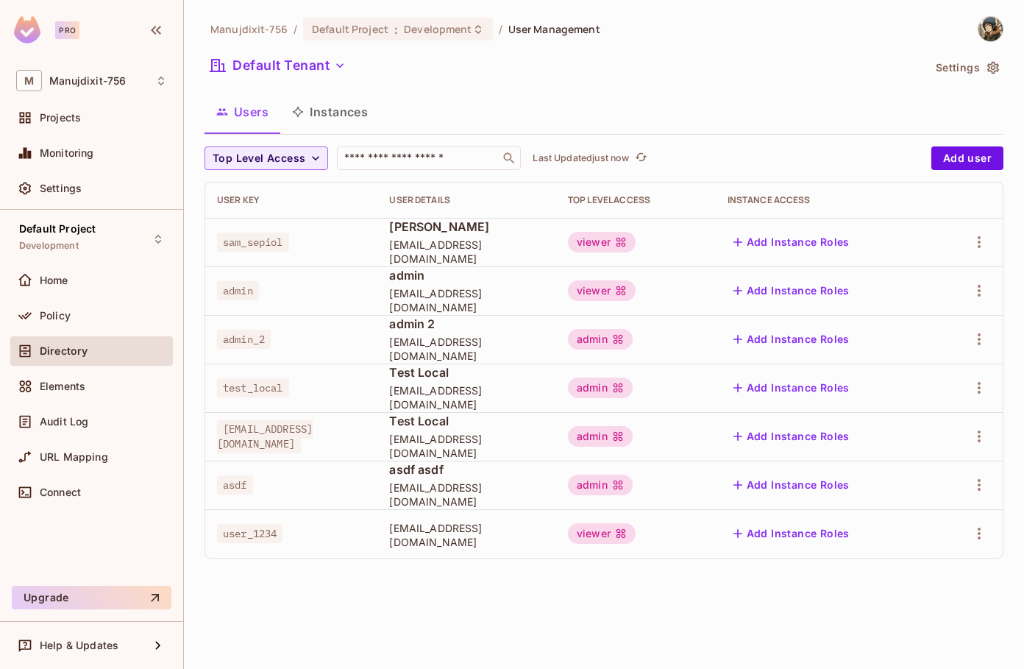
click at [633, 394] on div "admin" at bounding box center [600, 388] width 65 height 21
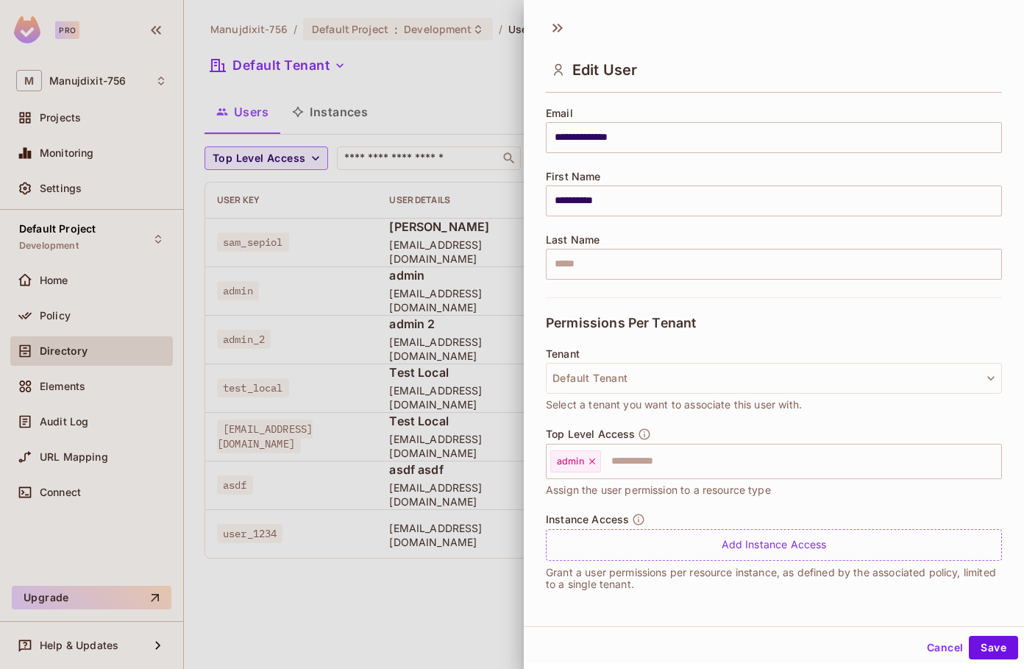
scroll to position [2, 0]
click at [420, 568] on div at bounding box center [512, 334] width 1024 height 669
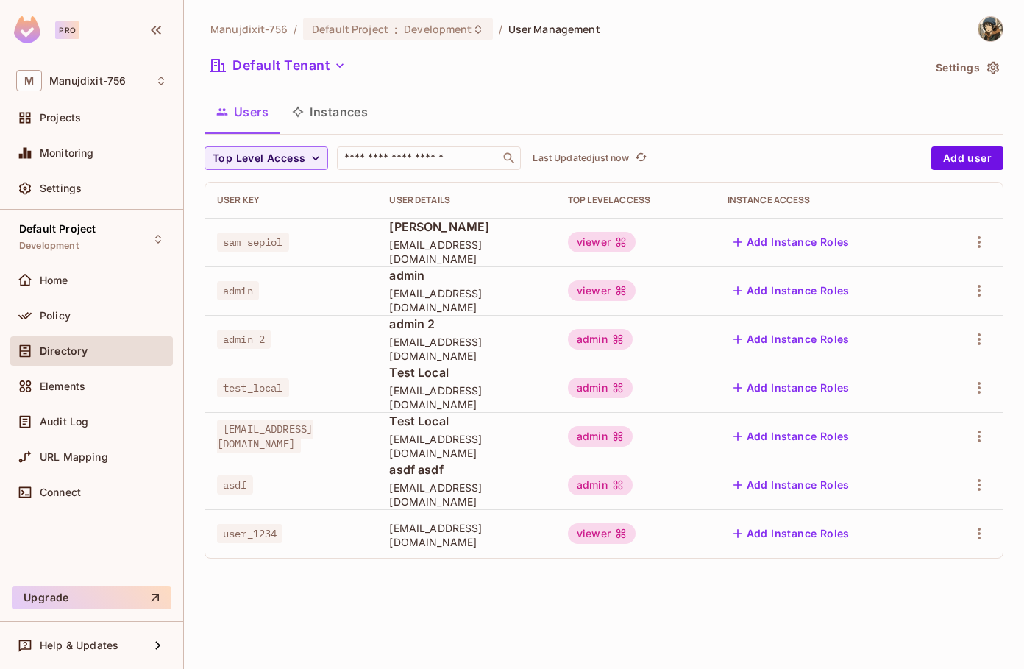
click at [348, 103] on button "Instances" at bounding box center [329, 111] width 99 height 37
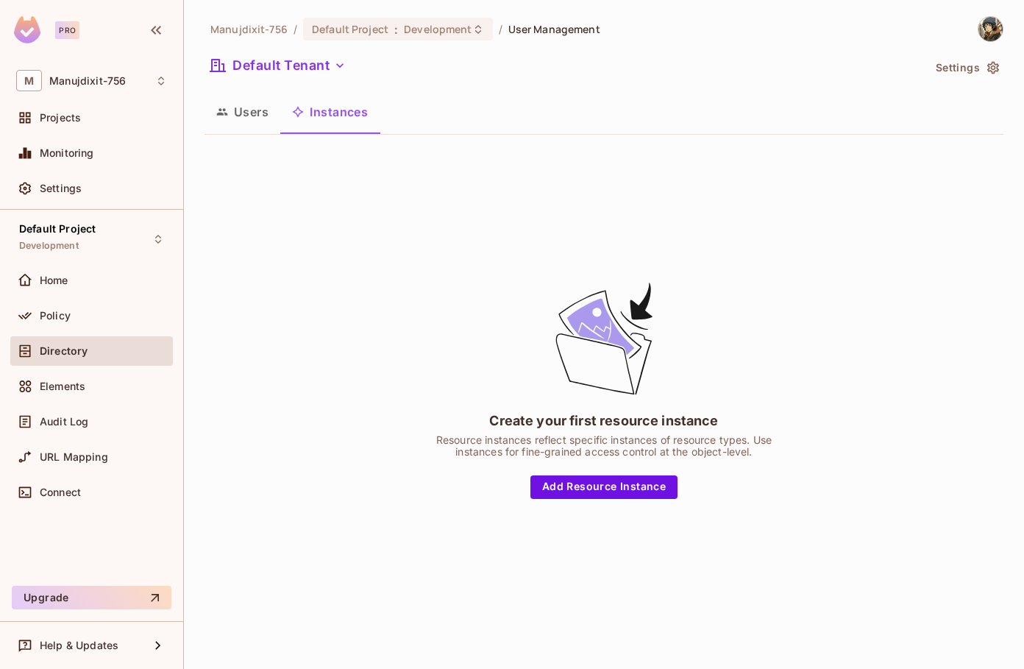
click at [229, 114] on button "Users" at bounding box center [243, 111] width 76 height 37
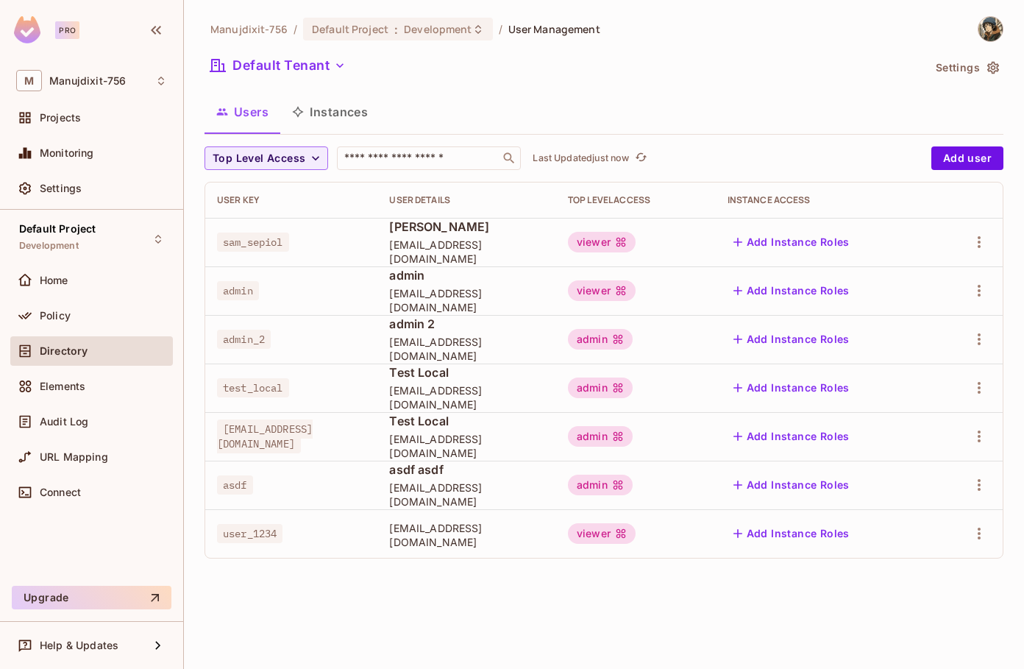
click at [94, 348] on div "Directory" at bounding box center [103, 351] width 127 height 12
click at [77, 380] on span "Elements" at bounding box center [63, 386] width 46 height 12
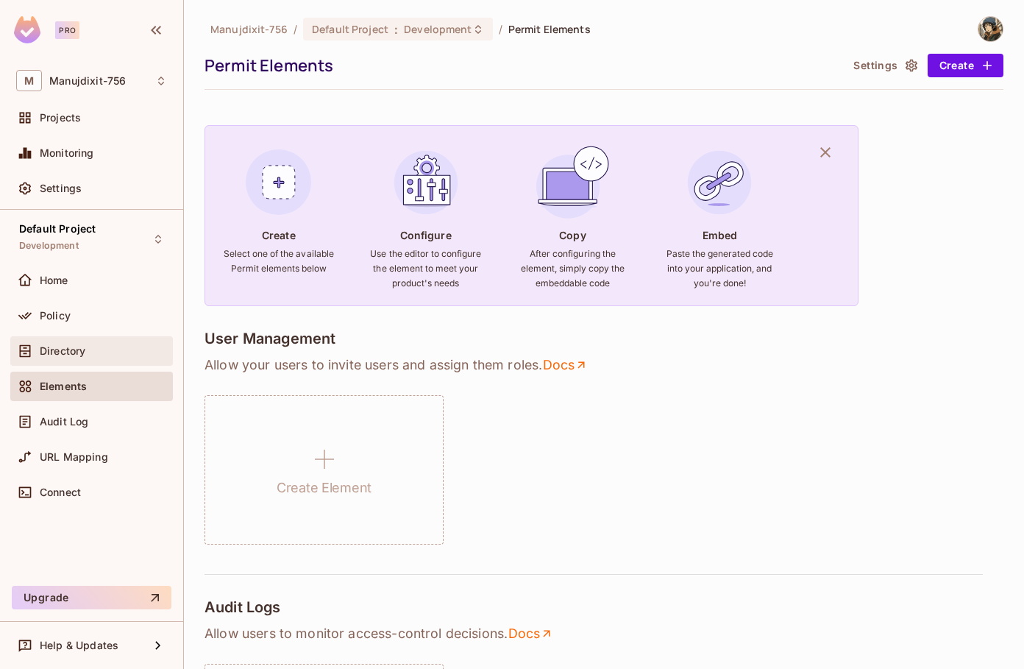
click at [87, 361] on div "Directory" at bounding box center [91, 350] width 163 height 29
